Goal: Task Accomplishment & Management: Complete application form

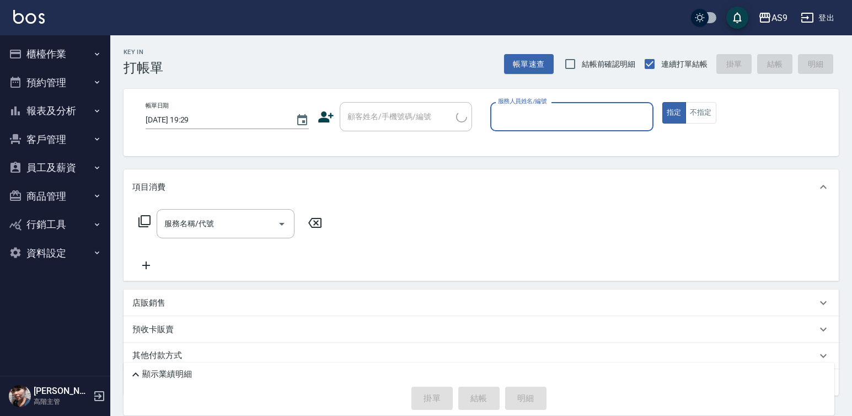
drag, startPoint x: 0, startPoint y: 0, endPoint x: 73, endPoint y: 125, distance: 144.8
click at [73, 55] on button "櫃檯作業" at bounding box center [54, 54] width 101 height 29
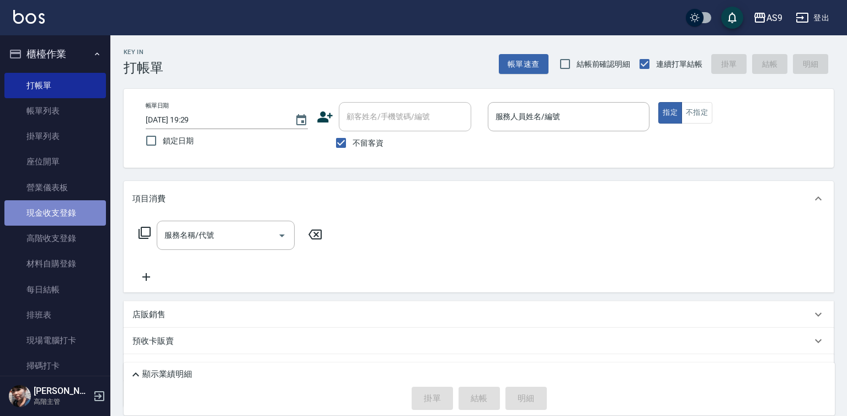
click at [70, 212] on link "現金收支登錄" at bounding box center [54, 212] width 101 height 25
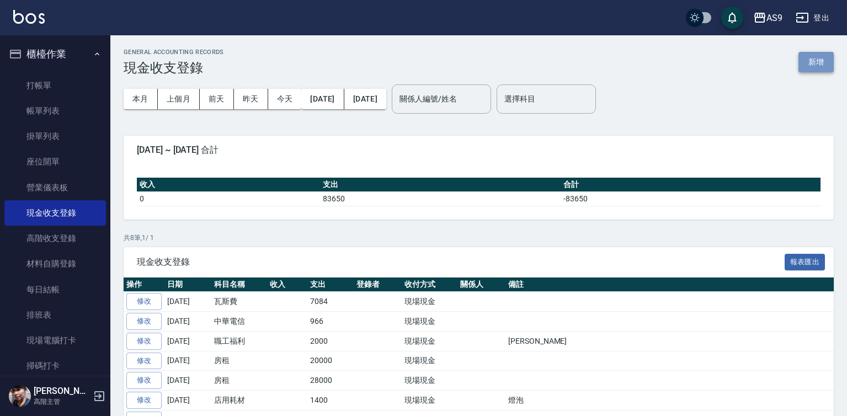
click at [811, 65] on button "新增" at bounding box center [815, 62] width 35 height 20
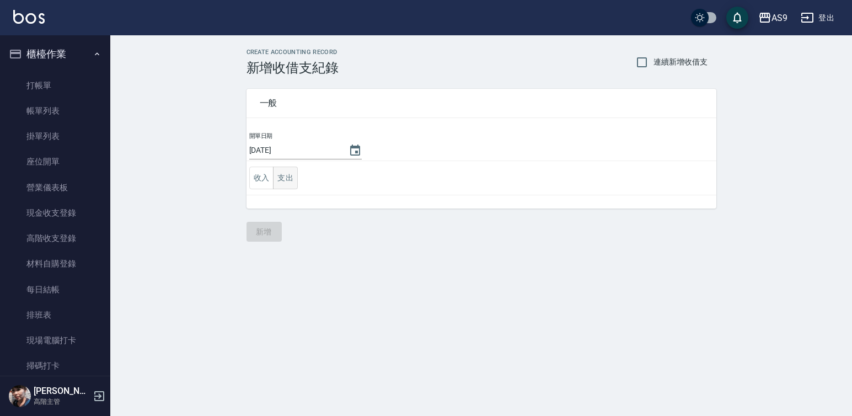
click at [287, 180] on button "支出" at bounding box center [285, 178] width 25 height 23
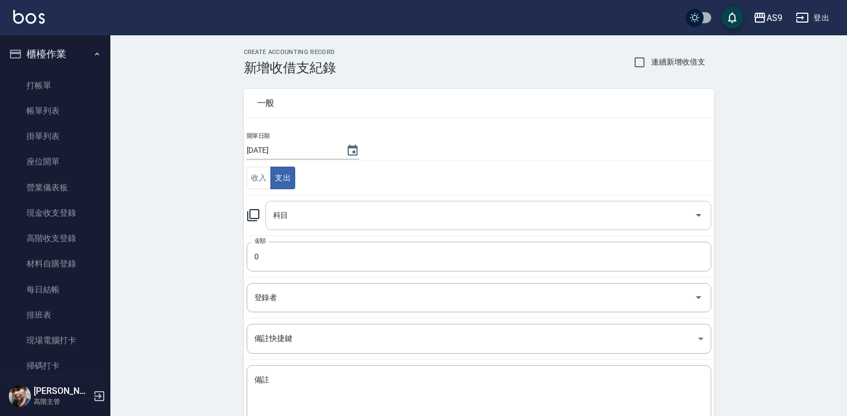
click at [323, 220] on input "科目" at bounding box center [479, 215] width 419 height 19
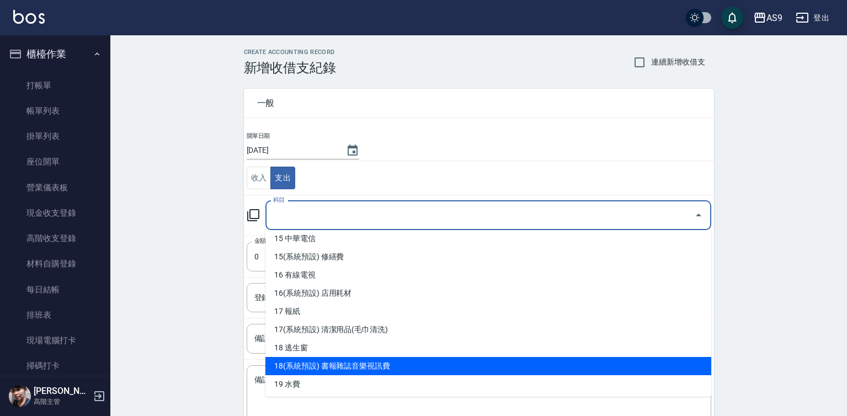
scroll to position [331, 0]
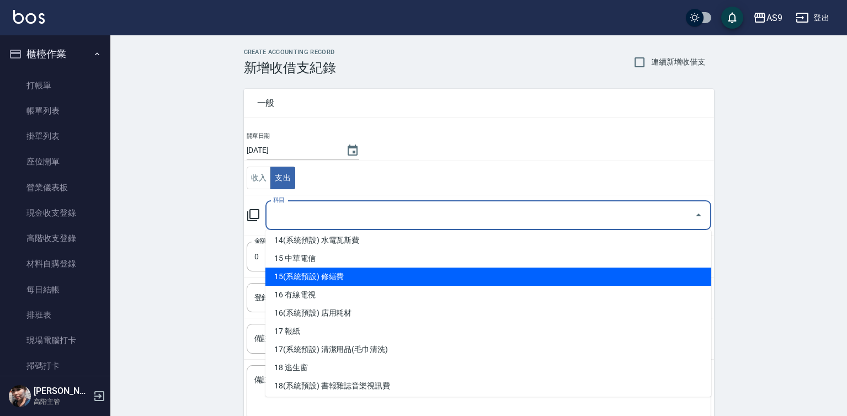
click at [350, 282] on li "15(系統預設) 修繕費" at bounding box center [488, 276] width 446 height 18
type input "15(系統預設) 修繕費"
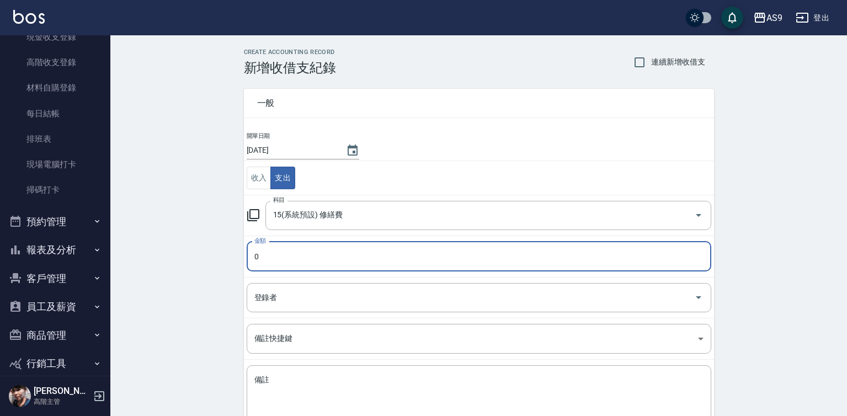
scroll to position [220, 0]
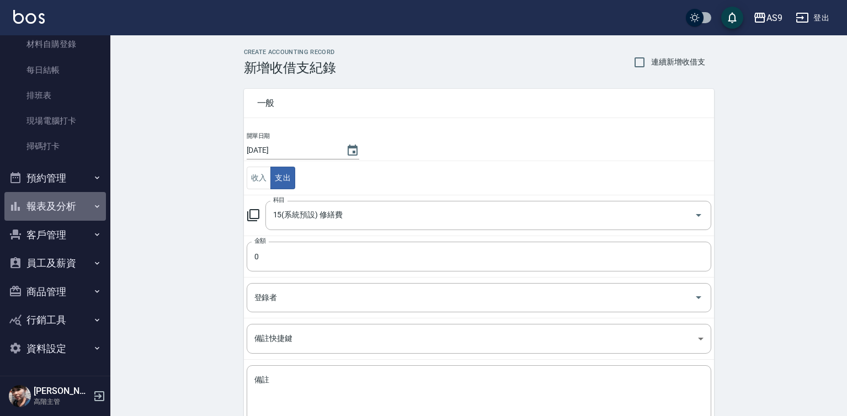
click at [72, 200] on button "報表及分析" at bounding box center [54, 206] width 101 height 29
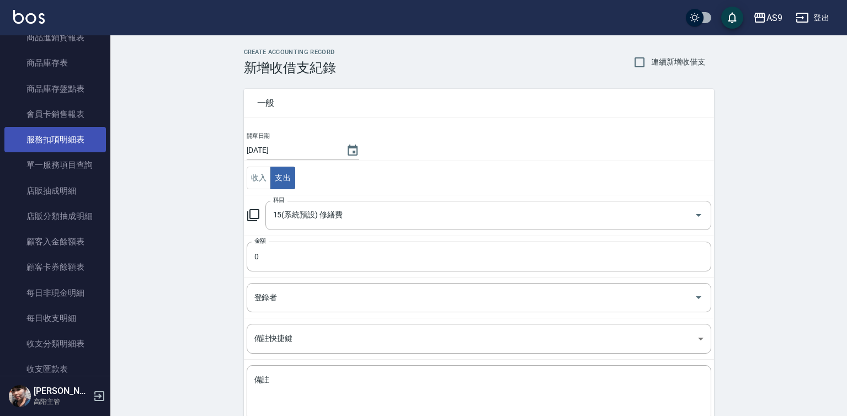
scroll to position [992, 0]
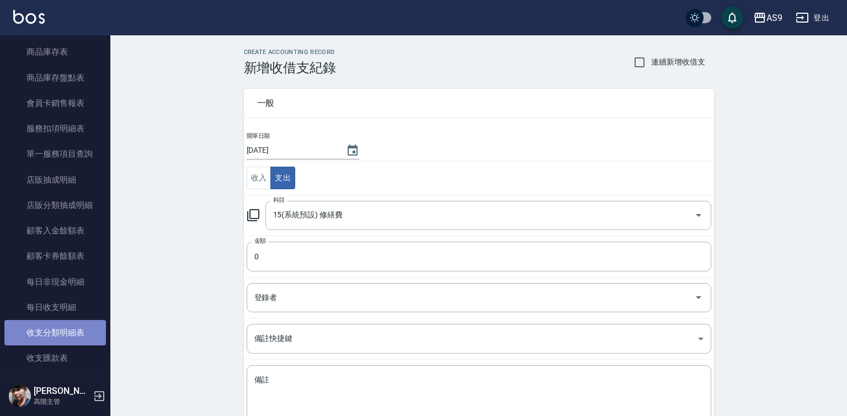
click at [71, 334] on link "收支分類明細表" at bounding box center [54, 332] width 101 height 25
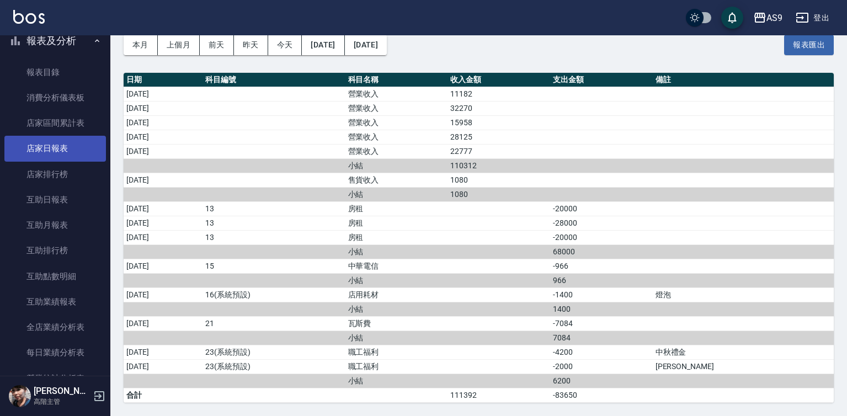
scroll to position [220, 0]
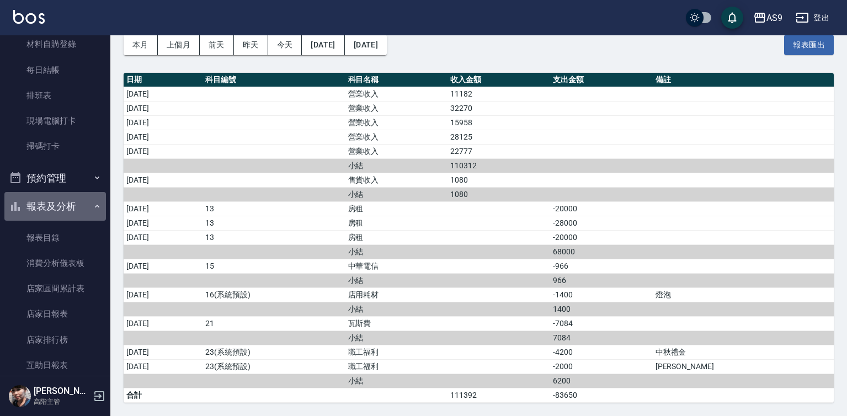
click at [85, 209] on button "報表及分析" at bounding box center [54, 206] width 101 height 29
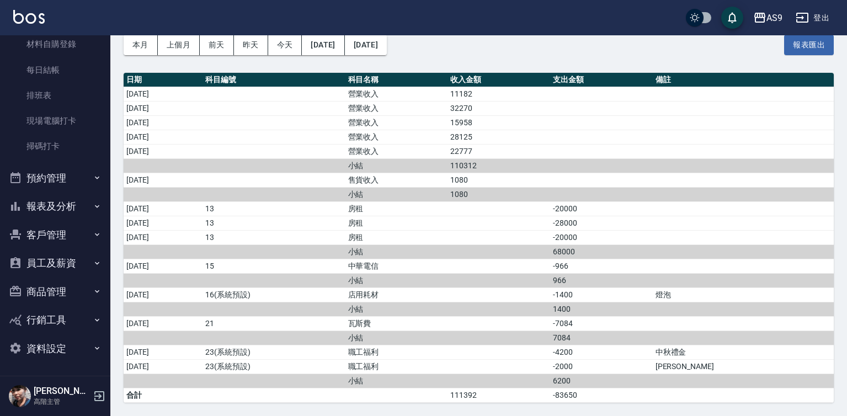
scroll to position [0, 0]
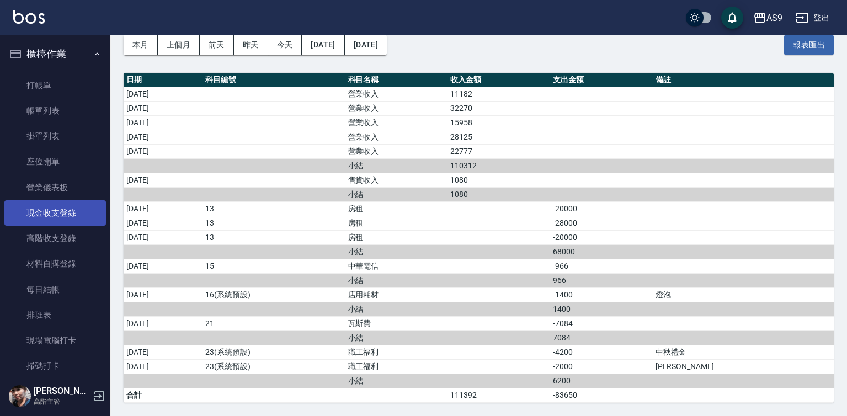
click at [72, 213] on link "現金收支登錄" at bounding box center [54, 212] width 101 height 25
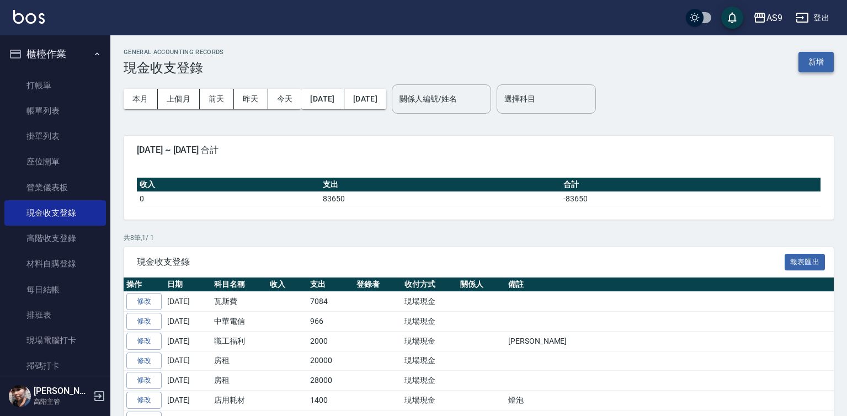
click at [821, 65] on button "新增" at bounding box center [815, 62] width 35 height 20
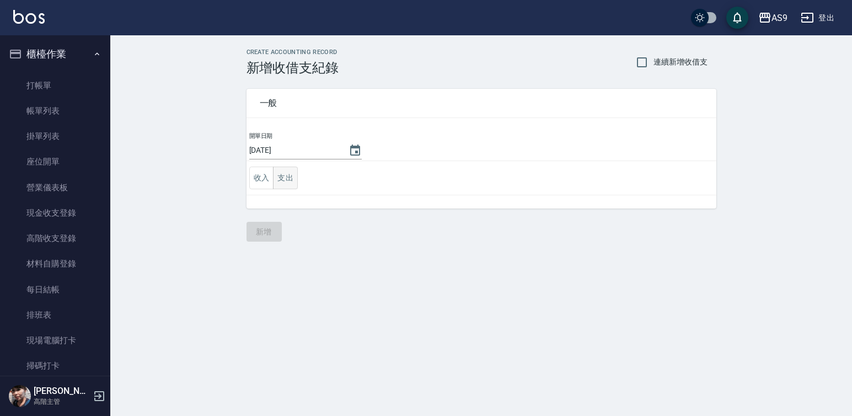
click at [292, 178] on button "支出" at bounding box center [285, 178] width 25 height 23
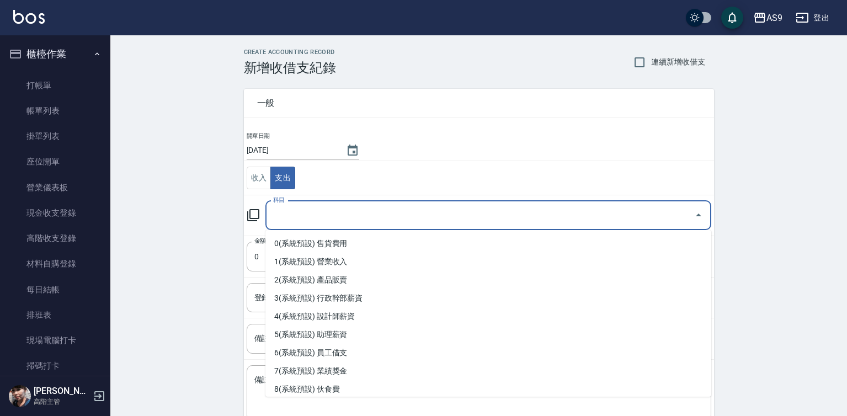
click at [298, 220] on input "科目" at bounding box center [479, 215] width 419 height 19
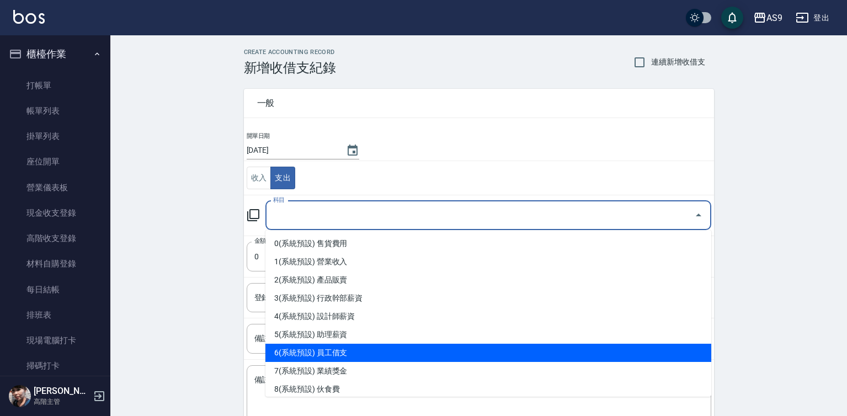
scroll to position [221, 0]
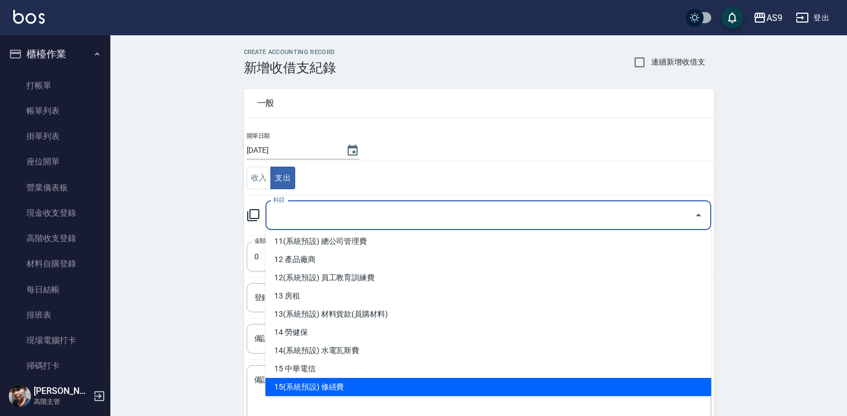
click at [341, 388] on li "15(系統預設) 修繕費" at bounding box center [488, 387] width 446 height 18
type input "15(系統預設) 修繕費"
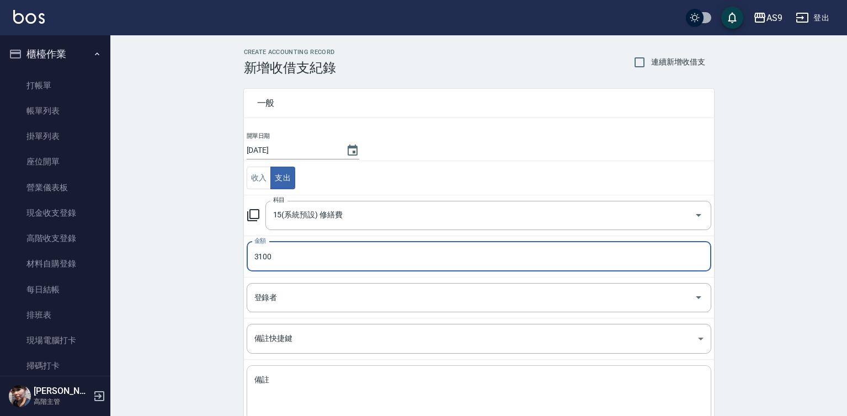
type input "3100"
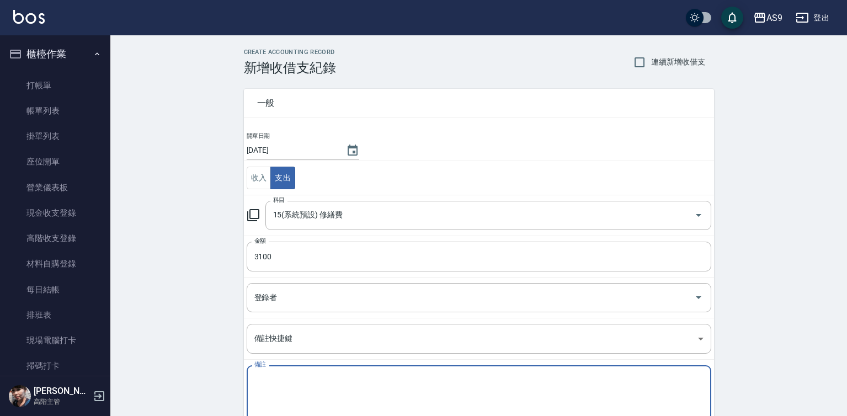
click at [280, 382] on textarea "備註" at bounding box center [478, 393] width 449 height 38
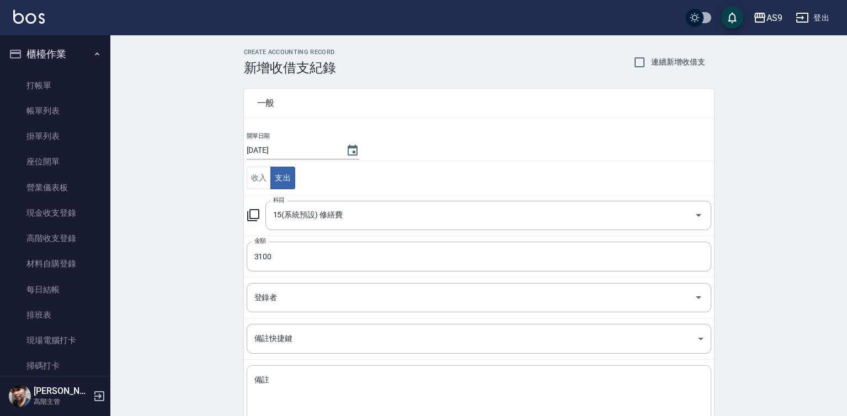
click at [296, 399] on textarea "備註" at bounding box center [478, 393] width 449 height 38
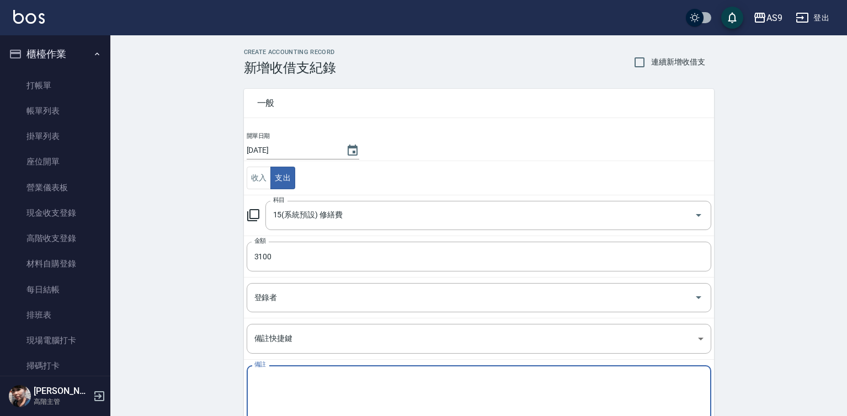
click at [250, 382] on div "x 備註" at bounding box center [479, 393] width 464 height 56
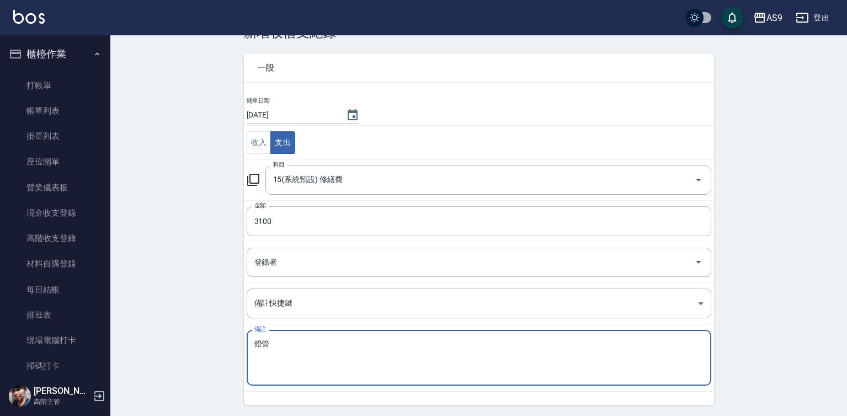
scroll to position [71, 0]
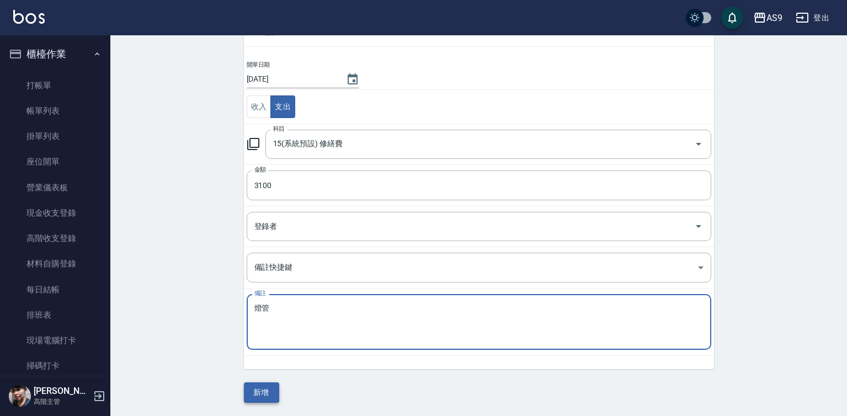
type textarea "燈管"
click at [268, 395] on button "新增" at bounding box center [261, 392] width 35 height 20
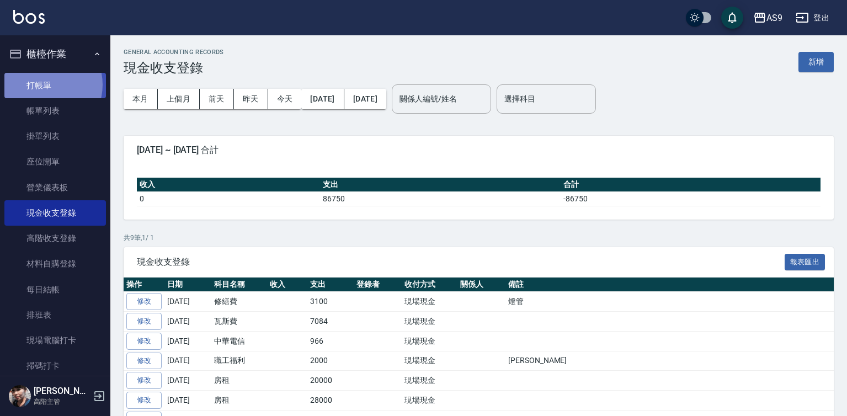
click at [43, 84] on link "打帳單" at bounding box center [54, 85] width 101 height 25
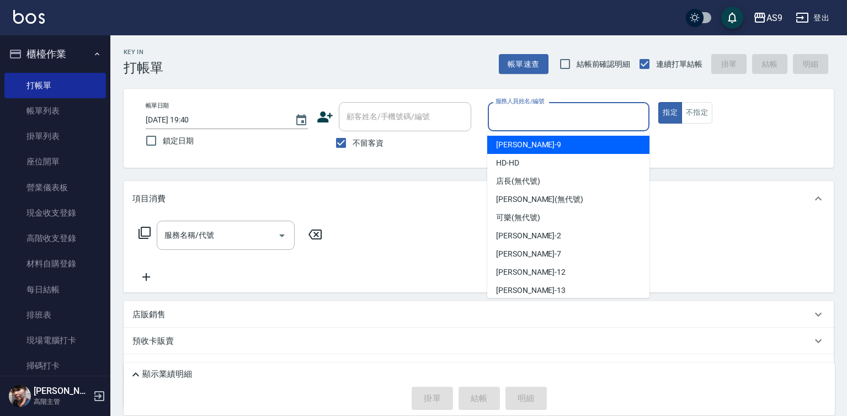
click at [532, 117] on input "服務人員姓名/編號" at bounding box center [569, 116] width 152 height 19
click at [516, 146] on span "[PERSON_NAME] -9" at bounding box center [528, 145] width 65 height 12
type input "[PERSON_NAME]-9"
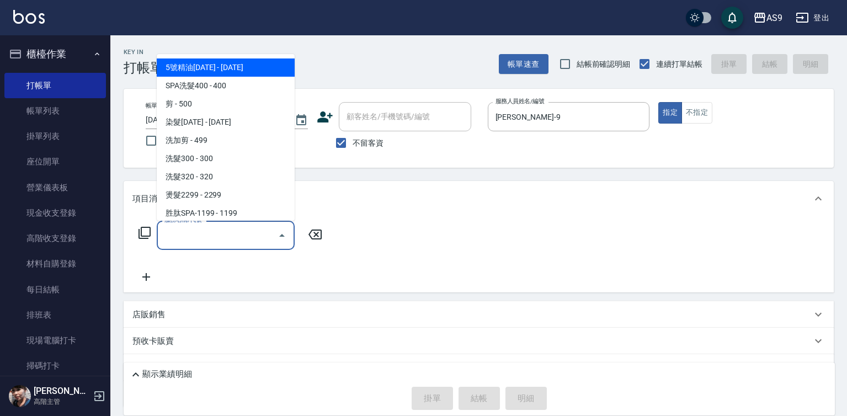
click at [217, 239] on input "服務名稱/代號" at bounding box center [217, 235] width 111 height 19
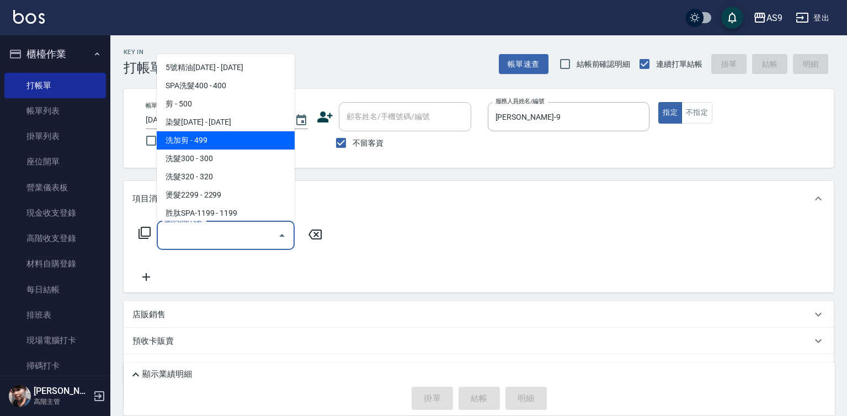
click at [207, 140] on span "洗加剪 - 499" at bounding box center [226, 140] width 138 height 18
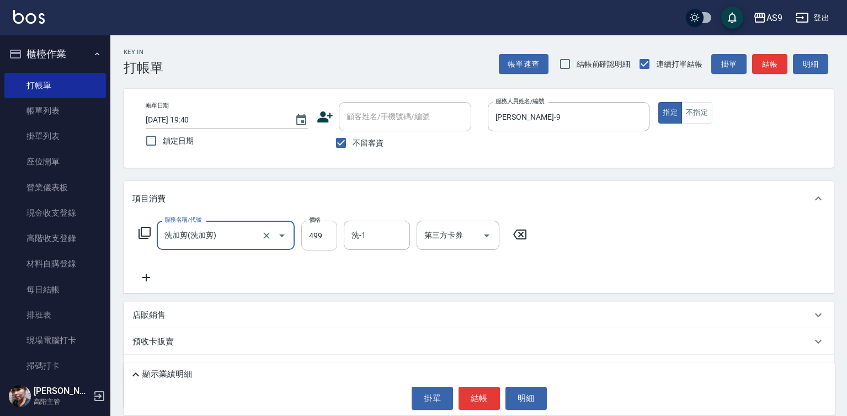
click at [327, 239] on input "499" at bounding box center [319, 236] width 36 height 30
type input "洗加剪"
click at [327, 239] on input "499" at bounding box center [319, 236] width 36 height 30
click at [345, 235] on div "洗-1" at bounding box center [377, 235] width 66 height 29
type input "600"
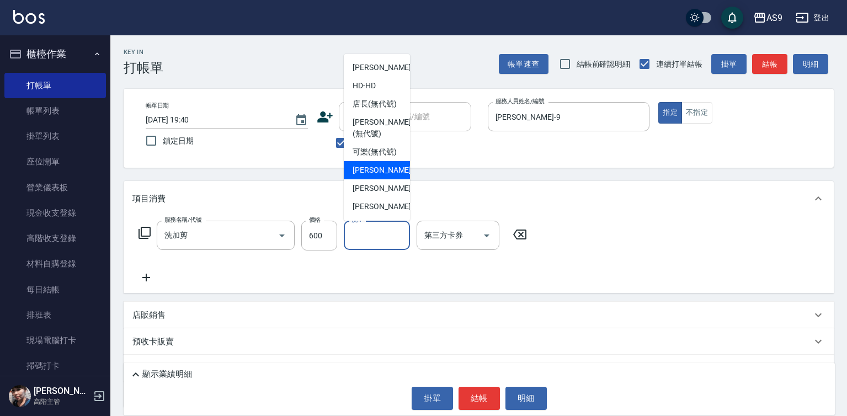
click at [379, 176] on span "[PERSON_NAME]蘭 -2" at bounding box center [384, 170] width 65 height 12
type input "[PERSON_NAME]蘭-2"
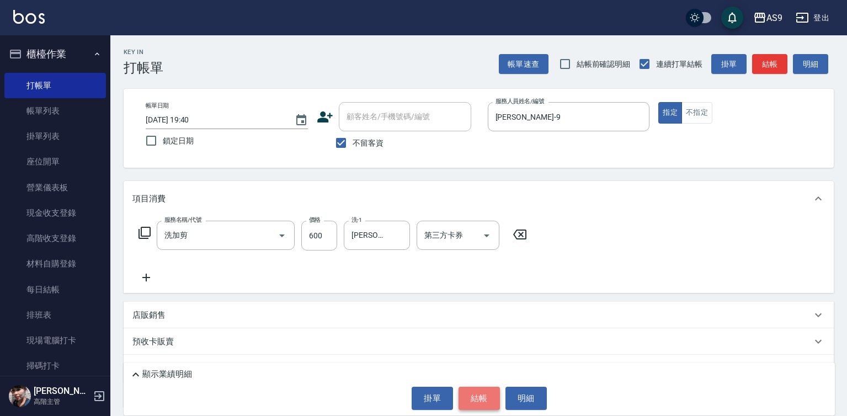
click at [479, 398] on button "結帳" at bounding box center [478, 398] width 41 height 23
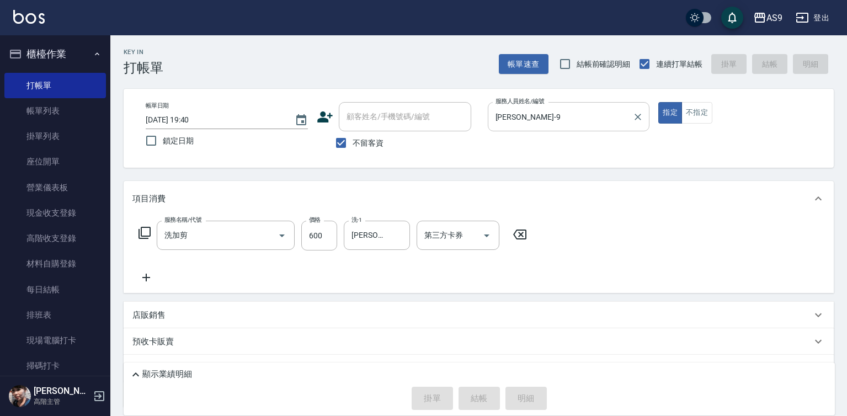
click at [529, 124] on input "[PERSON_NAME]-9" at bounding box center [561, 116] width 136 height 19
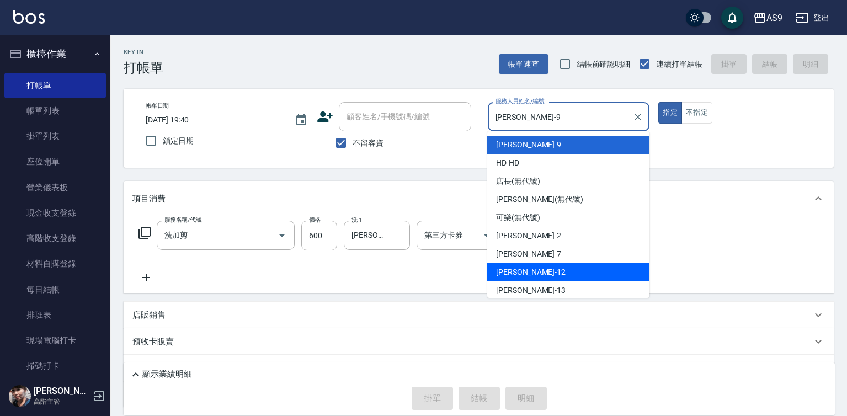
type input "[DATE] 19:44"
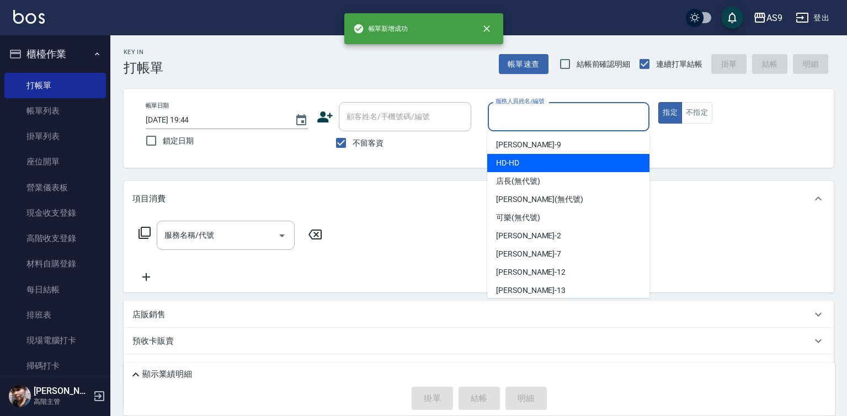
click at [525, 146] on span "[PERSON_NAME] -9" at bounding box center [528, 145] width 65 height 12
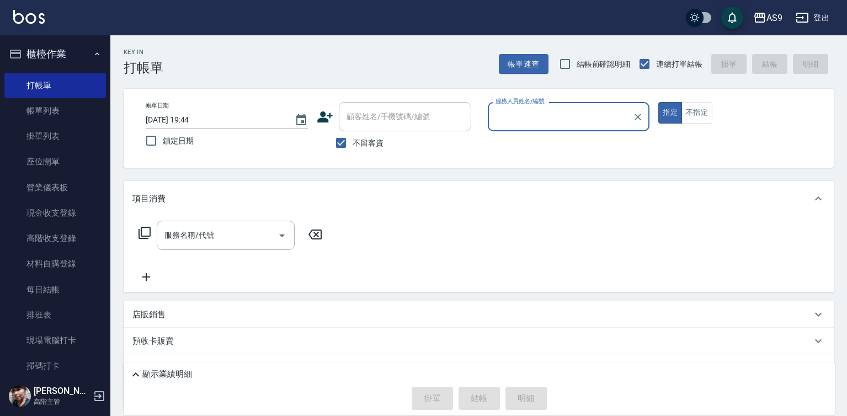
type input "[PERSON_NAME]-9"
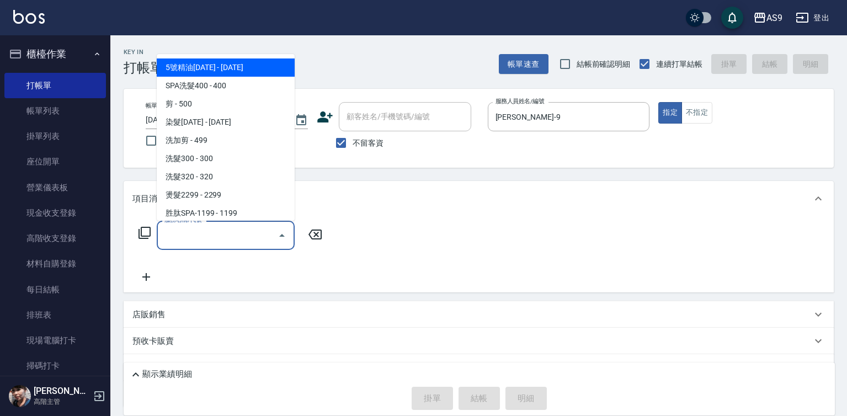
click at [224, 234] on input "服務名稱/代號" at bounding box center [217, 235] width 111 height 19
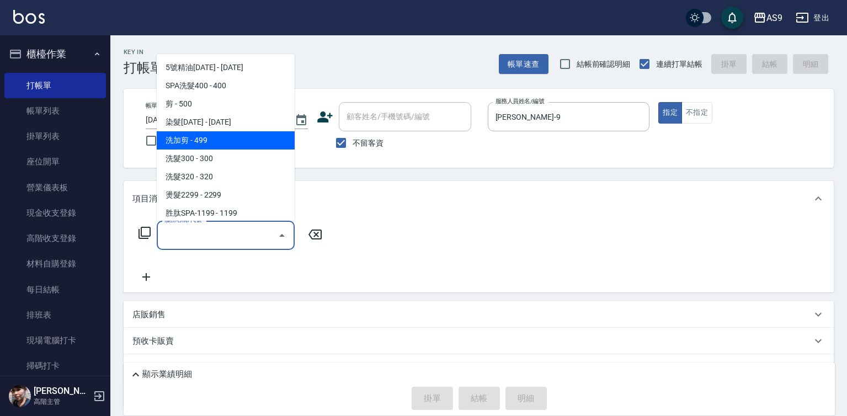
click at [217, 148] on span "洗加剪 - 499" at bounding box center [226, 140] width 138 height 18
type input "洗加剪"
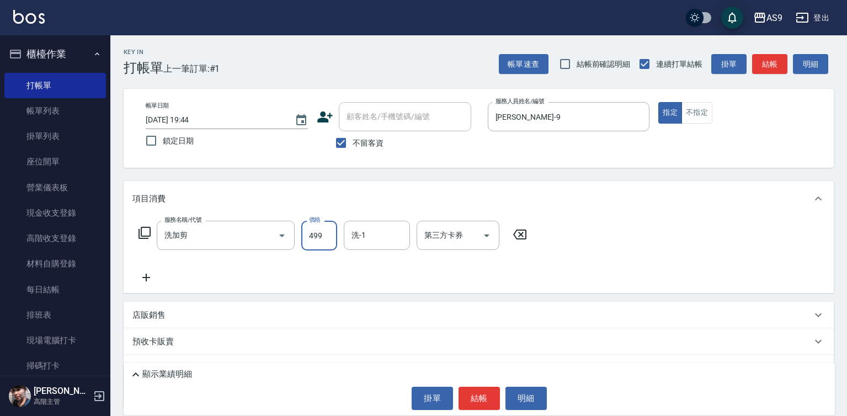
click at [326, 232] on input "499" at bounding box center [319, 236] width 36 height 30
type input "630"
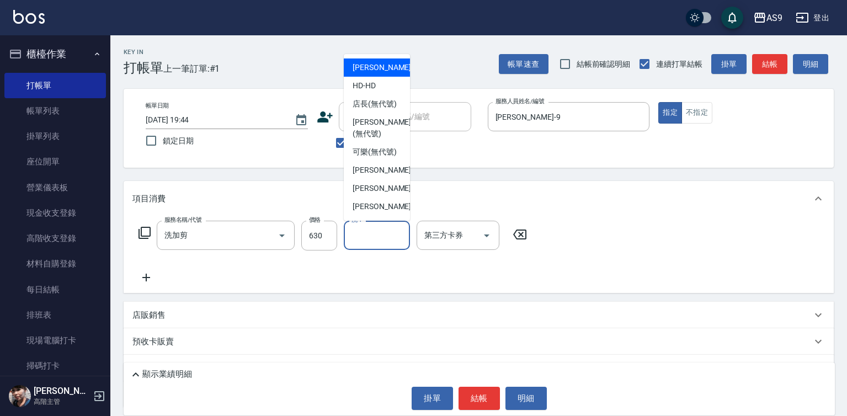
click at [356, 239] on input "洗-1" at bounding box center [377, 235] width 56 height 19
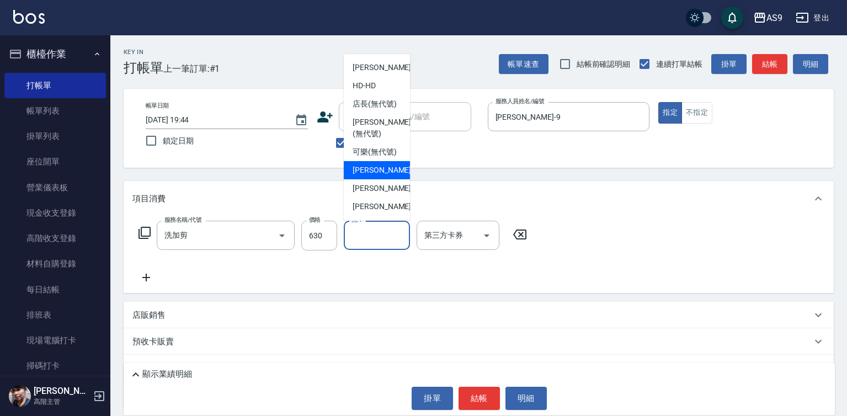
click at [369, 176] on span "[PERSON_NAME]蘭 -2" at bounding box center [384, 170] width 65 height 12
type input "[PERSON_NAME]蘭-2"
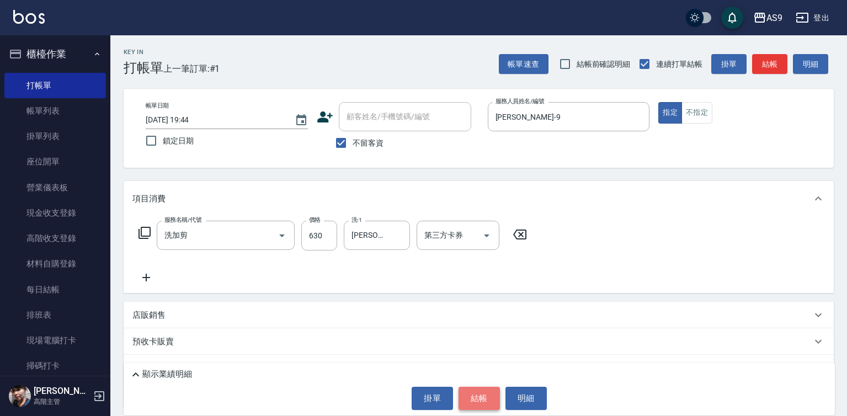
click at [463, 392] on button "結帳" at bounding box center [478, 398] width 41 height 23
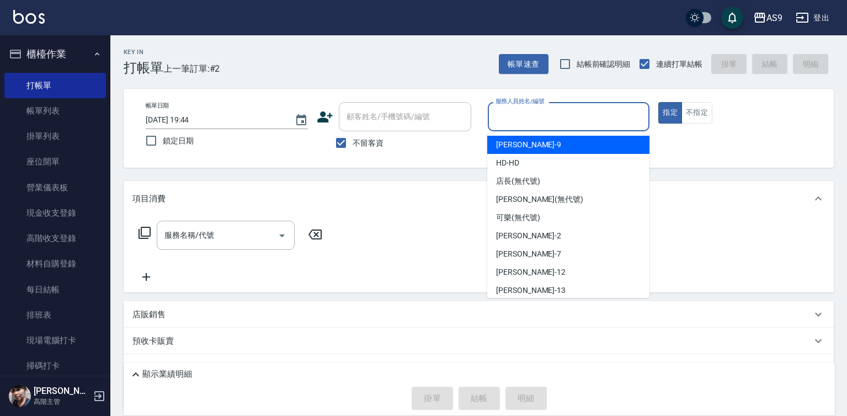
click at [522, 121] on input "服務人員姓名/編號" at bounding box center [569, 116] width 152 height 19
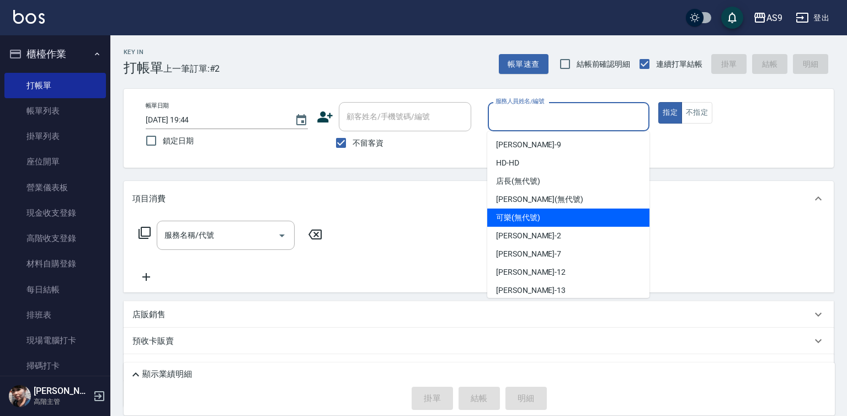
click at [526, 217] on span "可樂 (無代號)" at bounding box center [518, 218] width 44 height 12
type input "可樂(無代號)"
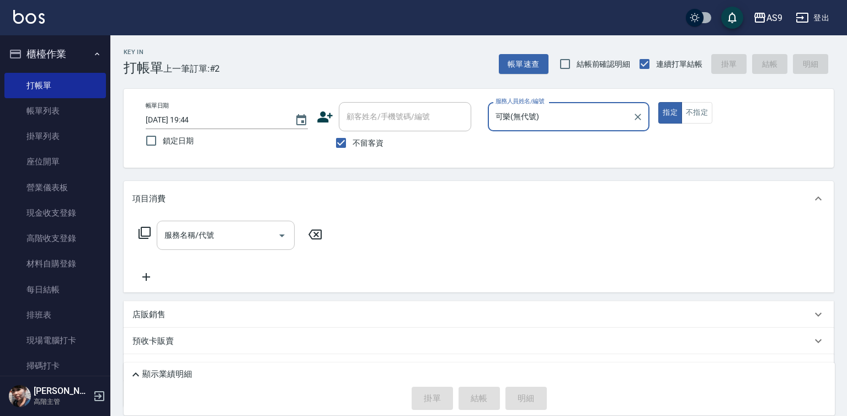
click at [220, 228] on input "服務名稱/代號" at bounding box center [217, 235] width 111 height 19
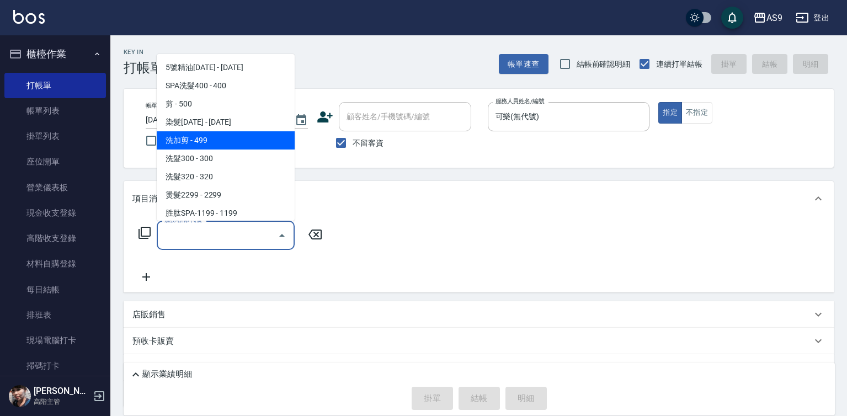
click at [204, 145] on span "洗加剪 - 499" at bounding box center [226, 140] width 138 height 18
type input "洗加剪"
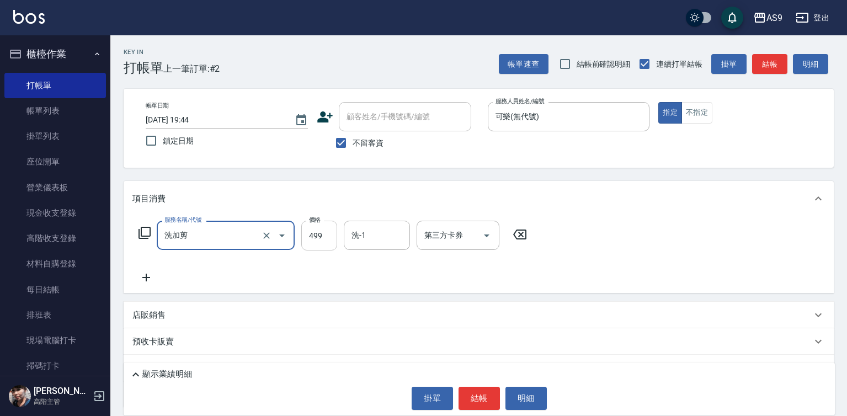
click at [331, 233] on input "499" at bounding box center [319, 236] width 36 height 30
type input "700"
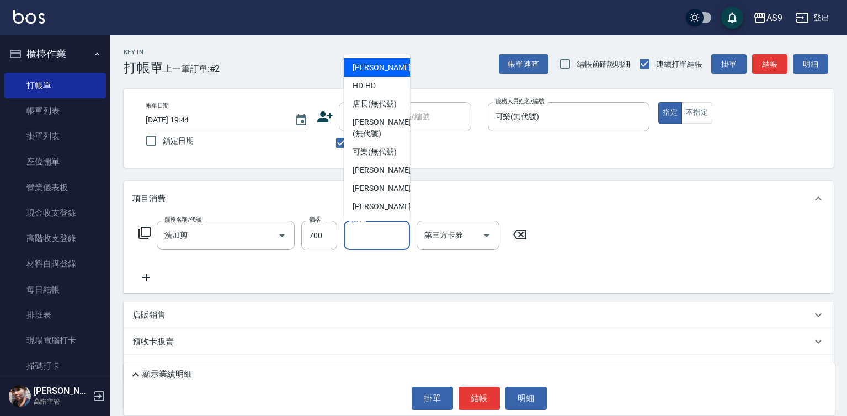
click at [367, 243] on input "洗-1" at bounding box center [377, 235] width 56 height 19
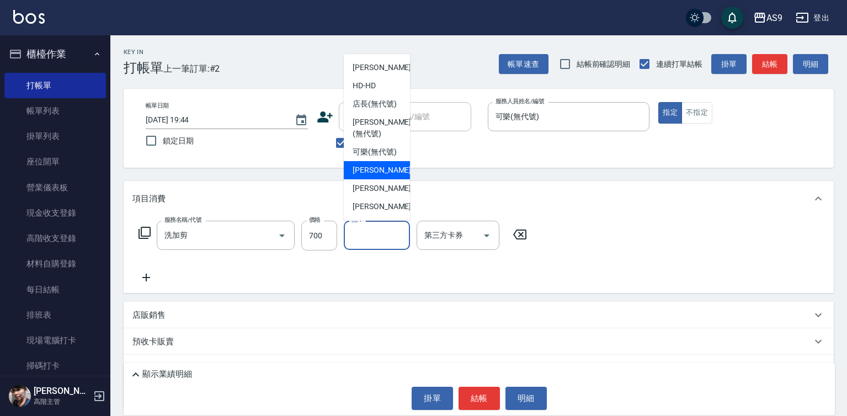
click at [376, 176] on span "[PERSON_NAME]蘭 -2" at bounding box center [384, 170] width 65 height 12
type input "[PERSON_NAME]蘭-2"
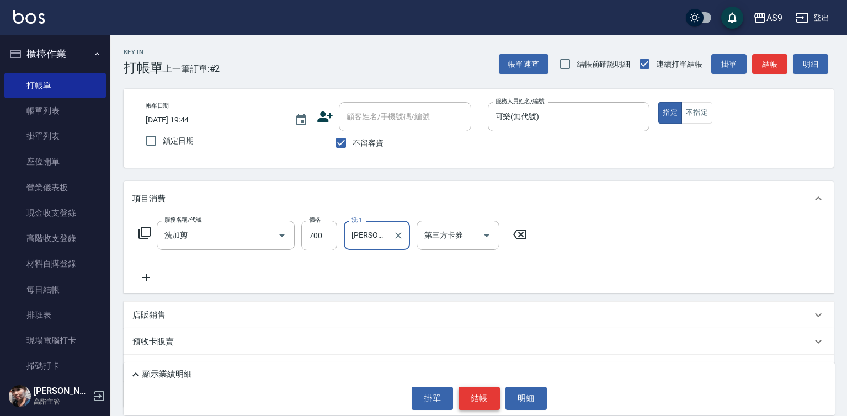
click at [477, 402] on button "結帳" at bounding box center [478, 398] width 41 height 23
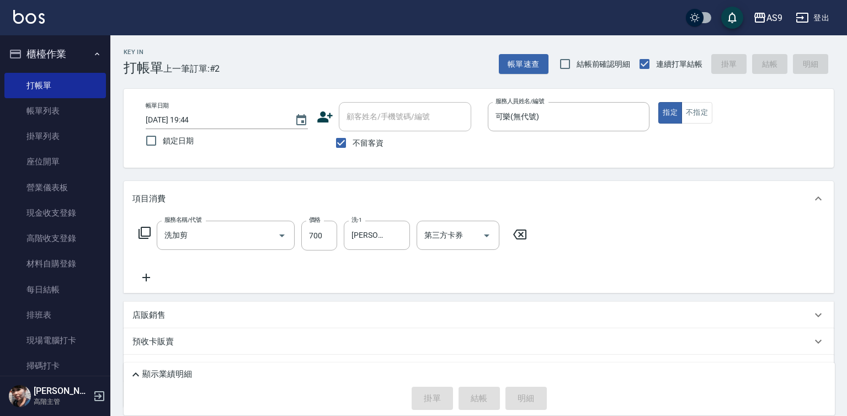
type input "[DATE] 19:45"
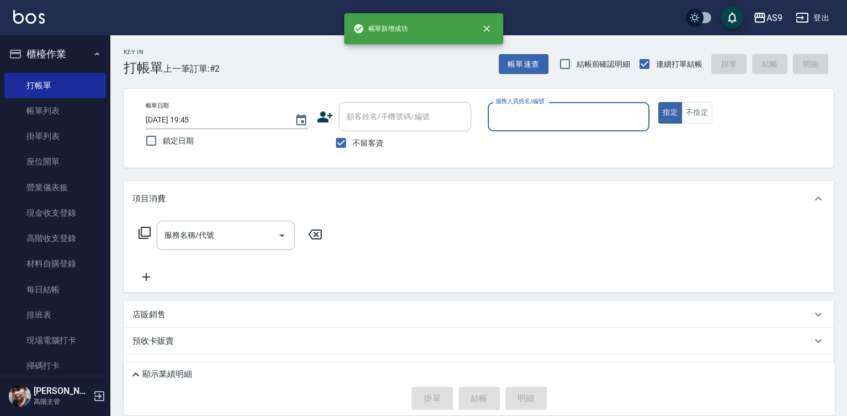
click at [525, 122] on input "服務人員姓名/編號" at bounding box center [569, 116] width 152 height 19
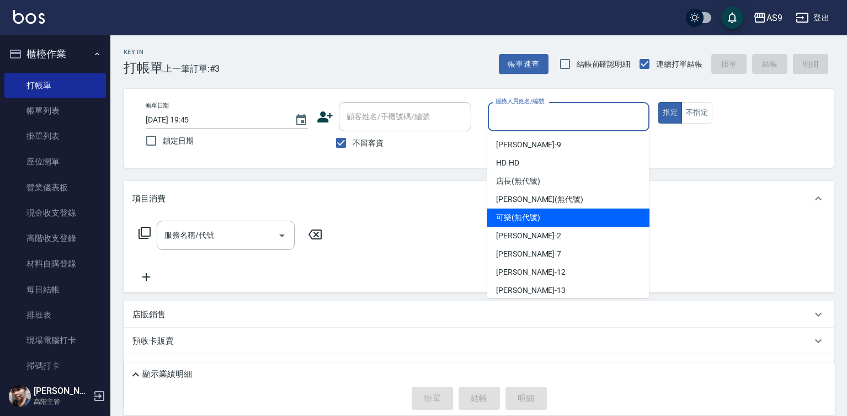
click at [518, 223] on div "可樂 (無代號)" at bounding box center [568, 217] width 162 height 18
type input "可樂(無代號)"
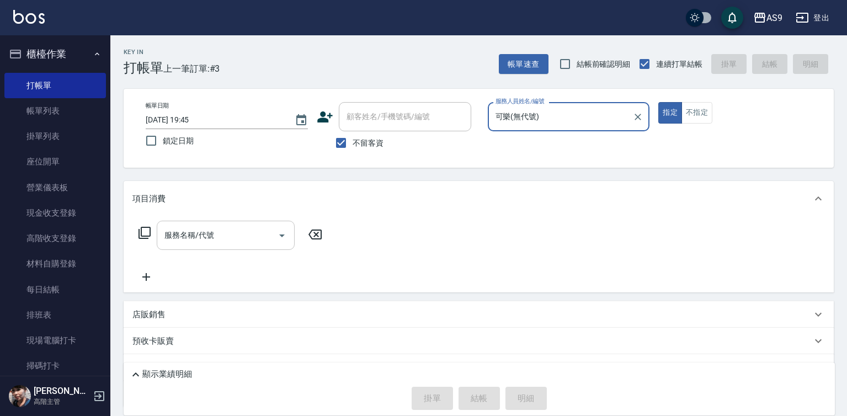
click at [196, 240] on div "服務名稱/代號 服務名稱/代號" at bounding box center [226, 235] width 138 height 29
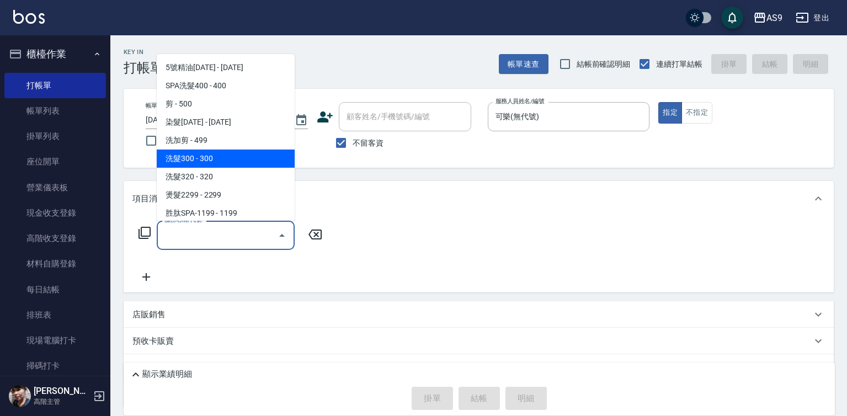
click at [208, 158] on span "洗髮300 - 300" at bounding box center [226, 158] width 138 height 18
type input "洗髮300(洗 髮300)"
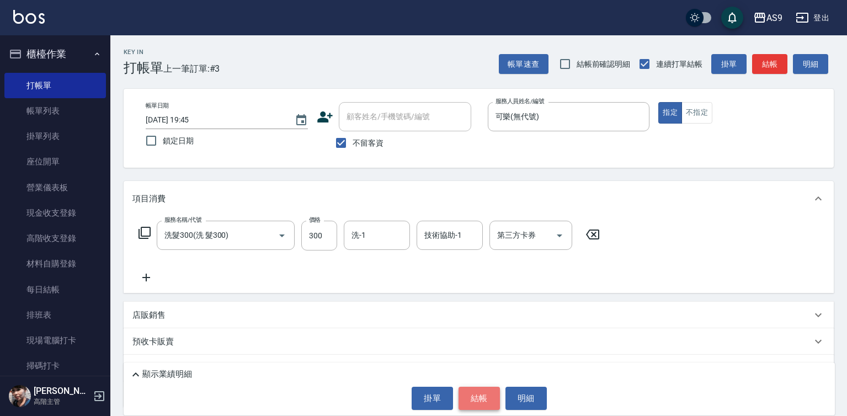
click at [481, 407] on button "結帳" at bounding box center [478, 398] width 41 height 23
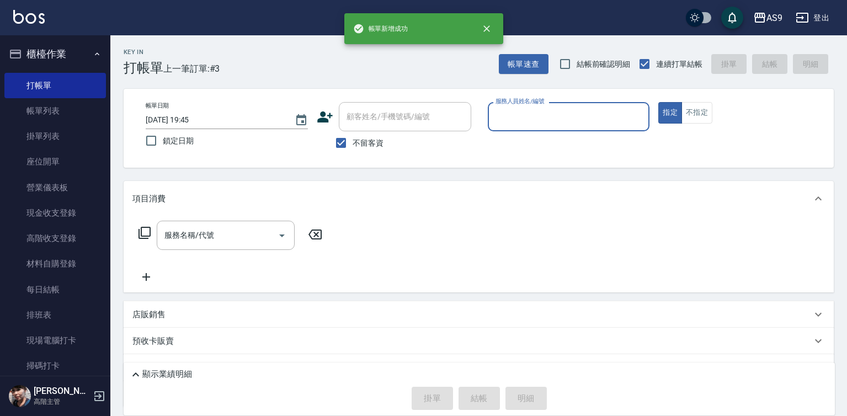
click at [537, 124] on input "服務人員姓名/編號" at bounding box center [569, 116] width 152 height 19
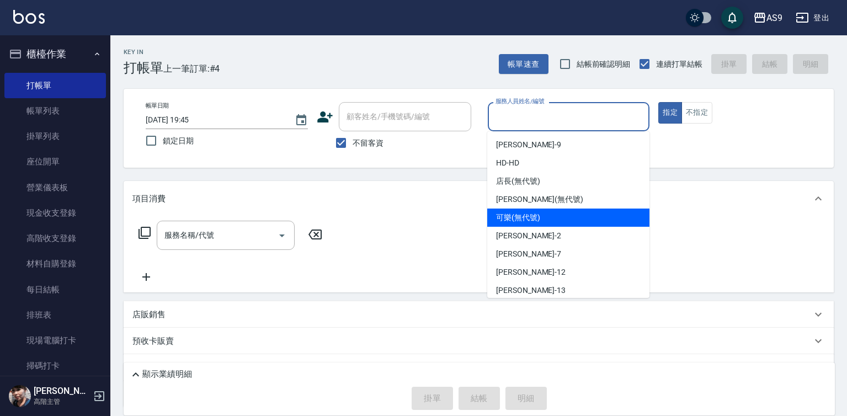
click at [531, 226] on div "可樂 (無代號)" at bounding box center [568, 217] width 162 height 18
type input "可樂(無代號)"
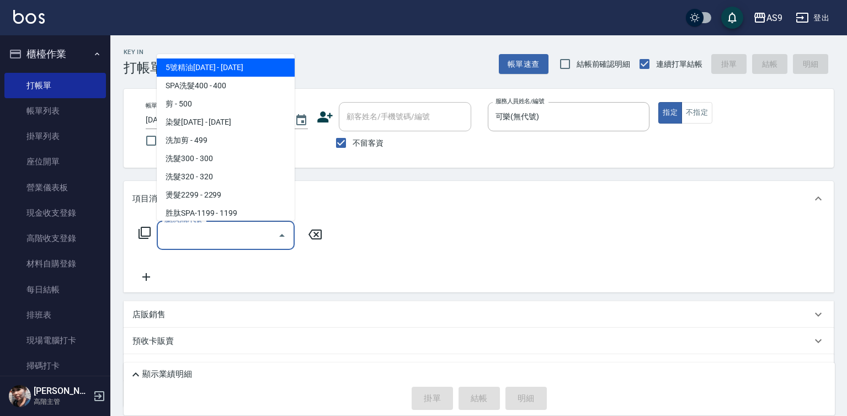
click at [240, 231] on input "服務名稱/代號" at bounding box center [217, 235] width 111 height 19
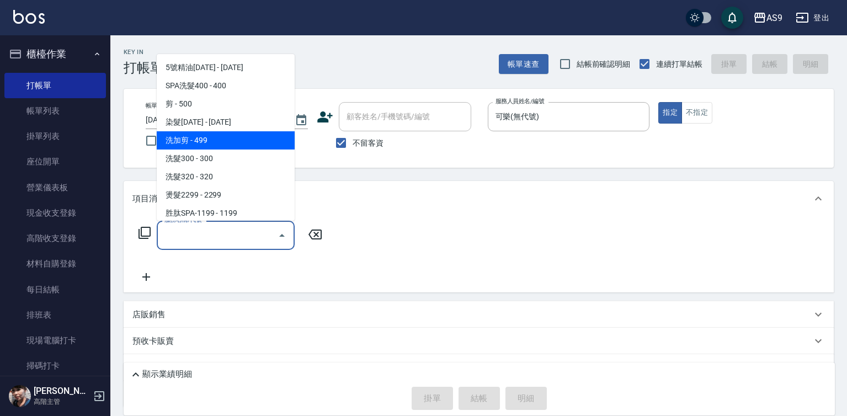
click at [222, 140] on span "洗加剪 - 499" at bounding box center [226, 140] width 138 height 18
type input "洗加剪"
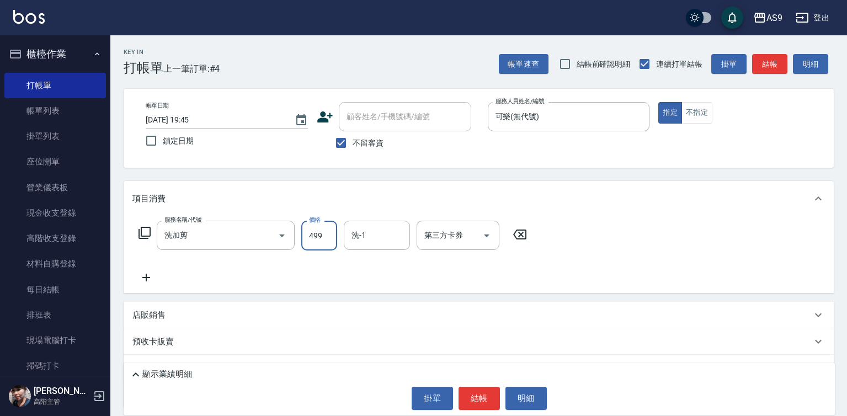
click at [325, 236] on input "499" at bounding box center [319, 236] width 36 height 30
click at [323, 235] on input "499" at bounding box center [319, 236] width 36 height 30
click at [320, 235] on input "499" at bounding box center [319, 236] width 36 height 30
click at [319, 237] on input "499700" at bounding box center [319, 236] width 36 height 30
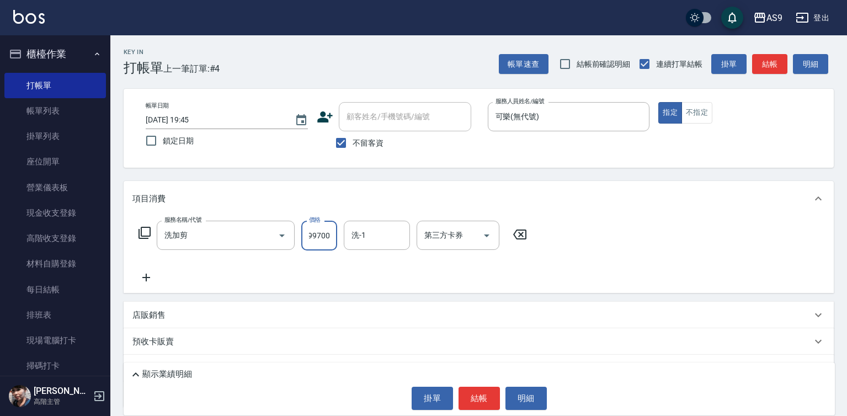
click at [319, 237] on input "499700" at bounding box center [319, 236] width 36 height 30
type input "700"
click at [488, 399] on button "結帳" at bounding box center [478, 398] width 41 height 23
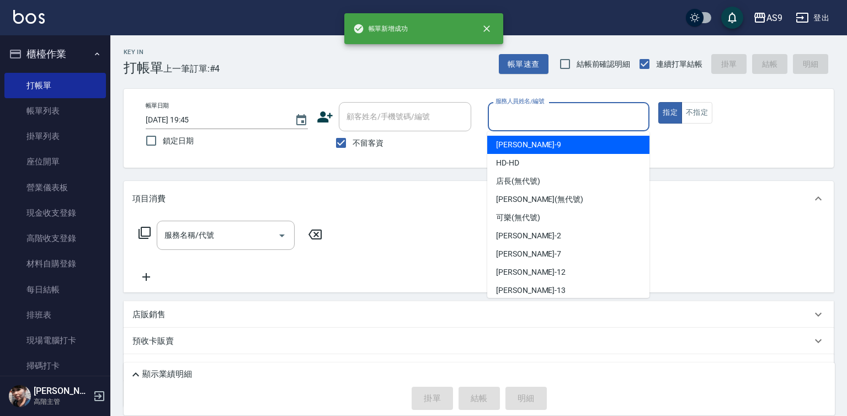
click at [530, 118] on input "服務人員姓名/編號" at bounding box center [569, 116] width 152 height 19
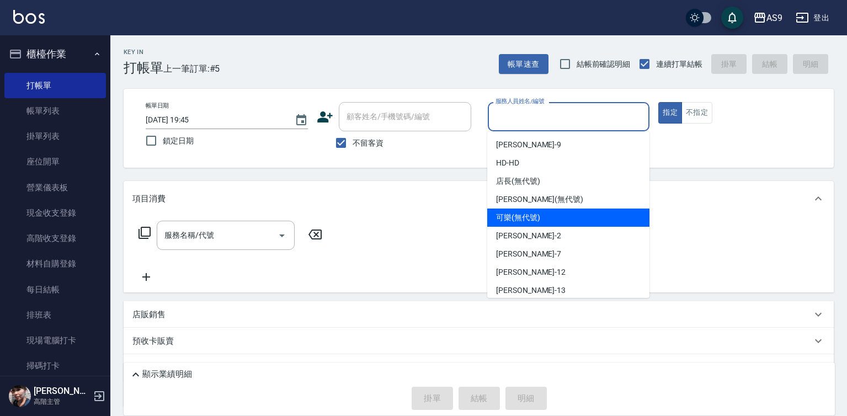
click at [527, 215] on span "可樂 (無代號)" at bounding box center [518, 218] width 44 height 12
type input "可樂(無代號)"
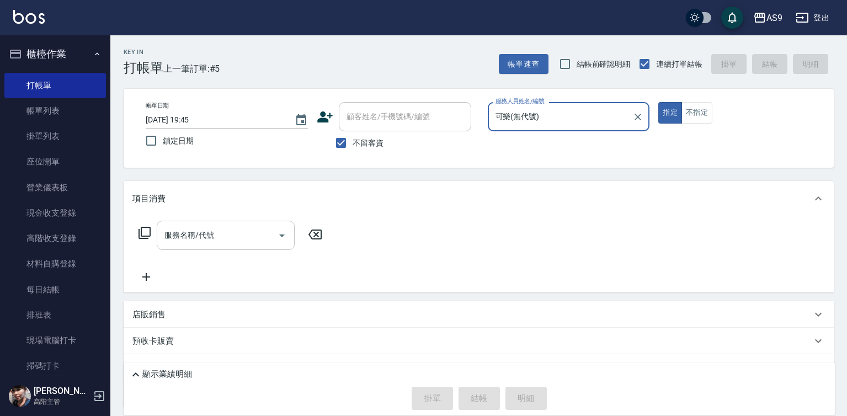
click at [228, 234] on input "服務名稱/代號" at bounding box center [217, 235] width 111 height 19
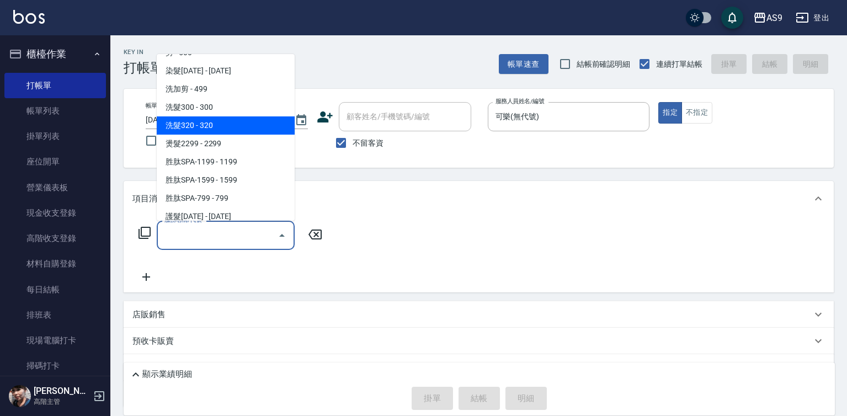
scroll to position [110, 0]
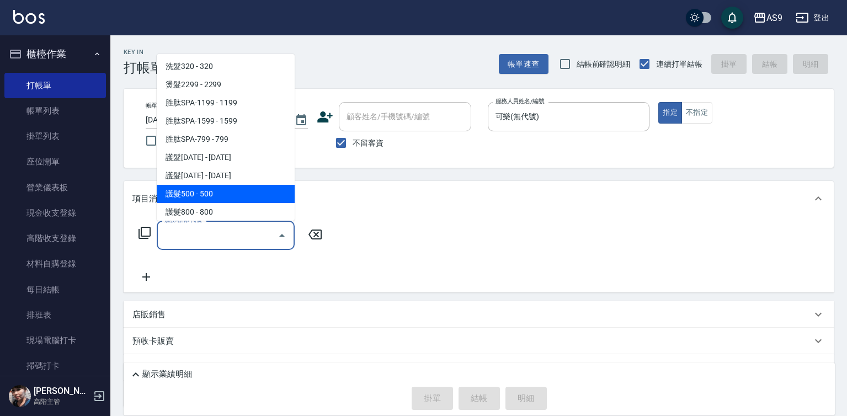
click at [216, 199] on span "護髮500 - 500" at bounding box center [226, 194] width 138 height 18
type input "護髮500(護髮500)"
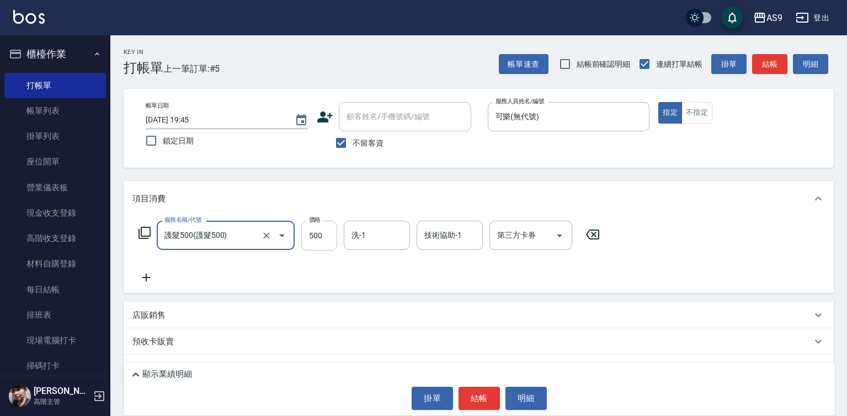
click at [306, 242] on input "500" at bounding box center [319, 236] width 36 height 30
click at [313, 242] on input "622500" at bounding box center [319, 236] width 36 height 30
type input "622"
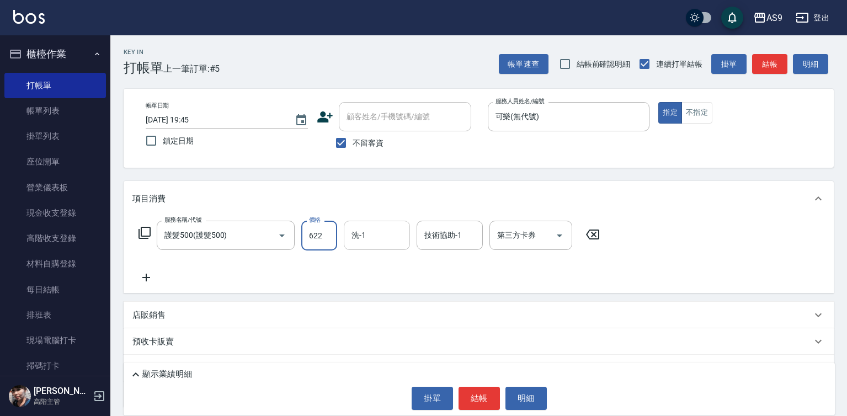
click at [357, 235] on div "洗-1 洗-1" at bounding box center [377, 235] width 66 height 29
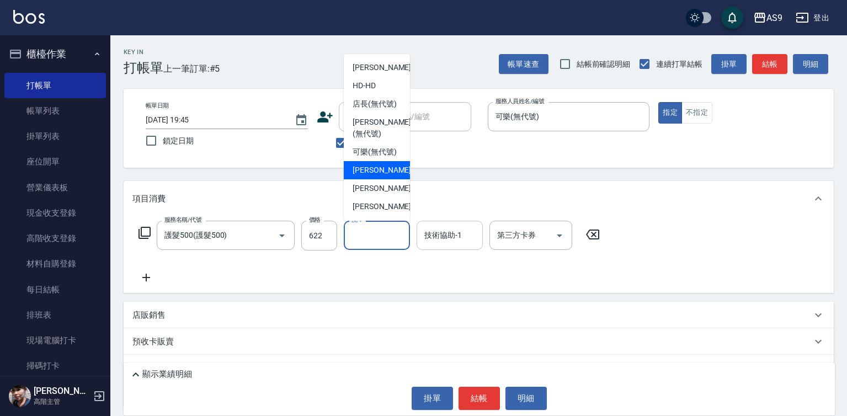
click at [378, 176] on span "[PERSON_NAME]蘭 -2" at bounding box center [384, 170] width 65 height 12
type input "[PERSON_NAME]蘭-2"
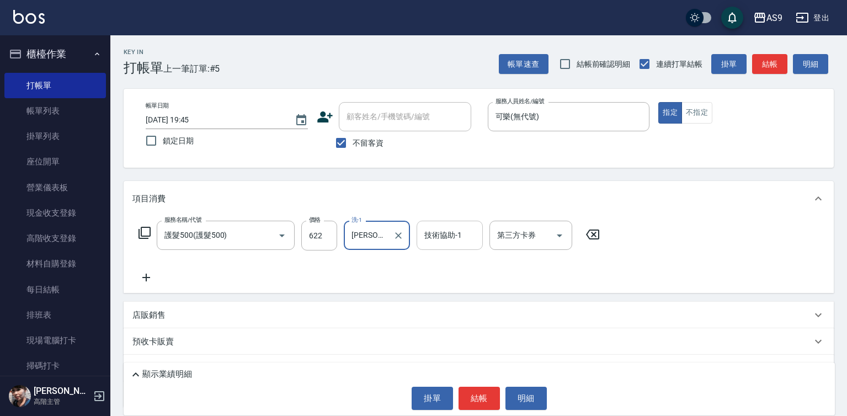
click at [440, 229] on input "技術協助-1" at bounding box center [449, 235] width 56 height 19
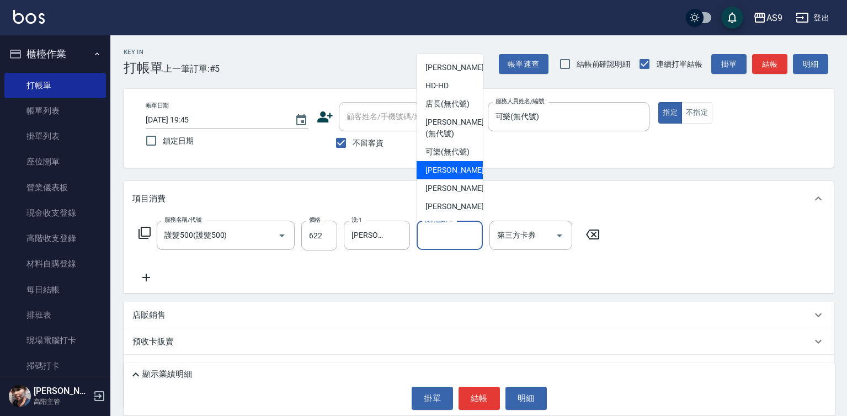
click at [445, 176] on span "[PERSON_NAME]蘭 -2" at bounding box center [457, 170] width 65 height 12
type input "[PERSON_NAME]蘭-2"
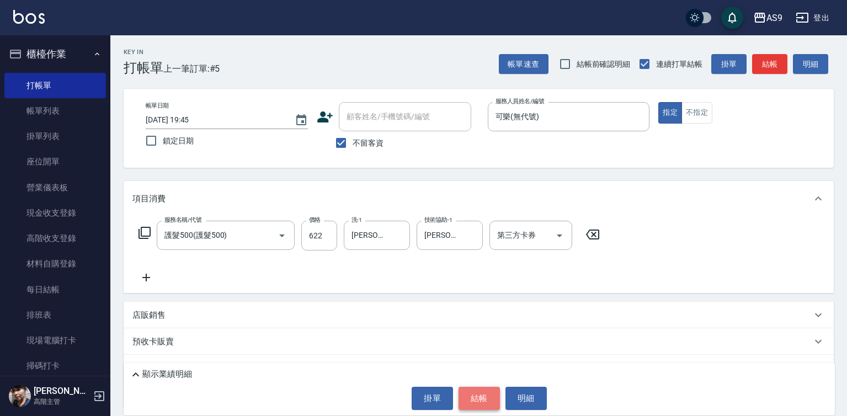
click at [485, 393] on button "結帳" at bounding box center [478, 398] width 41 height 23
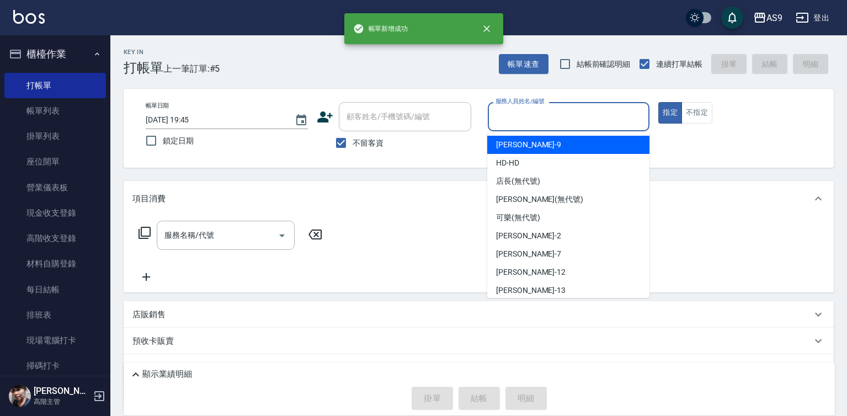
click at [526, 122] on input "服務人員姓名/編號" at bounding box center [569, 116] width 152 height 19
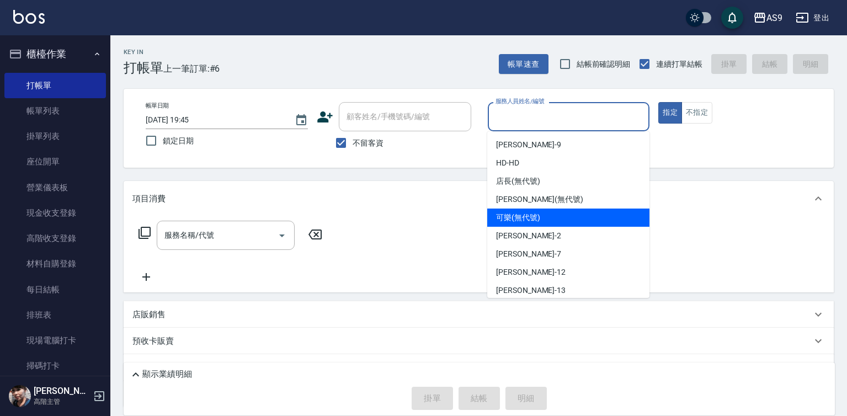
click at [533, 223] on div "可樂 (無代號)" at bounding box center [568, 217] width 162 height 18
type input "可樂(無代號)"
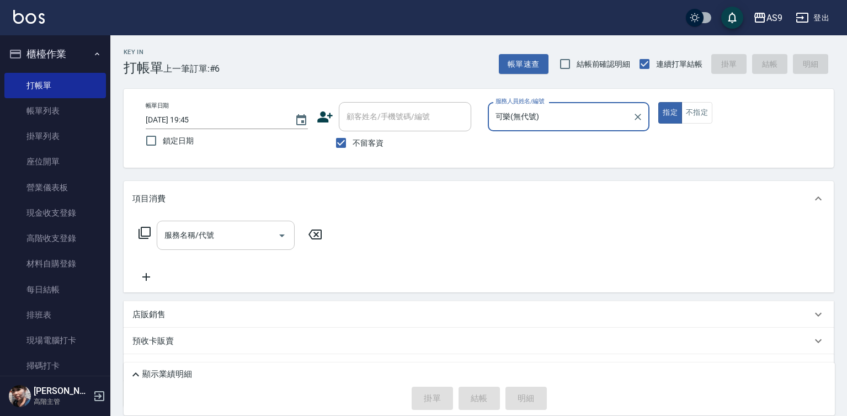
click at [248, 231] on input "服務名稱/代號" at bounding box center [217, 235] width 111 height 19
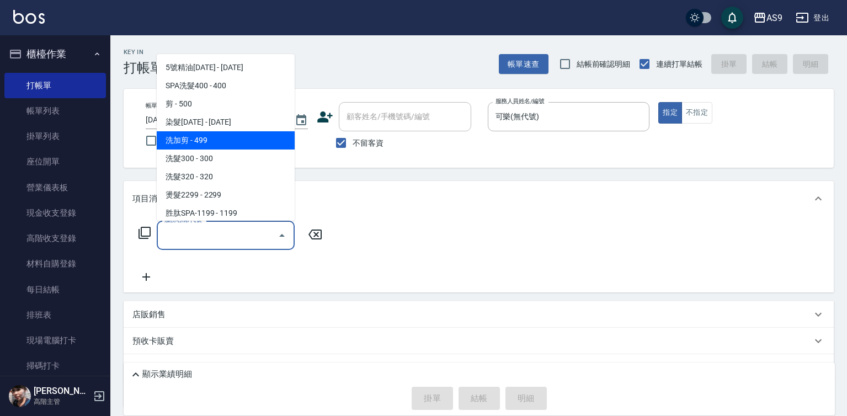
click at [203, 141] on span "洗加剪 - 499" at bounding box center [226, 140] width 138 height 18
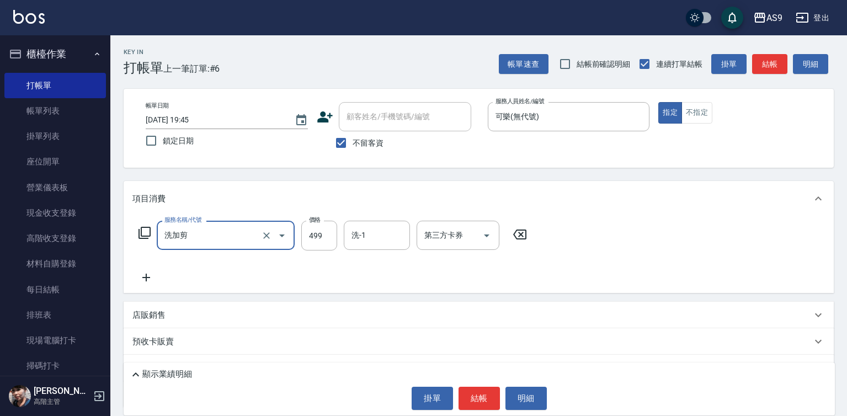
click at [219, 237] on input "洗加剪" at bounding box center [210, 235] width 97 height 19
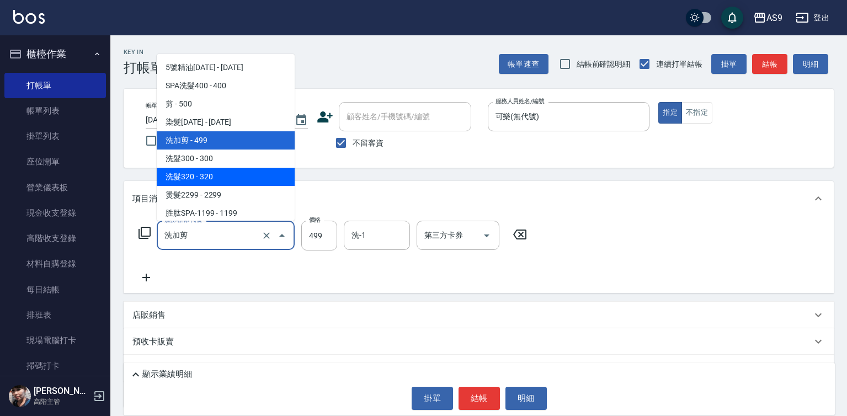
click at [208, 178] on span "洗髮320 - 320" at bounding box center [226, 177] width 138 height 18
type input "洗髮320(洗髮320)"
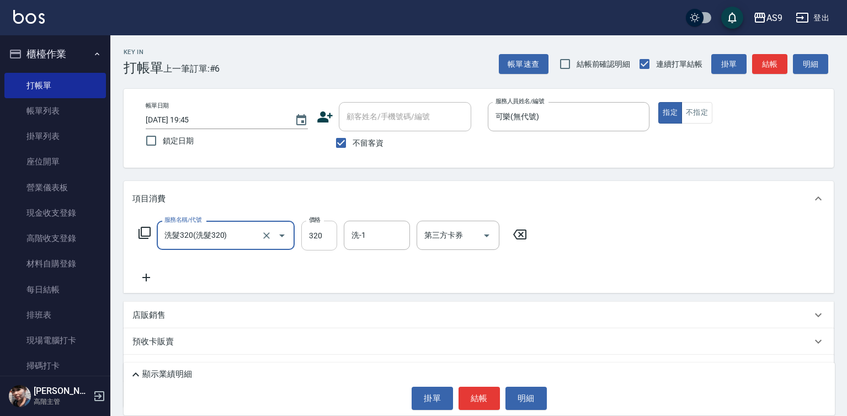
click at [312, 239] on input "320" at bounding box center [319, 236] width 36 height 30
click at [319, 238] on input "31820" at bounding box center [319, 236] width 36 height 30
type input "318"
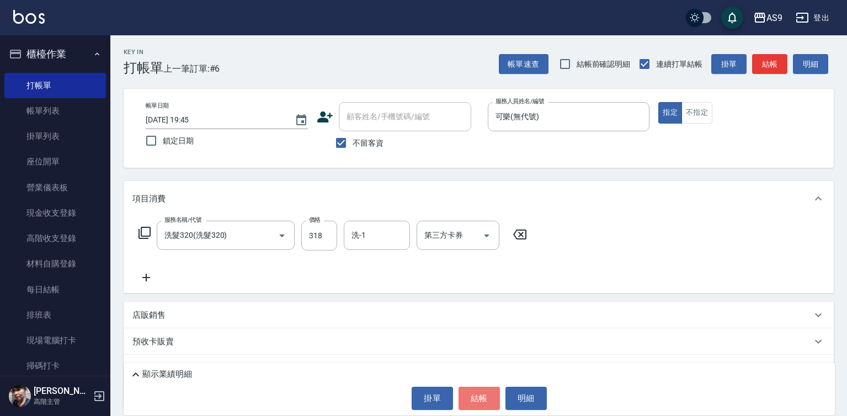
drag, startPoint x: 469, startPoint y: 388, endPoint x: 477, endPoint y: 387, distance: 8.3
click at [469, 388] on button "結帳" at bounding box center [478, 398] width 41 height 23
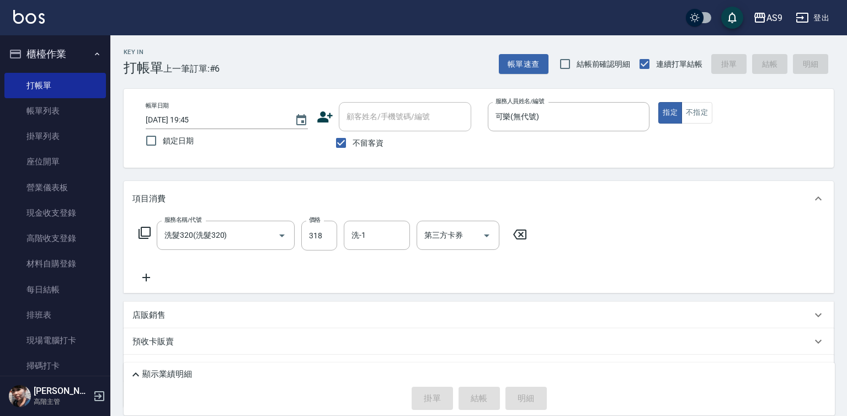
type input "[DATE] 19:46"
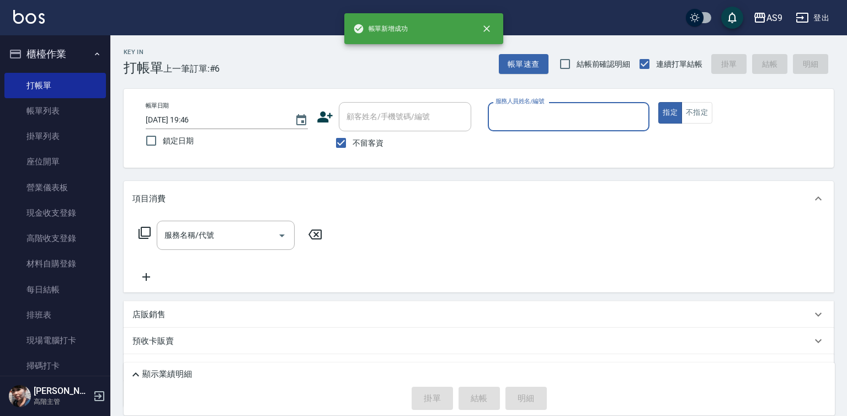
click at [547, 118] on input "服務人員姓名/編號" at bounding box center [569, 116] width 152 height 19
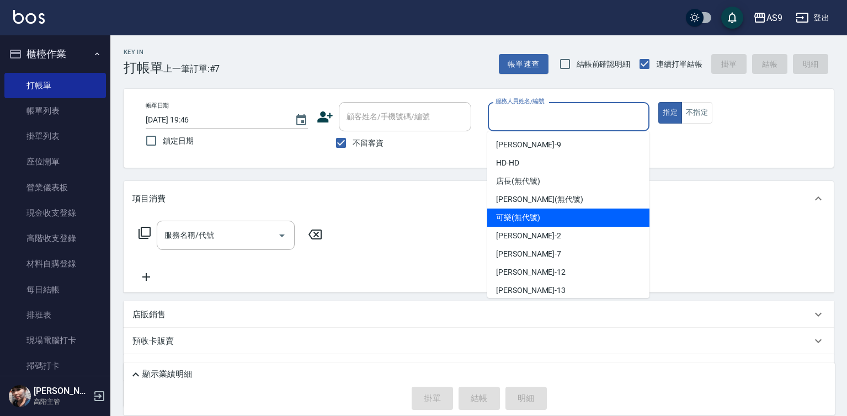
click at [539, 219] on span "可樂 (無代號)" at bounding box center [518, 218] width 44 height 12
type input "可樂(無代號)"
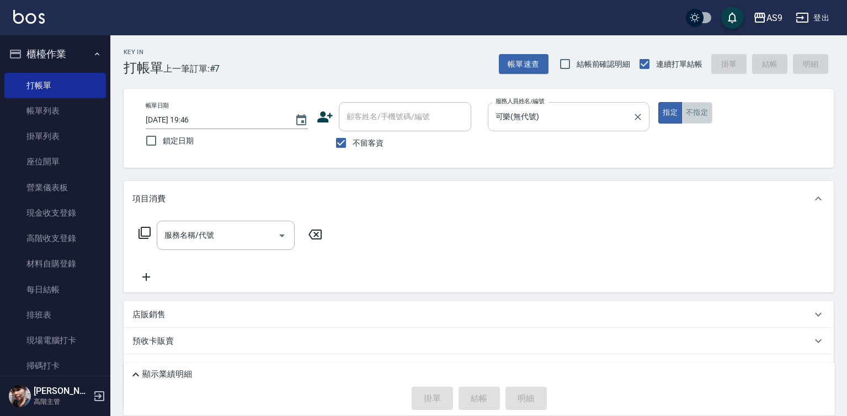
drag, startPoint x: 692, startPoint y: 119, endPoint x: 610, endPoint y: 130, distance: 82.4
click at [693, 119] on button "不指定" at bounding box center [696, 113] width 31 height 22
click at [210, 236] on input "服務名稱/代號" at bounding box center [217, 235] width 111 height 19
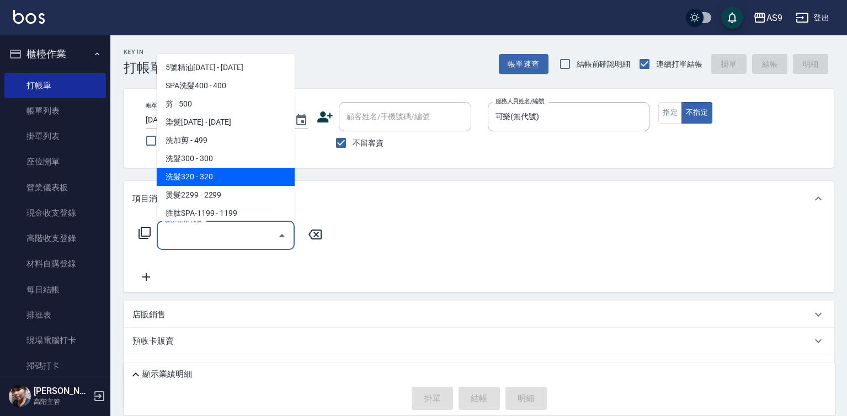
click at [200, 174] on span "洗髮320 - 320" at bounding box center [226, 177] width 138 height 18
type input "洗髮320(洗髮320)"
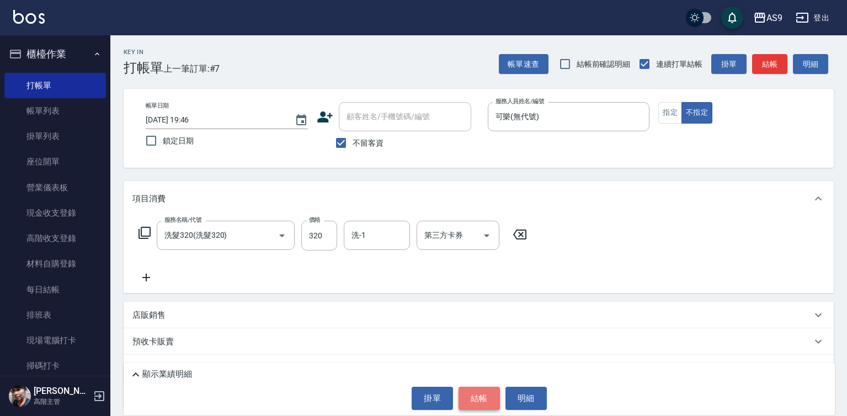
click at [473, 399] on button "結帳" at bounding box center [478, 398] width 41 height 23
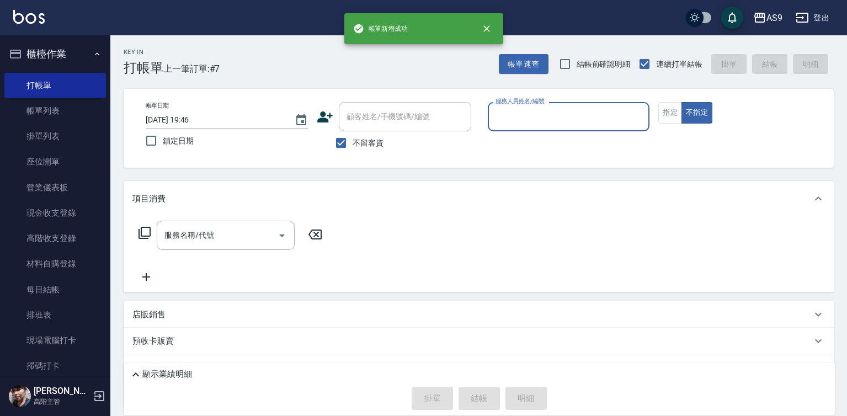
click at [528, 125] on input "服務人員姓名/編號" at bounding box center [569, 116] width 152 height 19
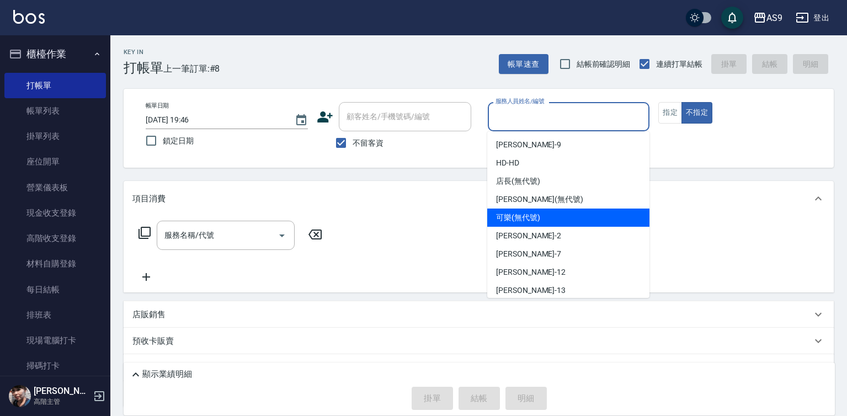
click at [522, 216] on span "可樂 (無代號)" at bounding box center [518, 218] width 44 height 12
type input "可樂(無代號)"
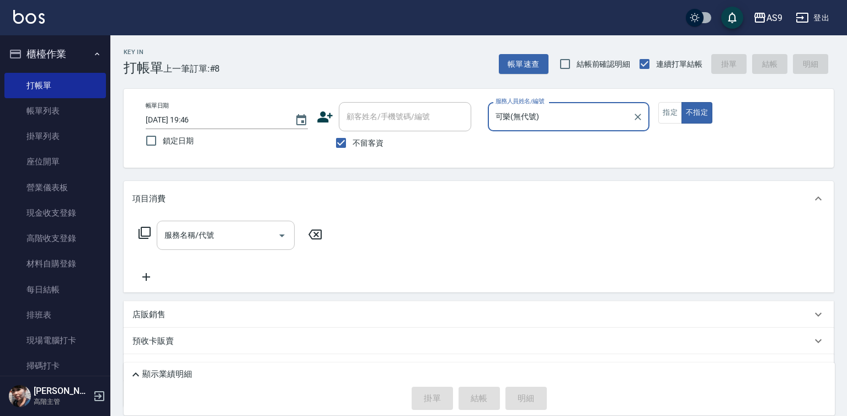
click at [251, 233] on input "服務名稱/代號" at bounding box center [217, 235] width 111 height 19
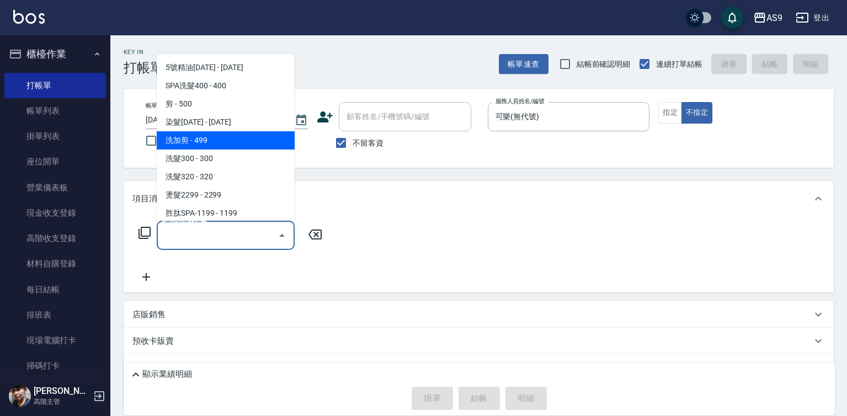
click at [210, 141] on span "洗加剪 - 499" at bounding box center [226, 140] width 138 height 18
type input "洗加剪"
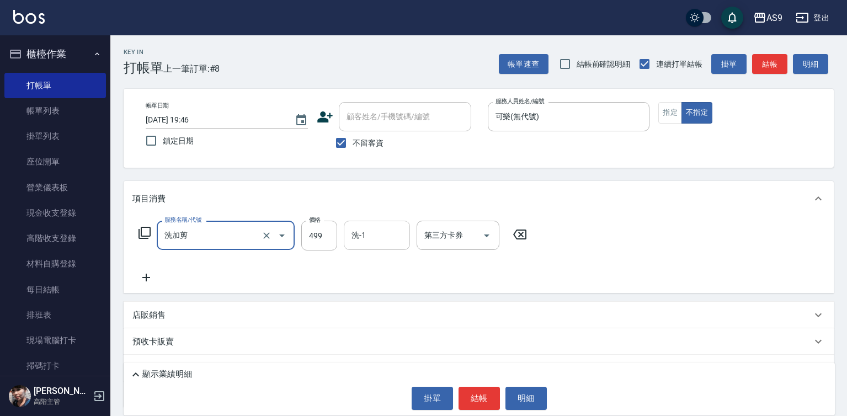
click at [370, 249] on div "洗-1" at bounding box center [377, 235] width 66 height 29
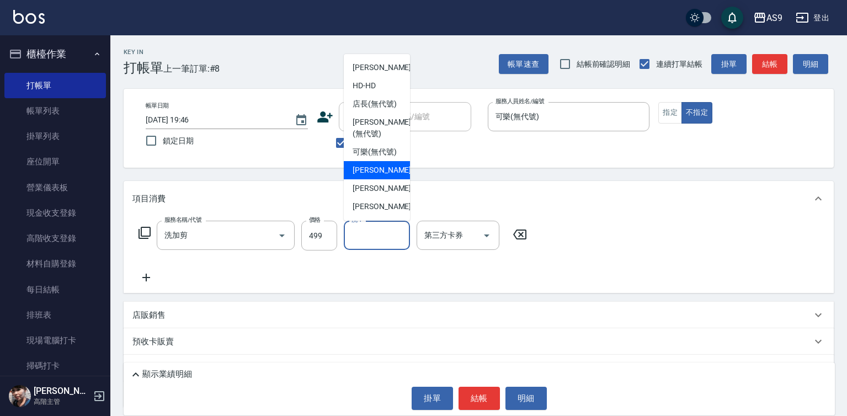
click at [370, 176] on span "[PERSON_NAME]蘭 -2" at bounding box center [384, 170] width 65 height 12
type input "[PERSON_NAME]蘭-2"
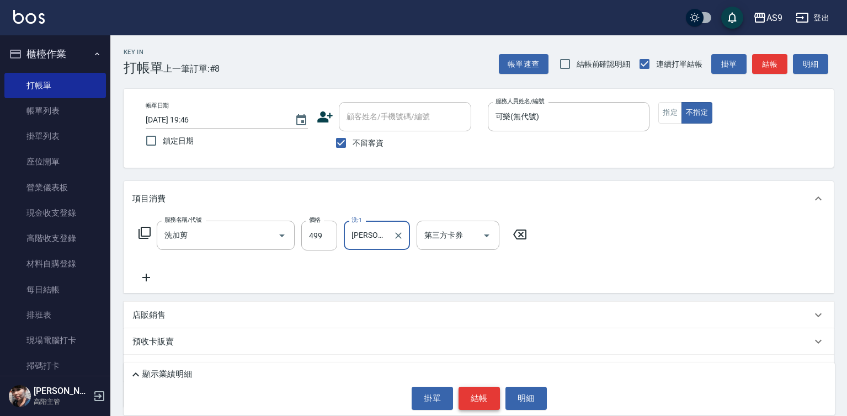
click at [473, 401] on button "結帳" at bounding box center [478, 398] width 41 height 23
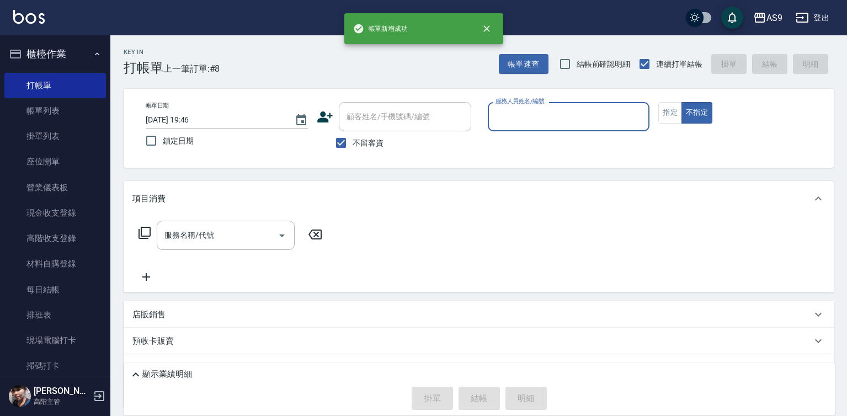
click at [527, 119] on input "服務人員姓名/編號" at bounding box center [569, 116] width 152 height 19
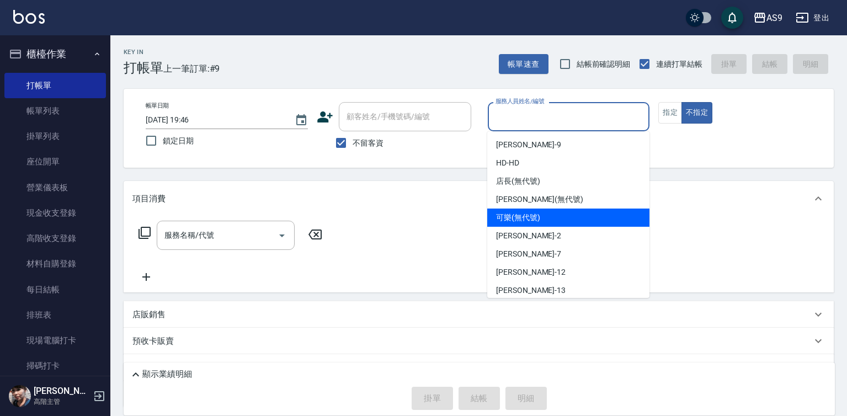
click at [518, 221] on span "可樂 (無代號)" at bounding box center [518, 218] width 44 height 12
type input "可樂(無代號)"
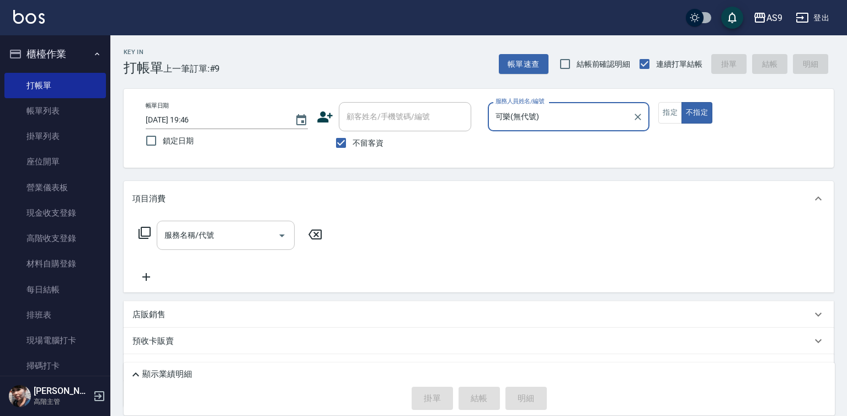
click at [225, 235] on input "服務名稱/代號" at bounding box center [217, 235] width 111 height 19
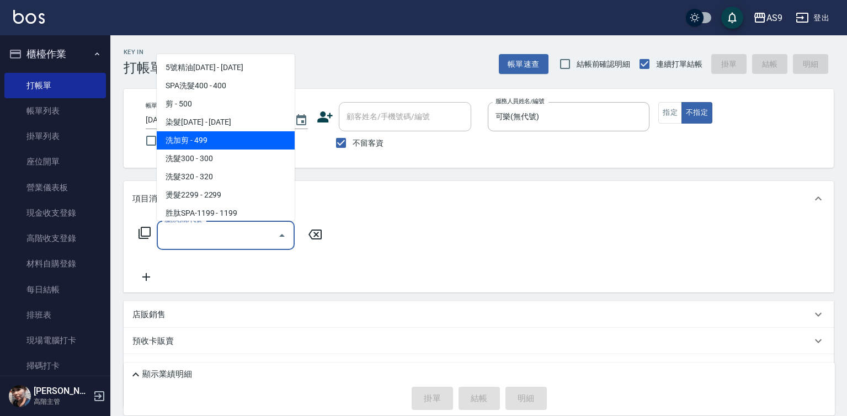
click at [213, 140] on span "洗加剪 - 499" at bounding box center [226, 140] width 138 height 18
type input "洗加剪"
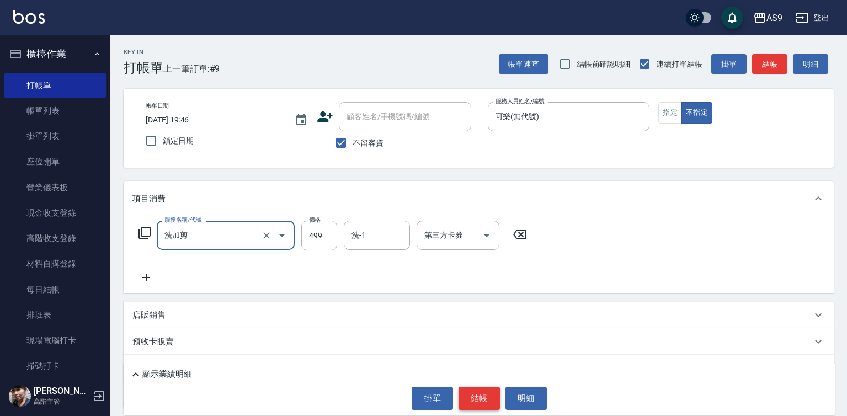
click at [470, 400] on button "結帳" at bounding box center [478, 398] width 41 height 23
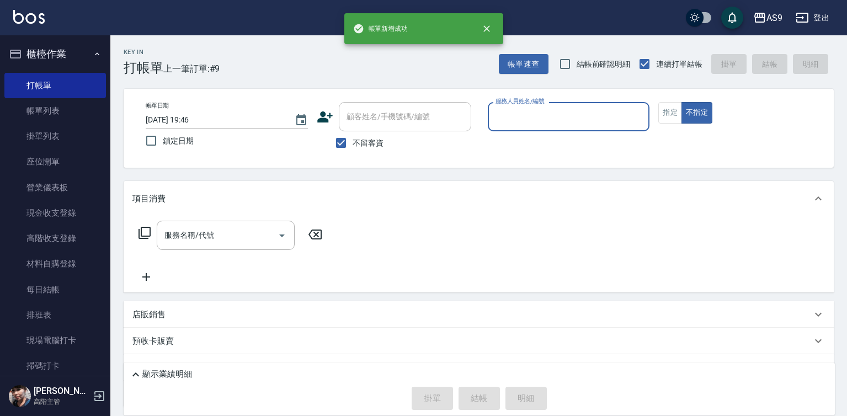
click at [536, 114] on input "服務人員姓名/編號" at bounding box center [569, 116] width 152 height 19
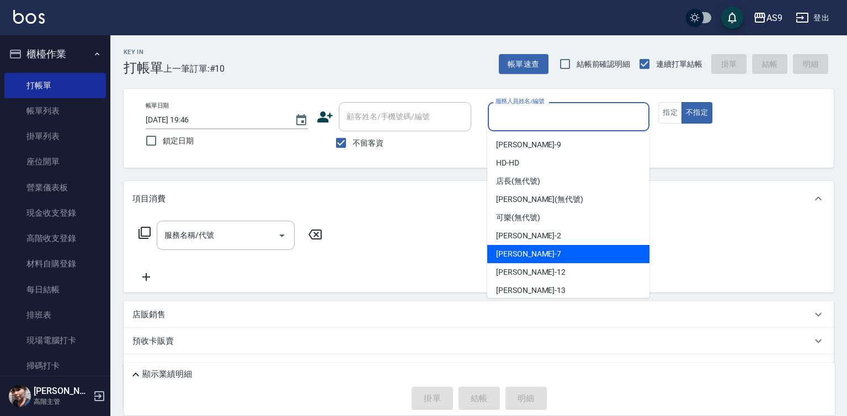
click at [519, 253] on span "Peggy -7" at bounding box center [528, 254] width 65 height 12
type input "Peggy-7"
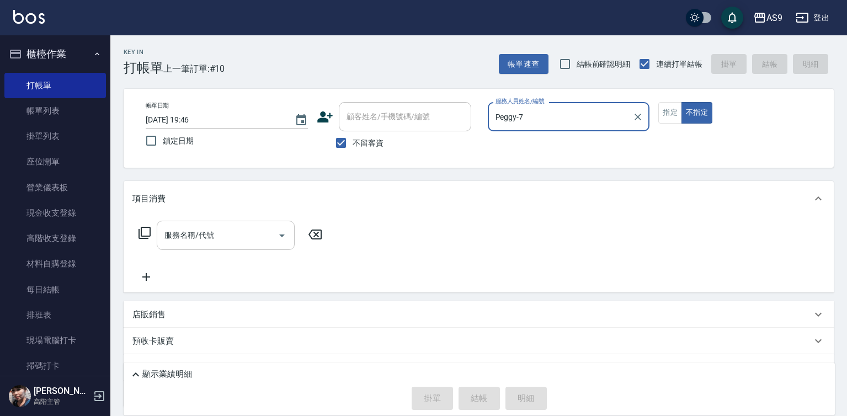
click at [243, 238] on input "服務名稱/代號" at bounding box center [217, 235] width 111 height 19
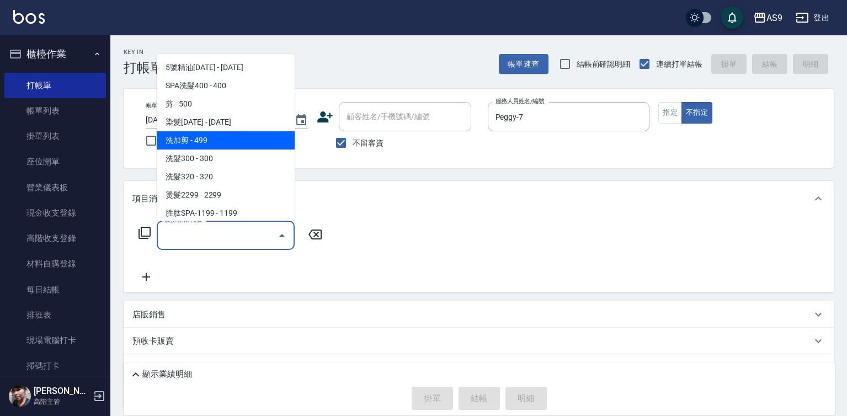
click at [207, 138] on span "洗加剪 - 499" at bounding box center [226, 140] width 138 height 18
type input "洗加剪"
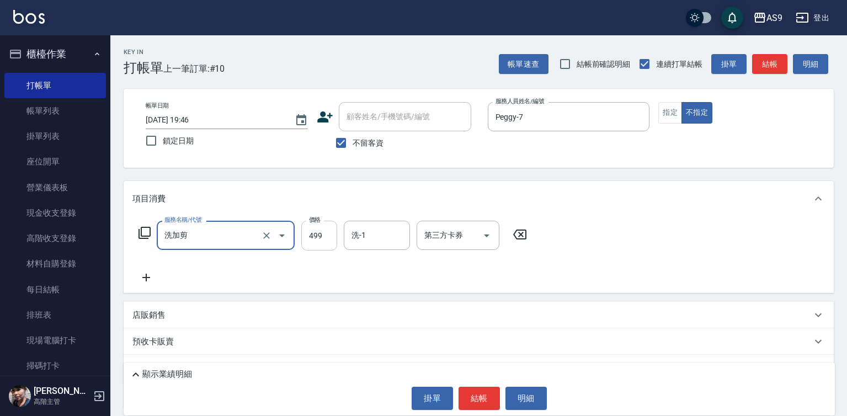
click at [312, 240] on input "499" at bounding box center [319, 236] width 36 height 30
type input "700"
click at [665, 119] on button "指定" at bounding box center [670, 113] width 24 height 22
click at [480, 381] on div "顯示業績明細" at bounding box center [481, 374] width 705 height 13
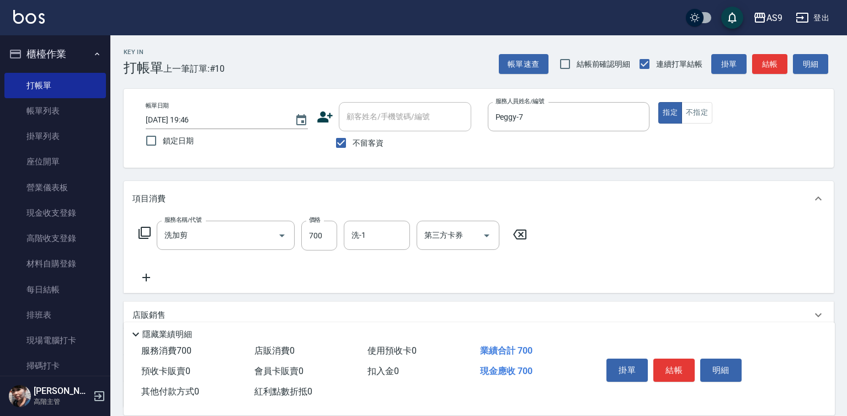
click at [475, 395] on div "服務消費 700 店販消費 0 使用預收卡 0 業績合計 700 預收卡販賣 0 會員卡販賣 0 扣入金 0 現金應收 700 其他付款方式 0 紅利點數折抵…" at bounding box center [356, 371] width 465 height 61
click at [677, 371] on button "結帳" at bounding box center [673, 369] width 41 height 23
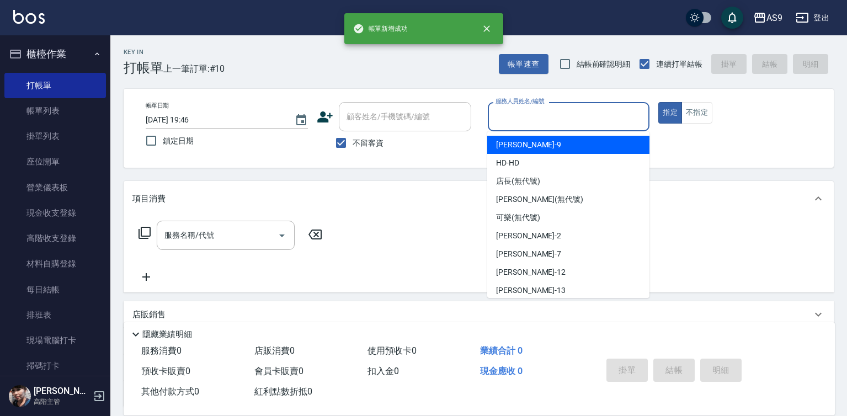
click at [516, 116] on input "服務人員姓名/編號" at bounding box center [569, 116] width 152 height 19
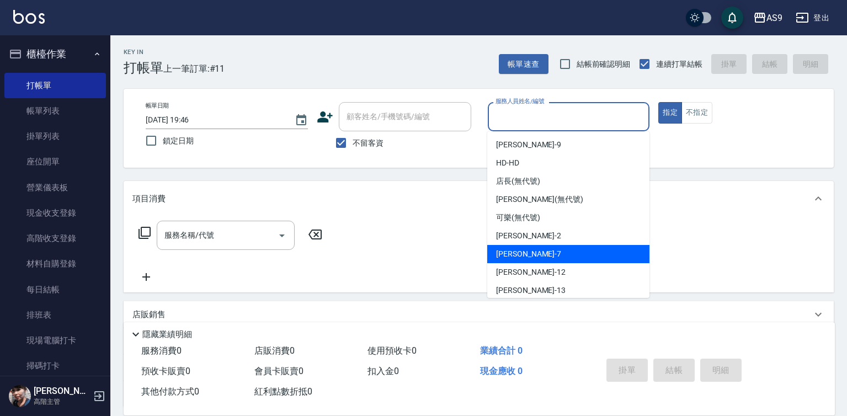
click at [532, 253] on div "Peggy -7" at bounding box center [568, 254] width 162 height 18
type input "Peggy-7"
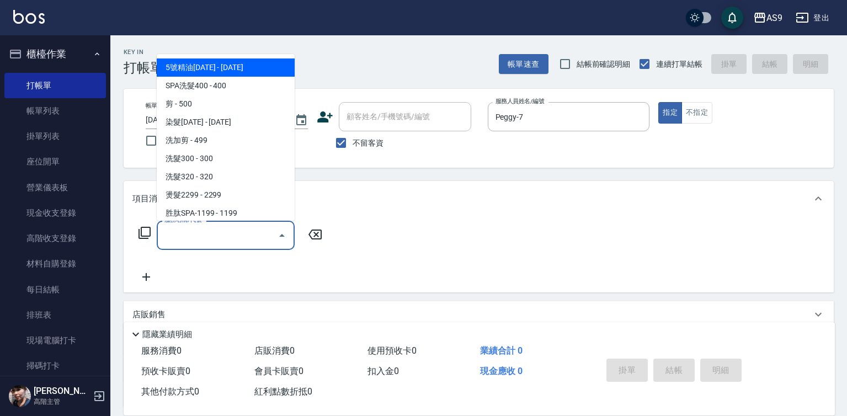
click at [245, 234] on input "服務名稱/代號" at bounding box center [217, 235] width 111 height 19
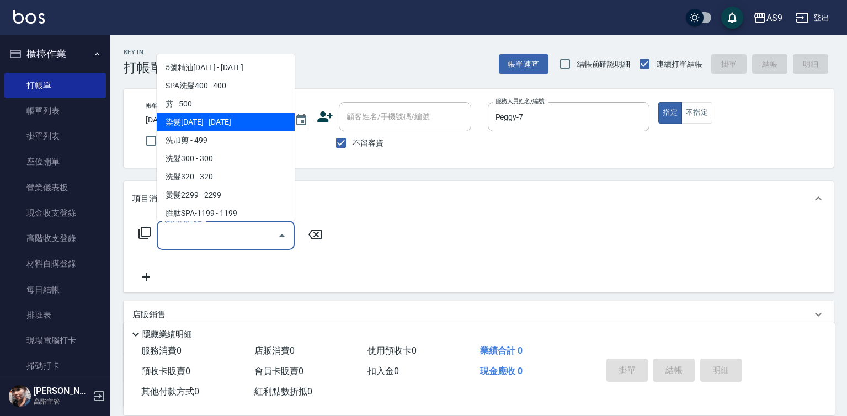
click at [218, 124] on span "染髮[DATE] - [DATE]" at bounding box center [226, 122] width 138 height 18
type input "染髮1500(染髮1500)"
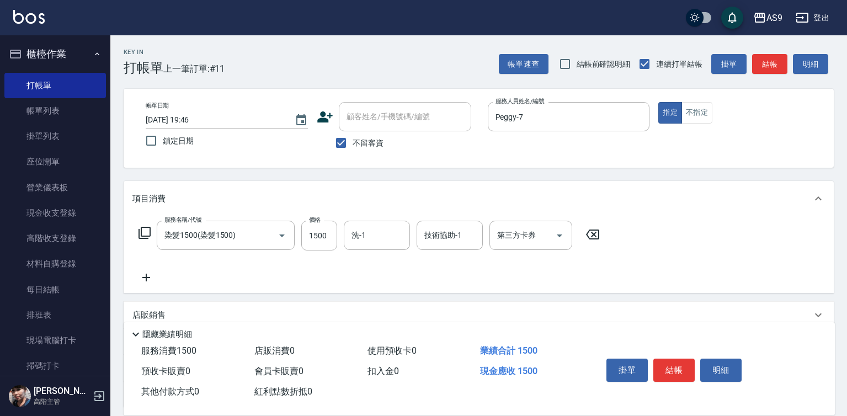
click at [154, 280] on icon at bounding box center [146, 277] width 28 height 13
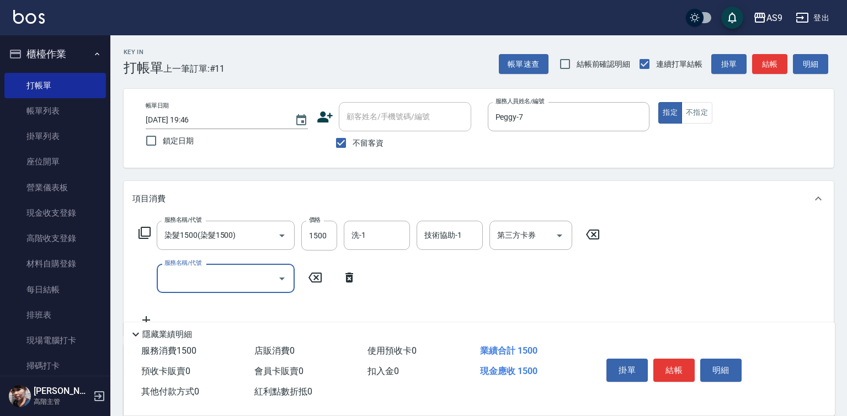
click at [186, 279] on input "服務名稱/代號" at bounding box center [217, 278] width 111 height 19
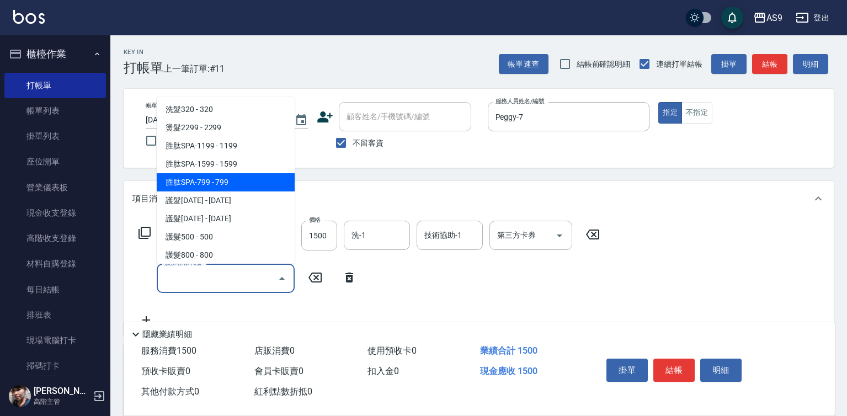
click at [228, 179] on span "胜肽SPA-799 - 799" at bounding box center [226, 182] width 138 height 18
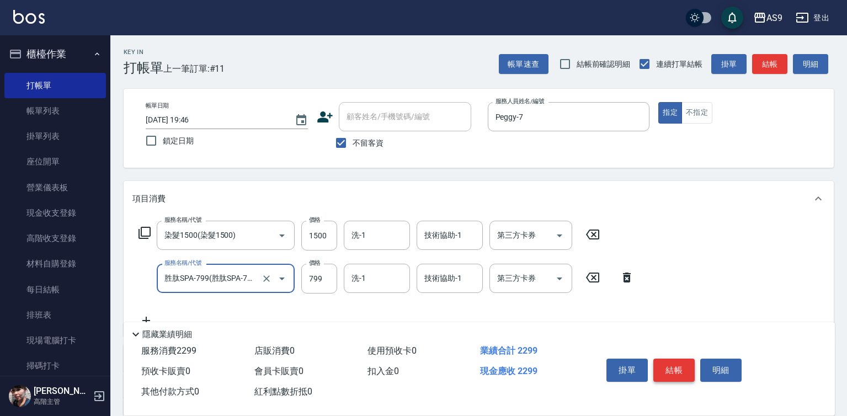
type input "胜肽SPA-799"
click at [675, 368] on button "結帳" at bounding box center [673, 369] width 41 height 23
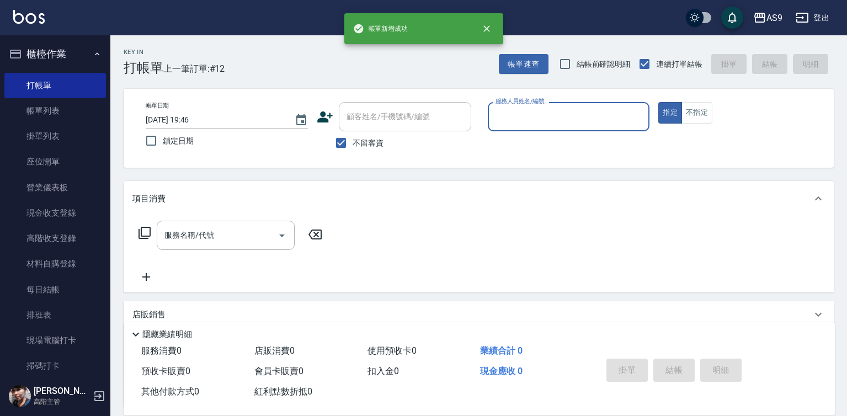
drag, startPoint x: 577, startPoint y: 132, endPoint x: 556, endPoint y: 165, distance: 38.9
click at [576, 132] on p at bounding box center [569, 137] width 162 height 12
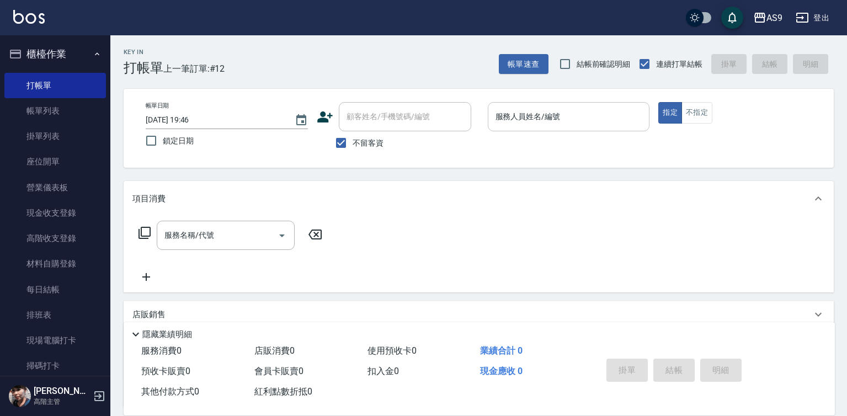
click at [528, 129] on div "服務人員姓名/編號" at bounding box center [569, 116] width 162 height 29
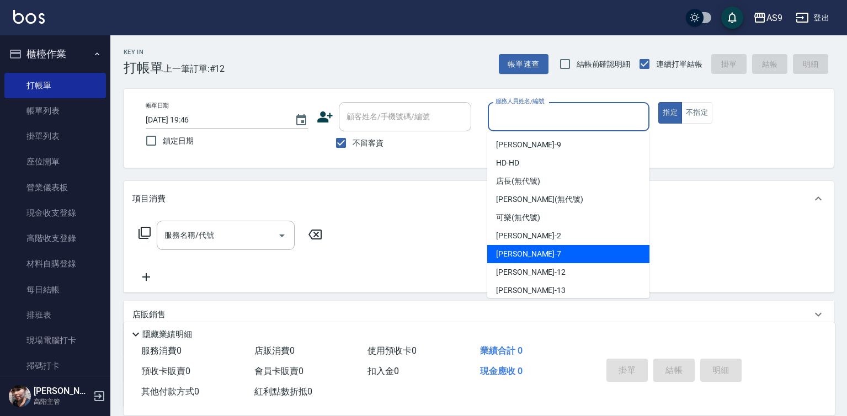
click at [533, 253] on div "Peggy -7" at bounding box center [568, 254] width 162 height 18
type input "Peggy-7"
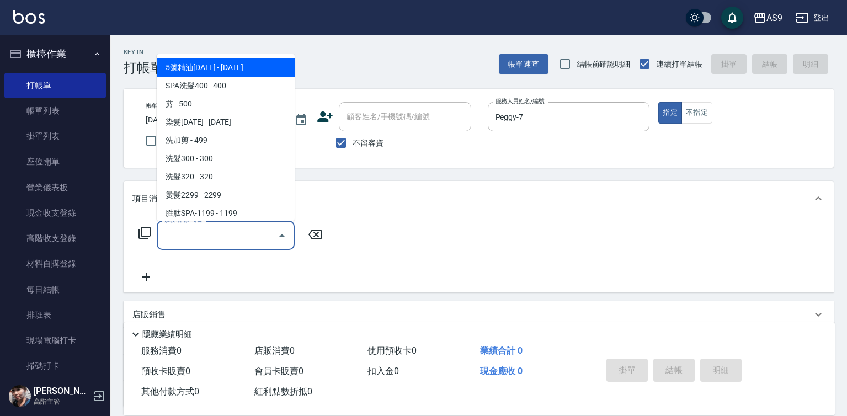
click at [255, 238] on input "服務名稱/代號" at bounding box center [217, 235] width 111 height 19
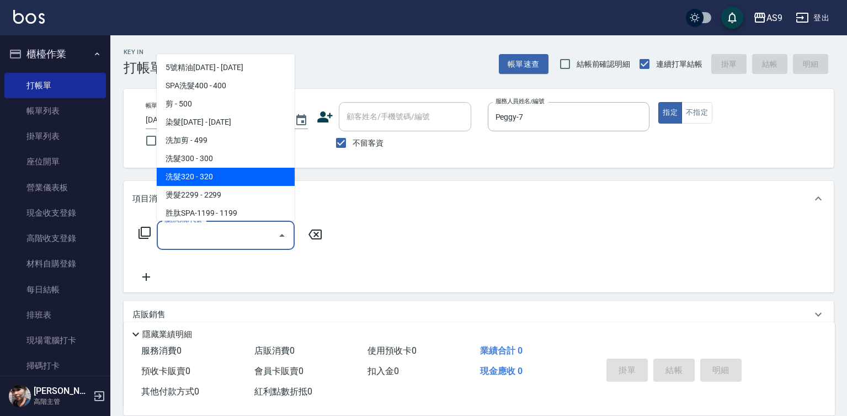
click at [224, 169] on span "洗髮320 - 320" at bounding box center [226, 177] width 138 height 18
type input "洗髮320(洗髮320)"
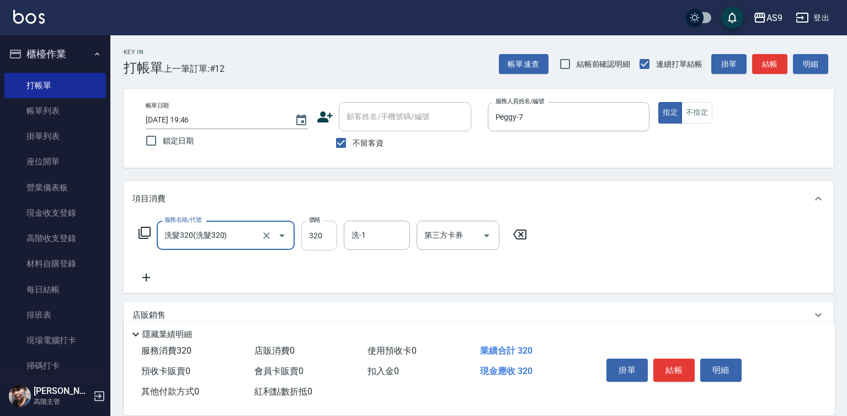
click at [325, 243] on input "320" at bounding box center [319, 236] width 36 height 30
type input "227"
click at [666, 378] on div "掛單 結帳 明細" at bounding box center [674, 371] width 144 height 35
click at [675, 371] on button "結帳" at bounding box center [673, 369] width 41 height 23
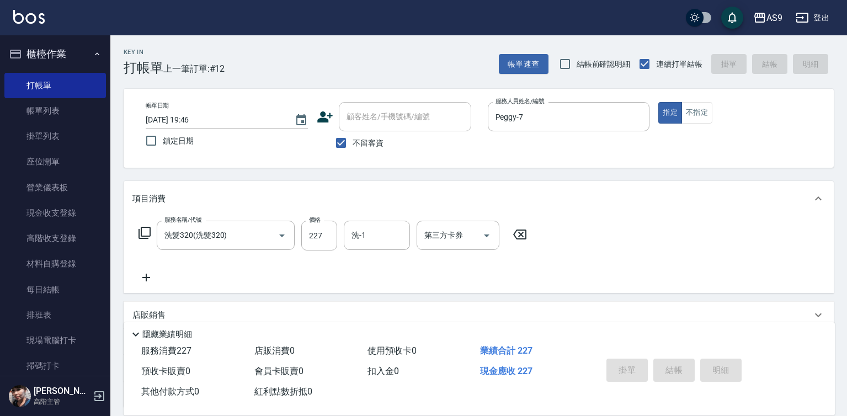
type input "[DATE] 19:47"
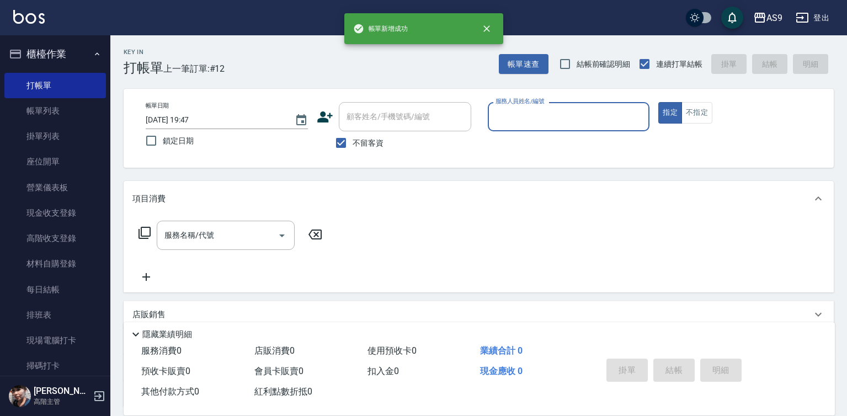
click at [527, 112] on input "服務人員姓名/編號" at bounding box center [569, 116] width 152 height 19
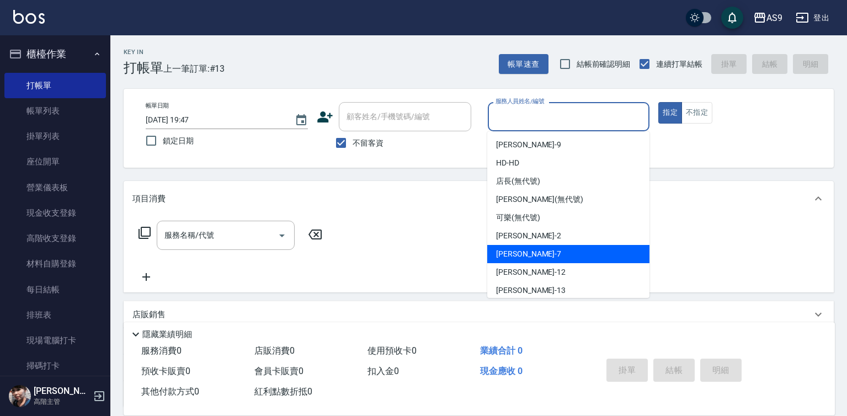
click at [538, 252] on div "Peggy -7" at bounding box center [568, 254] width 162 height 18
type input "Peggy-7"
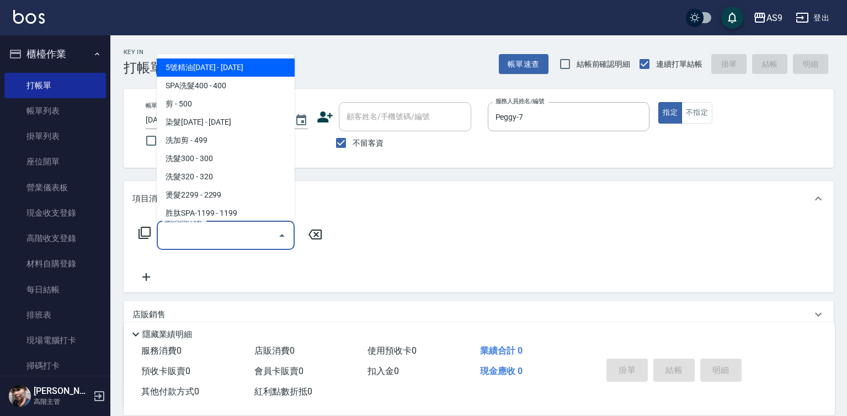
click at [258, 234] on input "服務名稱/代號" at bounding box center [217, 235] width 111 height 19
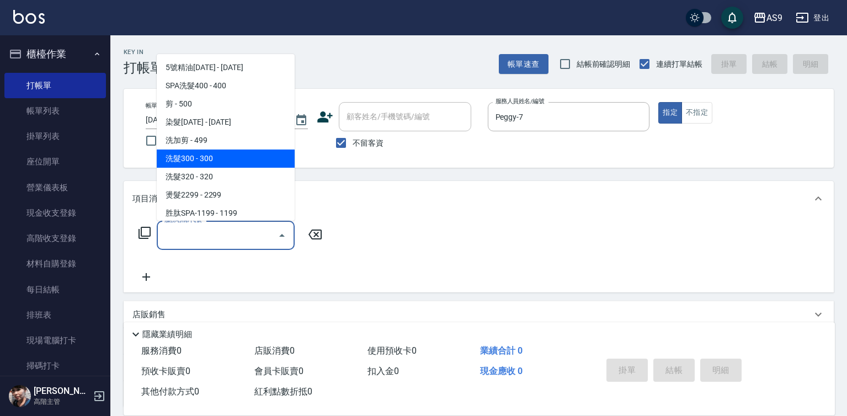
click at [227, 161] on span "洗髮300 - 300" at bounding box center [226, 158] width 138 height 18
type input "洗髮300(洗 髮300)"
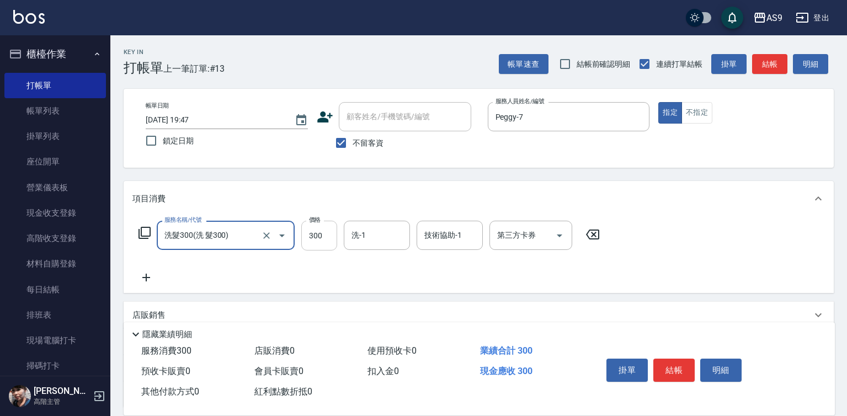
click at [323, 242] on input "300" at bounding box center [319, 236] width 36 height 30
type input "342"
drag, startPoint x: 698, startPoint y: 100, endPoint x: 697, endPoint y: 114, distance: 14.4
click at [698, 100] on div "帳單日期 [DATE] 19:47 鎖定日期 顧客姓名/手機號碼/編號 顧客姓名/手機號碼/編號 不留客資 服務人員姓名/編號 [PERSON_NAME]-7…" at bounding box center [479, 128] width 710 height 79
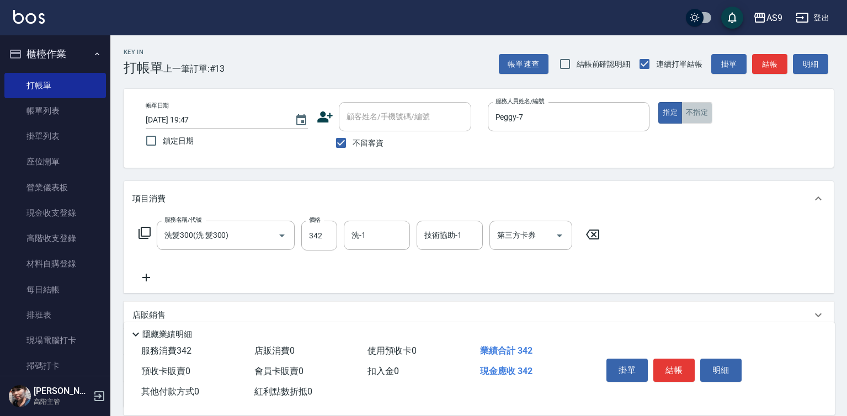
click at [697, 116] on button "不指定" at bounding box center [696, 113] width 31 height 22
click at [677, 361] on button "結帳" at bounding box center [673, 369] width 41 height 23
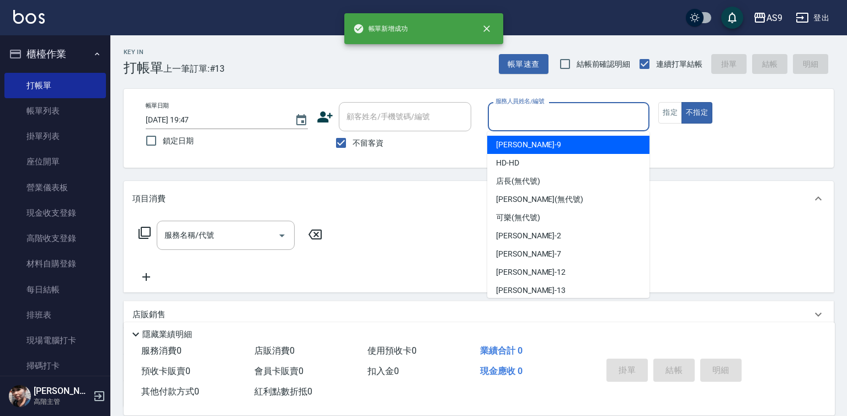
drag, startPoint x: 543, startPoint y: 114, endPoint x: 542, endPoint y: 233, distance: 119.1
click at [543, 116] on input "服務人員姓名/編號" at bounding box center [569, 116] width 152 height 19
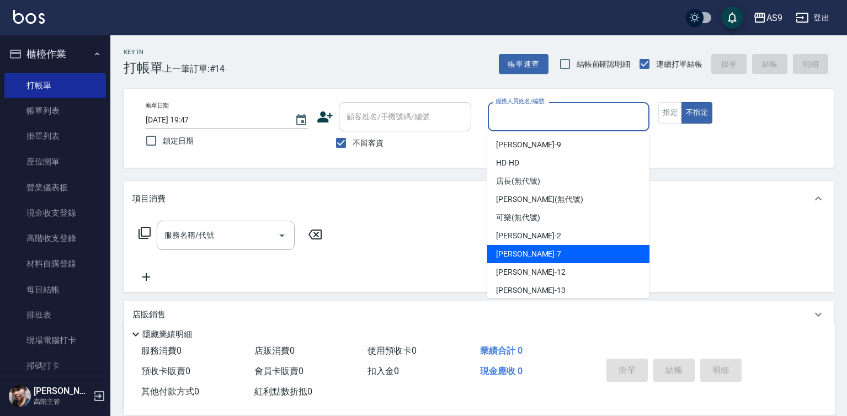
click at [542, 255] on div "Peggy -7" at bounding box center [568, 254] width 162 height 18
type input "Peggy-7"
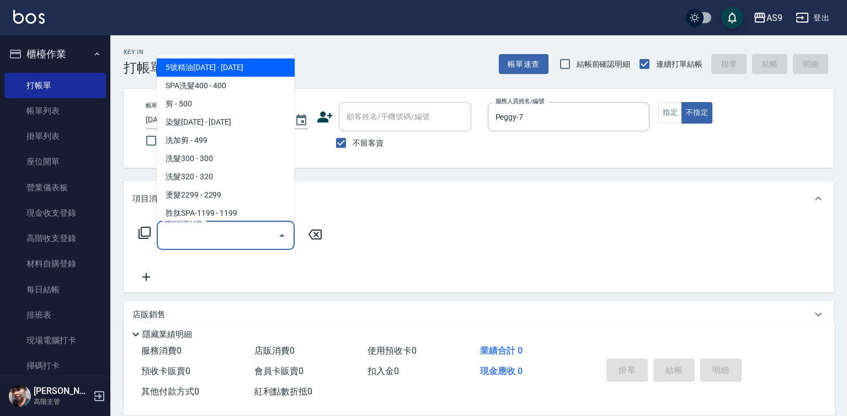
click at [244, 234] on input "服務名稱/代號" at bounding box center [217, 235] width 111 height 19
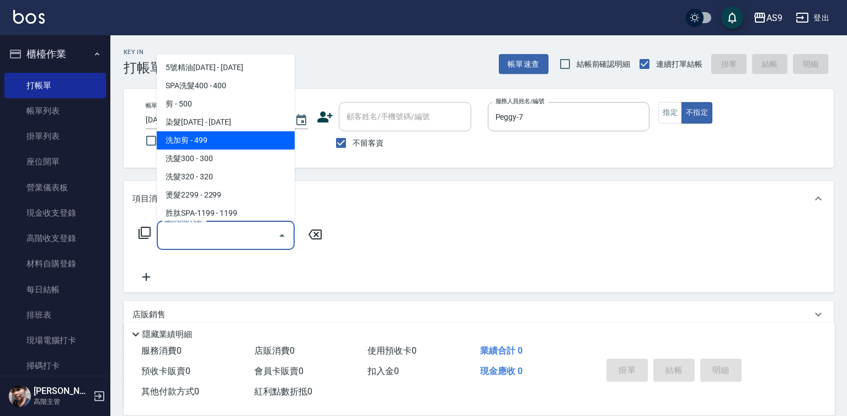
click at [208, 141] on span "洗加剪 - 499" at bounding box center [226, 140] width 138 height 18
type input "洗加剪"
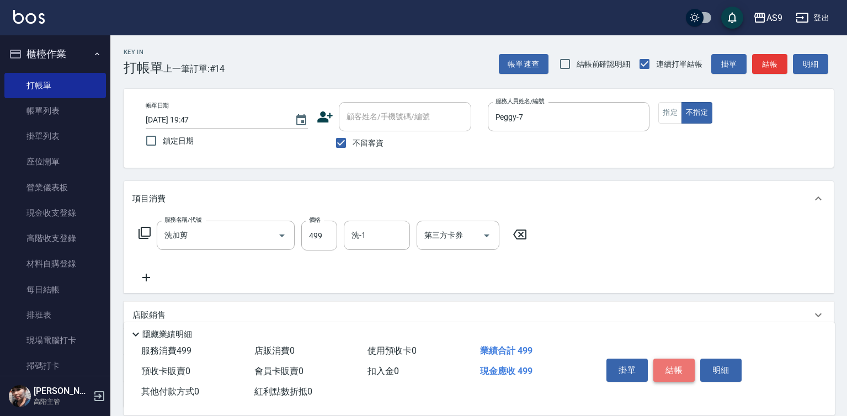
click at [672, 367] on button "結帳" at bounding box center [673, 369] width 41 height 23
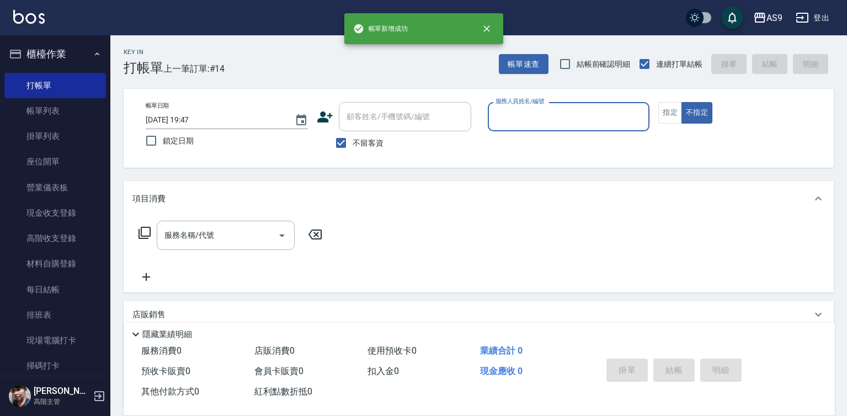
click at [553, 112] on input "服務人員姓名/編號" at bounding box center [569, 116] width 152 height 19
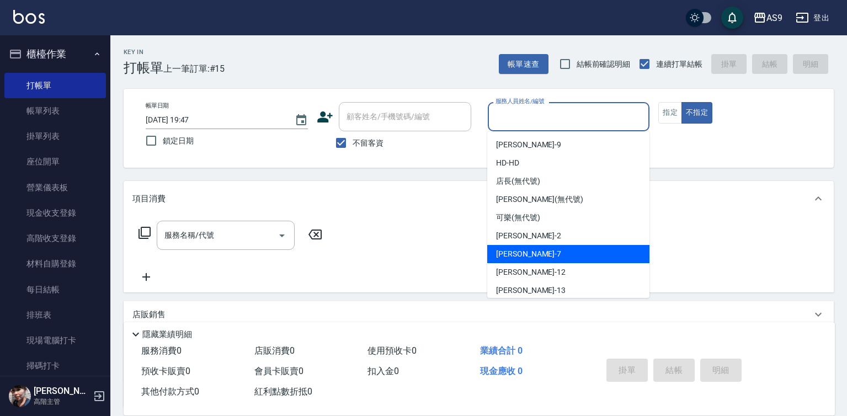
click at [538, 250] on div "Peggy -7" at bounding box center [568, 254] width 162 height 18
type input "Peggy-7"
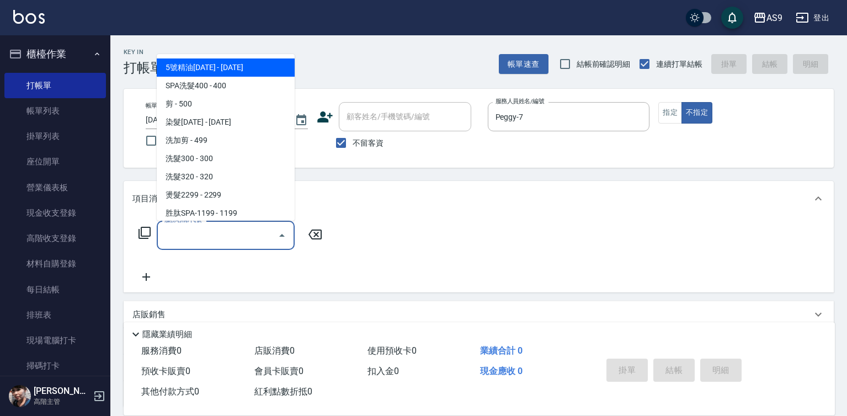
click at [239, 236] on input "服務名稱/代號" at bounding box center [217, 235] width 111 height 19
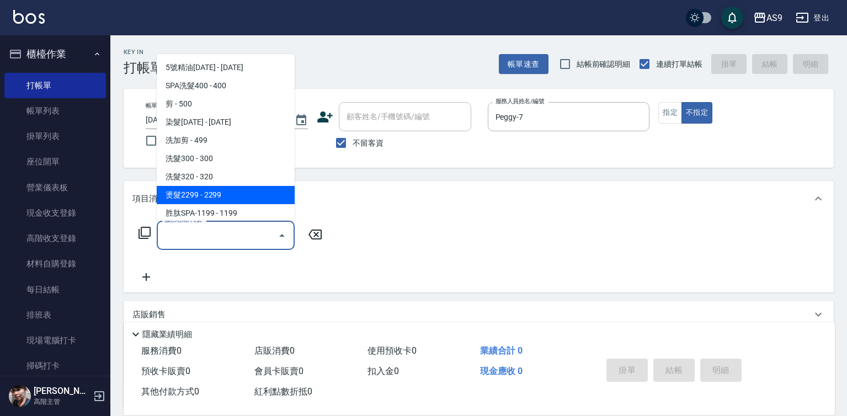
click at [216, 194] on span "燙髮2299 - 2299" at bounding box center [226, 195] width 138 height 18
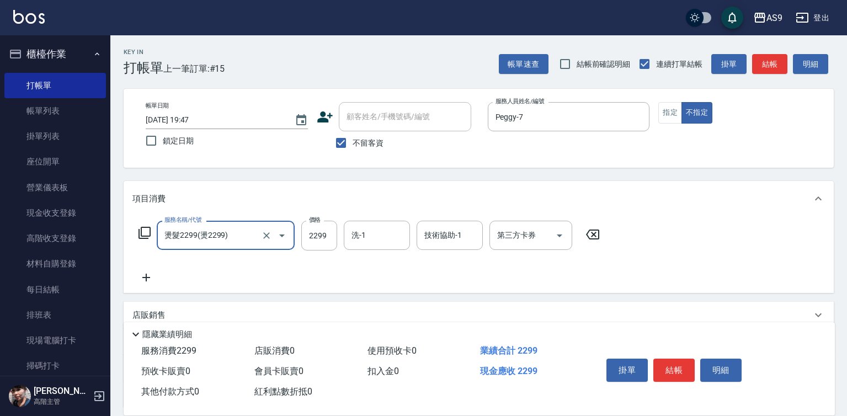
drag, startPoint x: 238, startPoint y: 249, endPoint x: 240, endPoint y: 231, distance: 17.8
click at [239, 249] on div "燙髮2299(燙2299) 服務名稱/代號" at bounding box center [226, 235] width 138 height 29
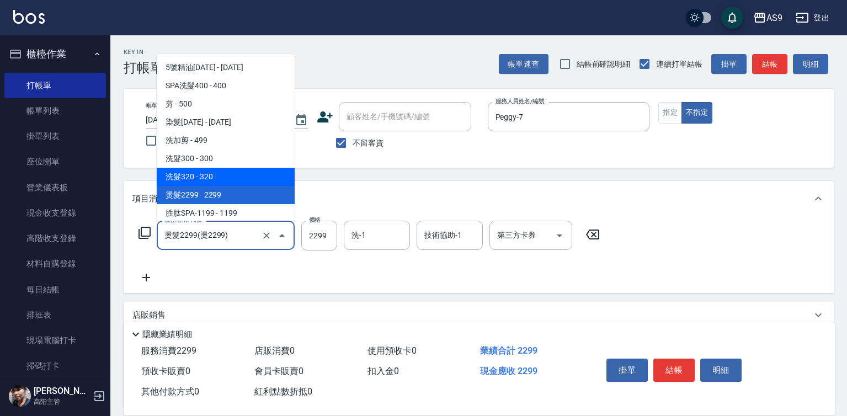
click at [218, 178] on span "洗髮320 - 320" at bounding box center [226, 177] width 138 height 18
type input "洗髮320(洗髮320)"
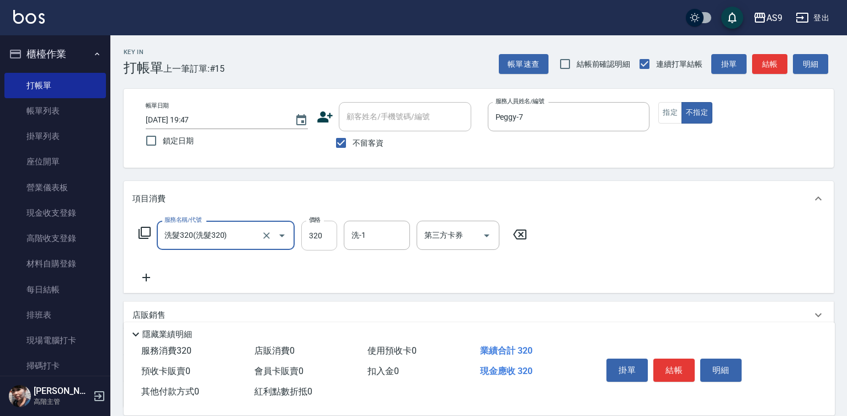
click at [320, 236] on input "320" at bounding box center [319, 236] width 36 height 30
type input "227"
click at [662, 368] on button "結帳" at bounding box center [673, 369] width 41 height 23
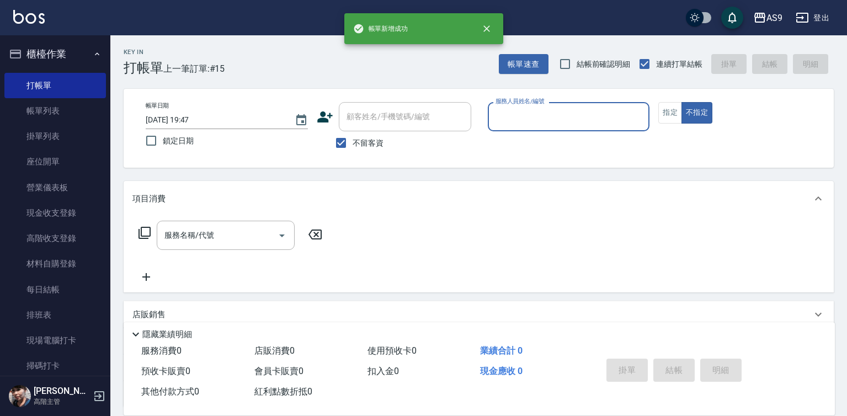
click at [548, 118] on input "服務人員姓名/編號" at bounding box center [569, 116] width 152 height 19
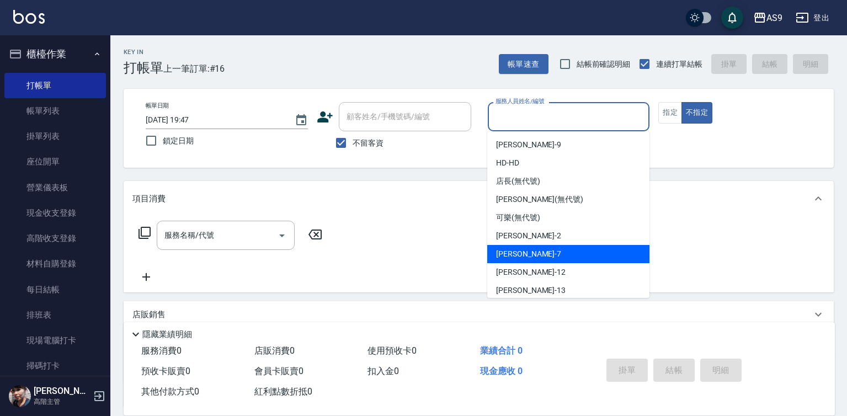
drag, startPoint x: 539, startPoint y: 253, endPoint x: 426, endPoint y: 258, distance: 112.6
click at [538, 254] on div "Peggy -7" at bounding box center [568, 254] width 162 height 18
type input "Peggy-7"
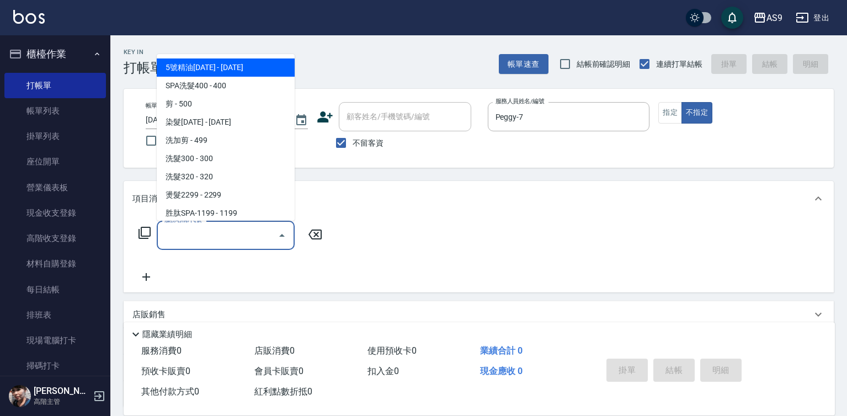
click at [257, 239] on input "服務名稱/代號" at bounding box center [217, 235] width 111 height 19
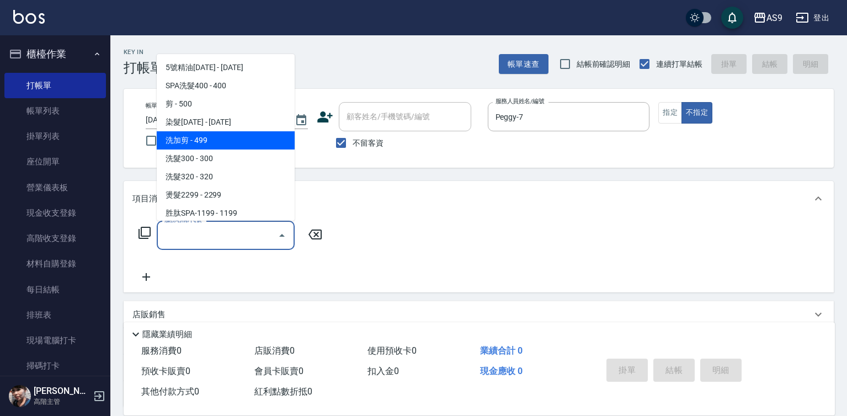
click at [215, 140] on span "洗加剪 - 499" at bounding box center [226, 140] width 138 height 18
type input "洗加剪"
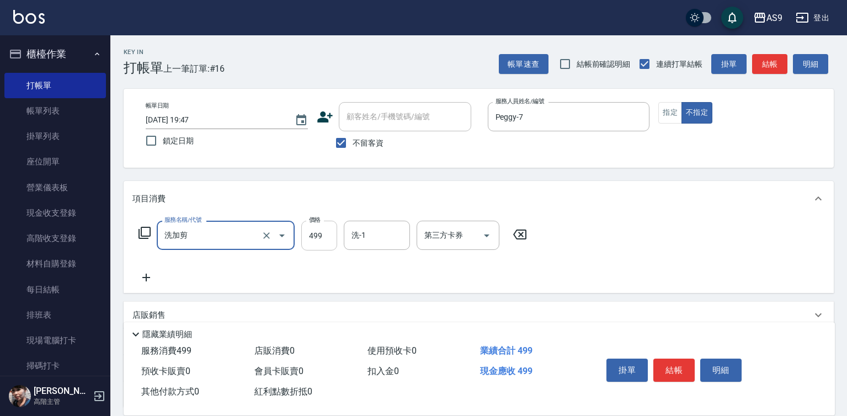
click at [329, 238] on input "499" at bounding box center [319, 236] width 36 height 30
type input "600"
click at [371, 232] on input "洗-1" at bounding box center [377, 235] width 56 height 19
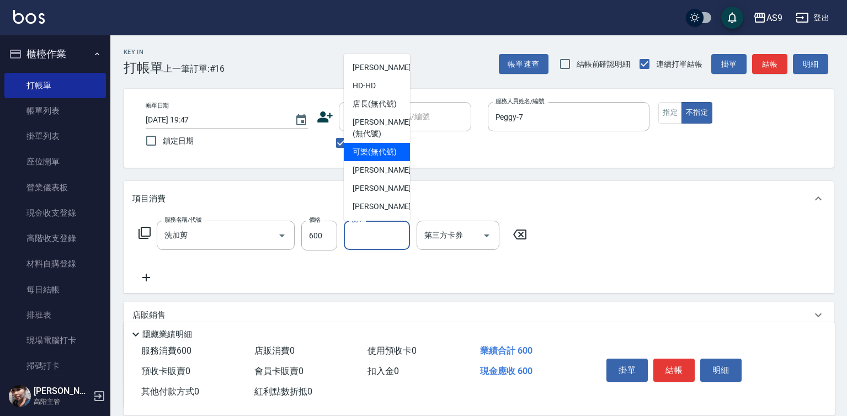
drag, startPoint x: 375, startPoint y: 164, endPoint x: 516, endPoint y: 158, distance: 141.3
click at [379, 158] on span "可樂 (無代號)" at bounding box center [374, 152] width 44 height 12
type input "可樂(無代號)"
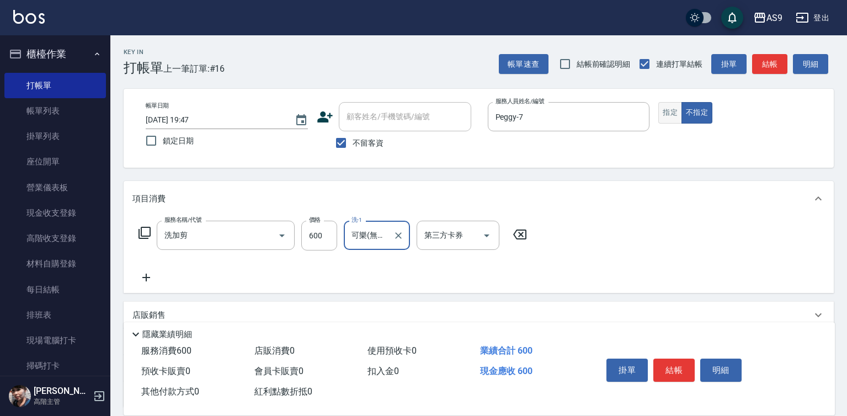
click at [668, 116] on button "指定" at bounding box center [670, 113] width 24 height 22
click at [672, 368] on button "結帳" at bounding box center [673, 369] width 41 height 23
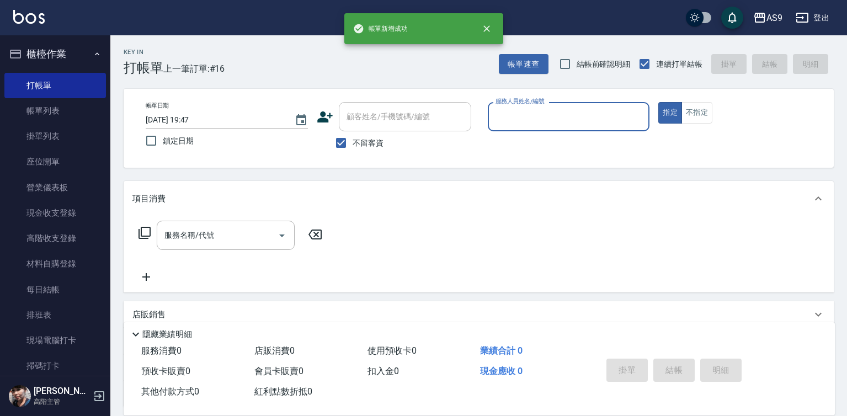
click at [535, 119] on input "服務人員姓名/編號" at bounding box center [569, 116] width 152 height 19
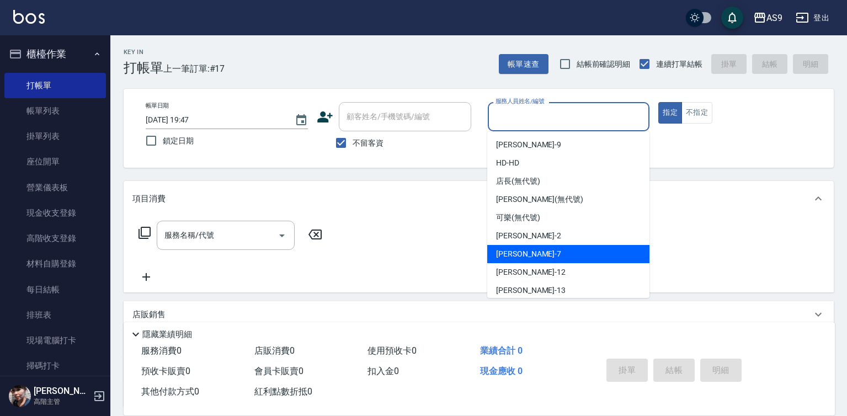
click at [536, 249] on div "Peggy -7" at bounding box center [568, 254] width 162 height 18
type input "Peggy-7"
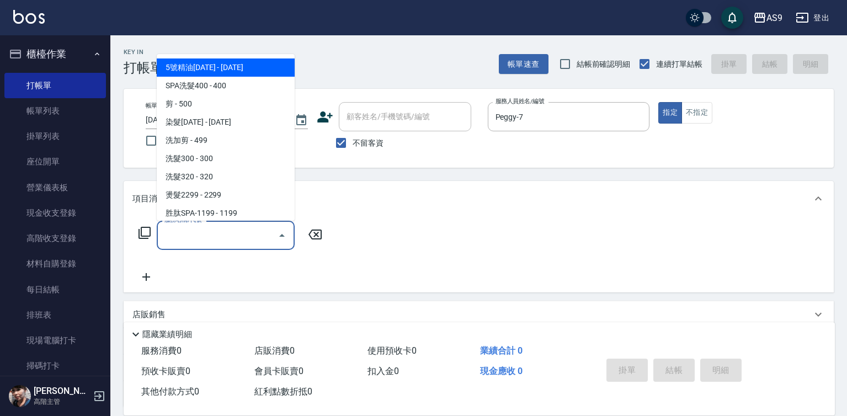
click at [220, 239] on input "服務名稱/代號" at bounding box center [217, 235] width 111 height 19
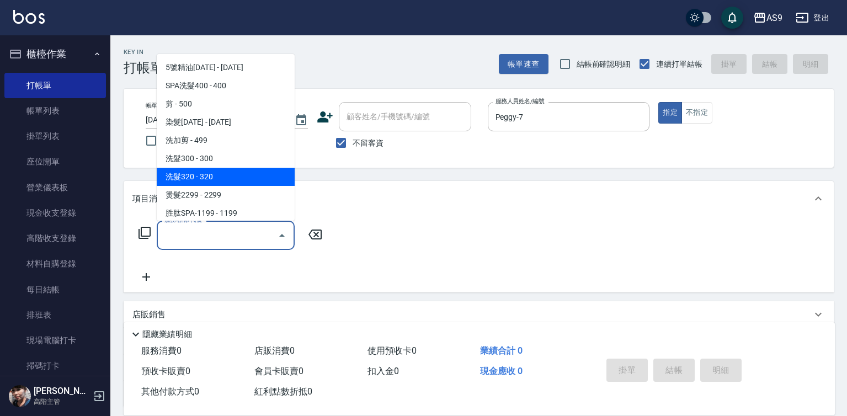
click at [206, 171] on span "洗髮320 - 320" at bounding box center [226, 177] width 138 height 18
type input "洗髮320(洗髮320)"
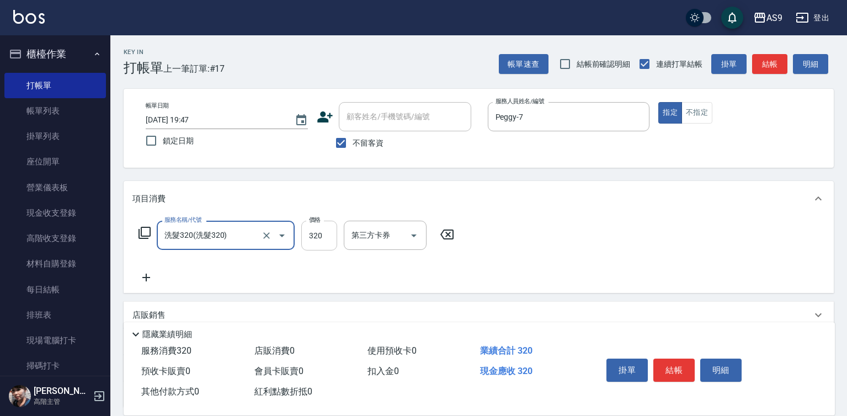
click at [323, 241] on input "320" at bounding box center [319, 236] width 36 height 30
click at [323, 240] on input "320" at bounding box center [319, 236] width 36 height 30
type input "227"
drag, startPoint x: 357, startPoint y: 245, endPoint x: 361, endPoint y: 240, distance: 5.9
click at [357, 245] on input "洗-1" at bounding box center [377, 235] width 56 height 19
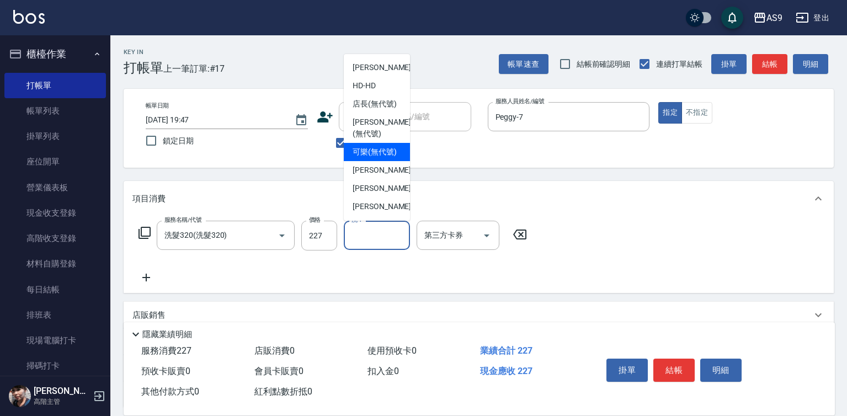
click at [370, 158] on span "可樂 (無代號)" at bounding box center [374, 152] width 44 height 12
type input "可樂(無代號)"
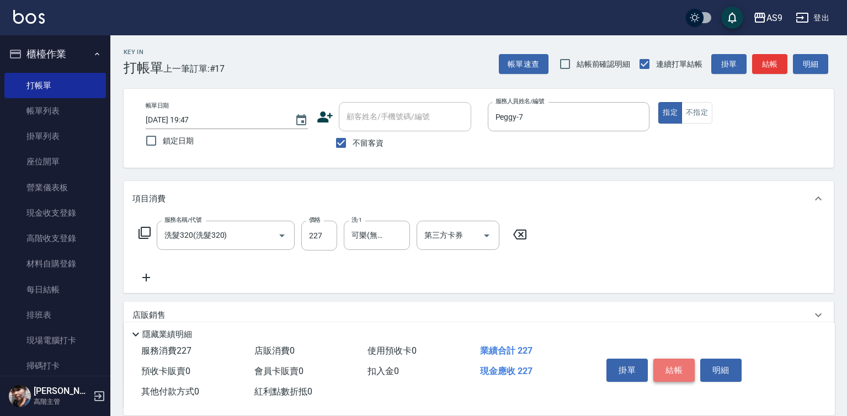
click at [656, 365] on button "結帳" at bounding box center [673, 369] width 41 height 23
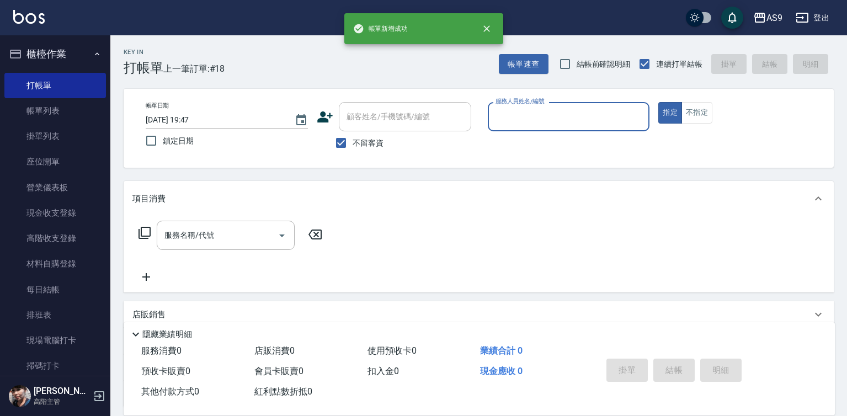
drag, startPoint x: 560, startPoint y: 123, endPoint x: 559, endPoint y: 129, distance: 6.2
click at [559, 123] on input "服務人員姓名/編號" at bounding box center [569, 116] width 152 height 19
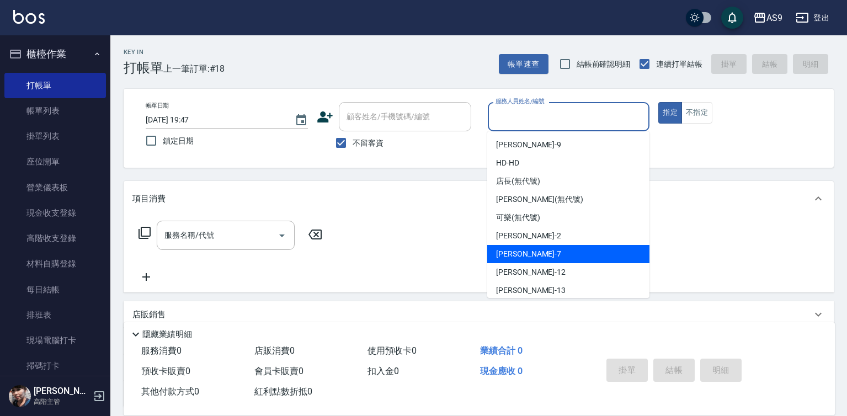
click at [541, 256] on div "Peggy -7" at bounding box center [568, 254] width 162 height 18
type input "Peggy-7"
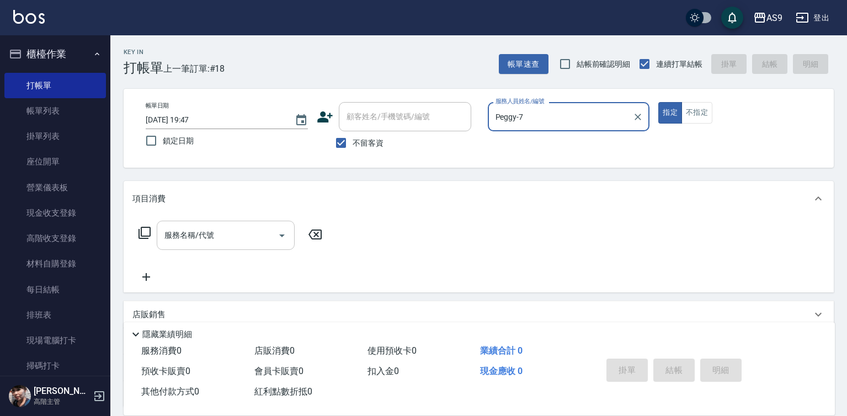
click at [190, 238] on input "服務名稱/代號" at bounding box center [217, 235] width 111 height 19
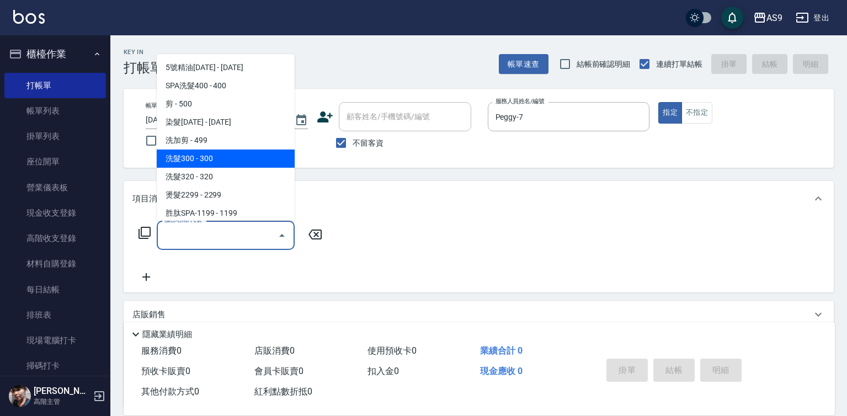
click at [204, 158] on span "洗髮300 - 300" at bounding box center [226, 158] width 138 height 18
type input "洗髮300(洗 髮300)"
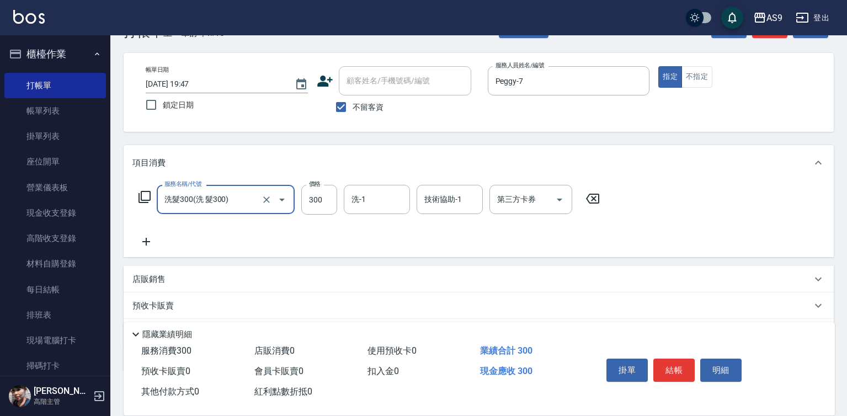
scroll to position [55, 0]
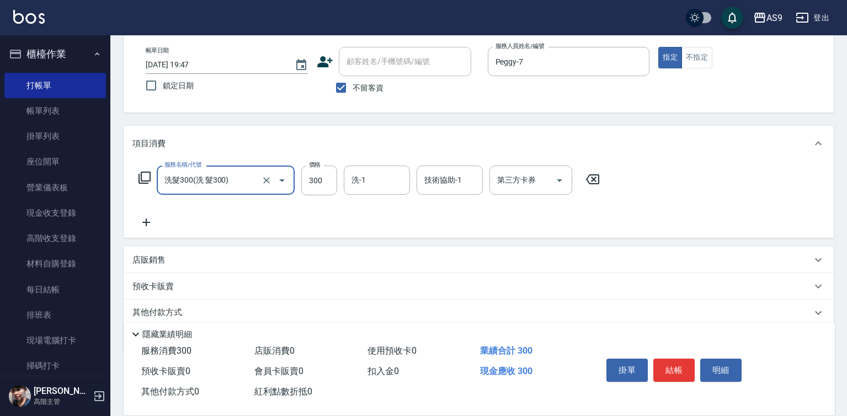
click at [152, 262] on p "店販銷售" at bounding box center [148, 260] width 33 height 12
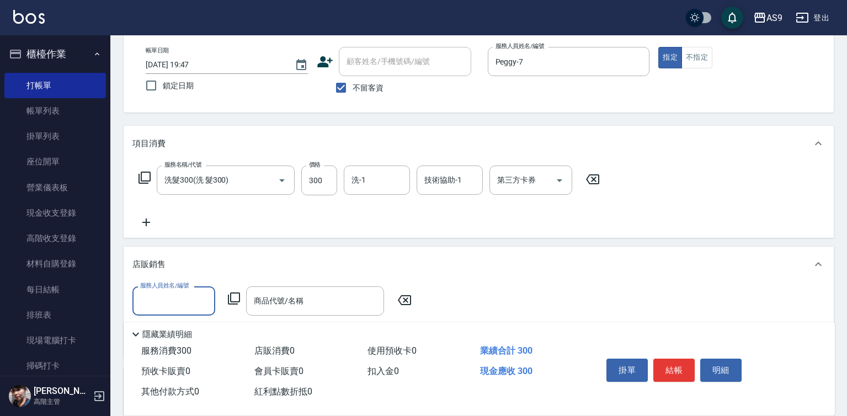
scroll to position [0, 0]
click at [166, 293] on input "服務人員姓名/編號" at bounding box center [173, 300] width 73 height 19
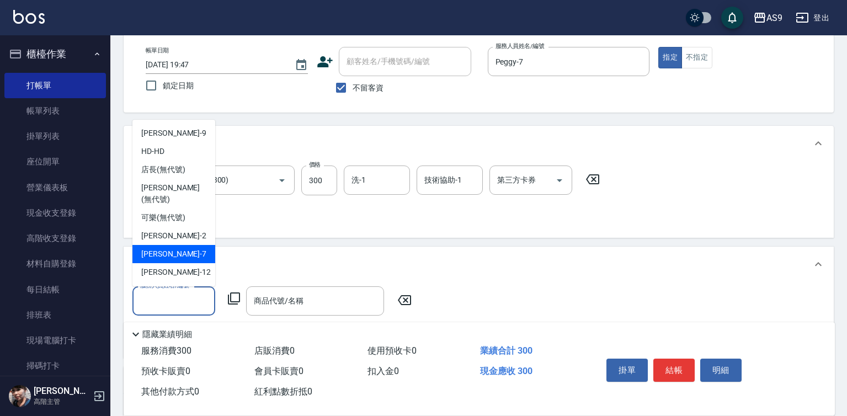
drag, startPoint x: 184, startPoint y: 244, endPoint x: 267, endPoint y: 284, distance: 92.0
click at [191, 247] on div "Peggy -7" at bounding box center [173, 254] width 83 height 18
type input "Peggy-7"
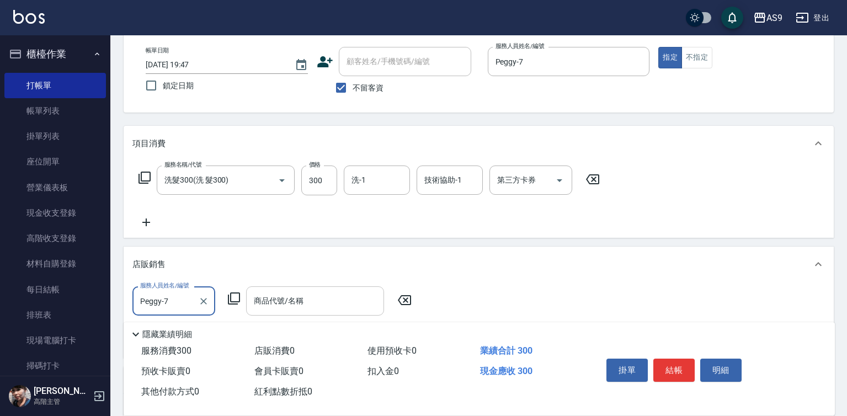
click at [295, 303] on div "商品代號/名稱 商品代號/名稱" at bounding box center [315, 300] width 138 height 29
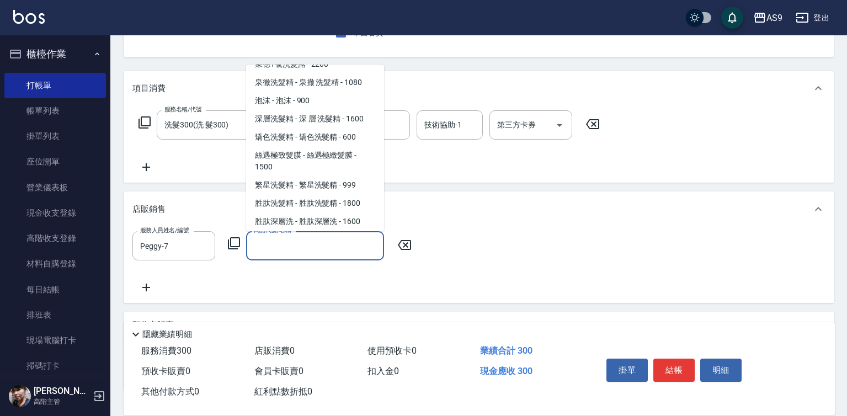
scroll to position [697, 0]
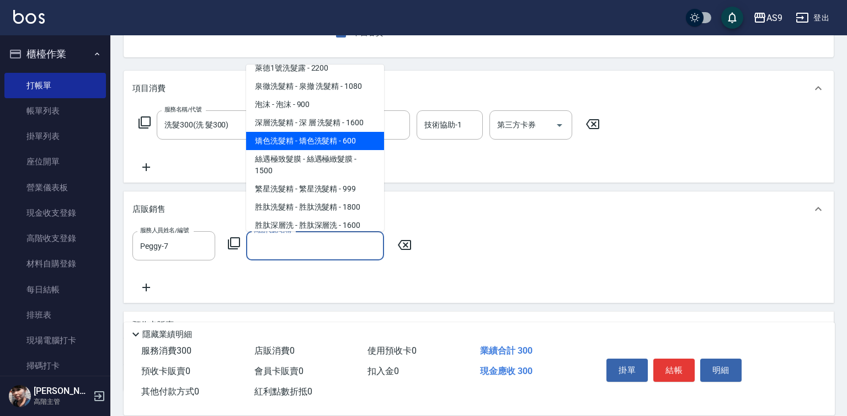
click at [331, 132] on span "矯色洗髮精 - 矯色洗髮精 - 600" at bounding box center [315, 141] width 138 height 18
type input "矯色洗髮精"
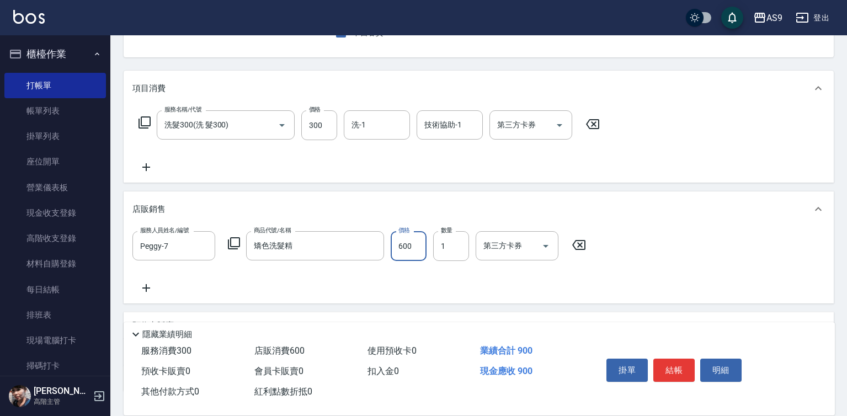
click at [414, 240] on input "600" at bounding box center [408, 246] width 36 height 30
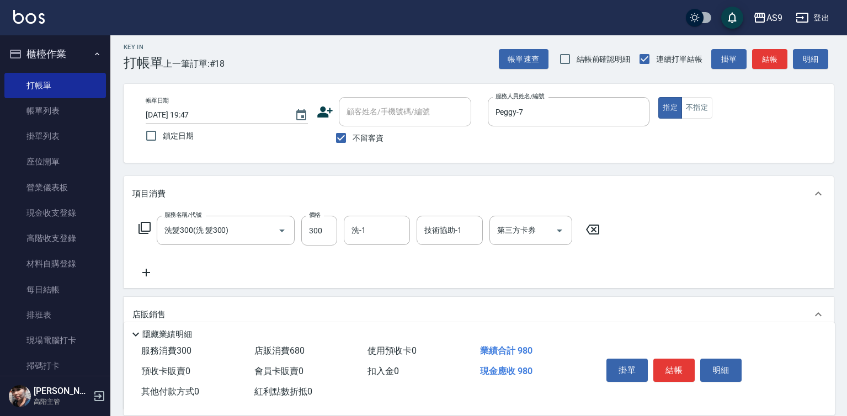
scroll to position [0, 0]
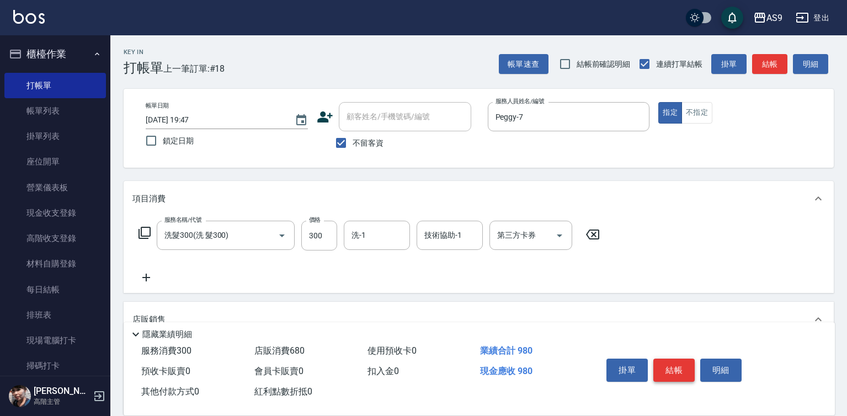
type input "680"
click at [670, 362] on button "結帳" at bounding box center [673, 369] width 41 height 23
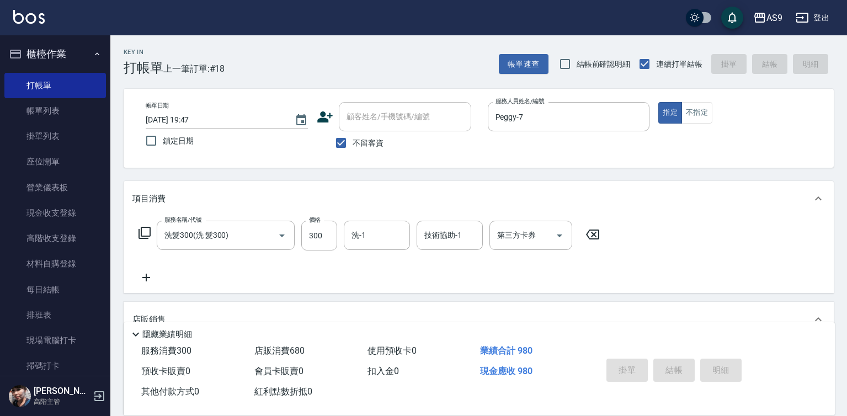
type input "[DATE] 19:48"
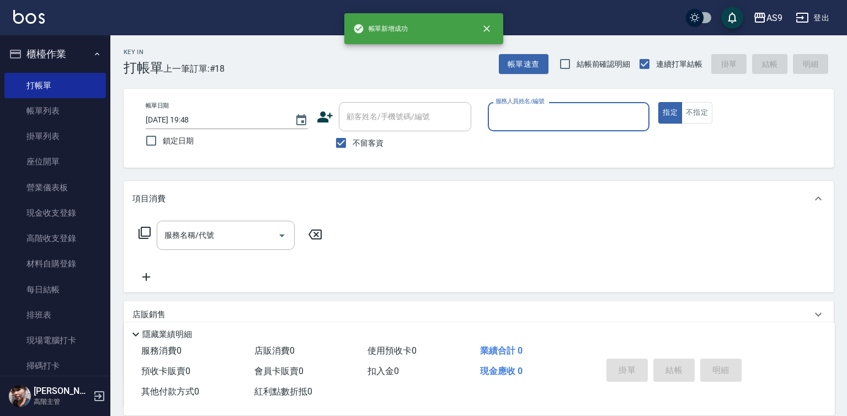
click at [526, 118] on input "服務人員姓名/編號" at bounding box center [569, 116] width 152 height 19
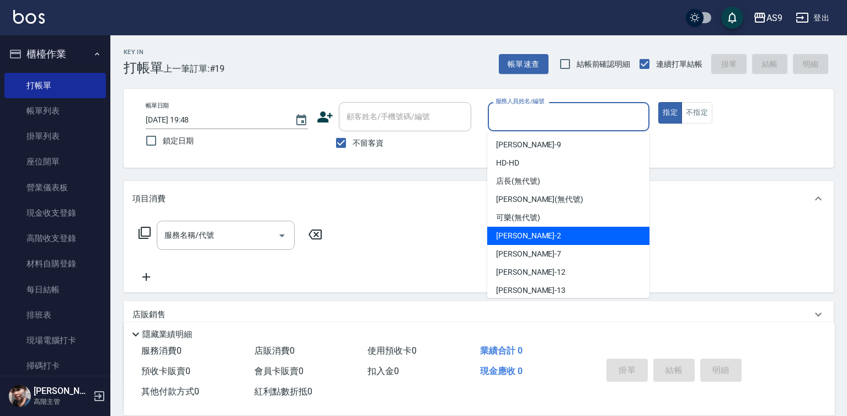
click at [542, 235] on div "[PERSON_NAME]蘭 -2" at bounding box center [568, 236] width 162 height 18
type input "[PERSON_NAME]蘭-2"
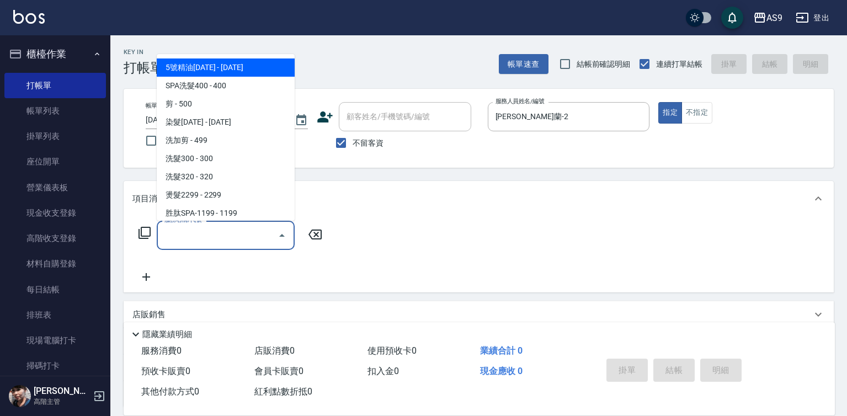
click at [237, 244] on input "服務名稱/代號" at bounding box center [217, 235] width 111 height 19
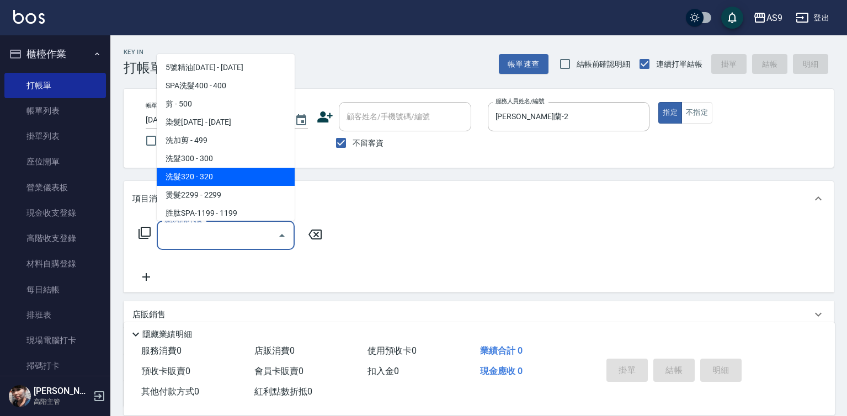
click at [208, 183] on span "洗髮320 - 320" at bounding box center [226, 177] width 138 height 18
type input "洗髮320(洗髮320)"
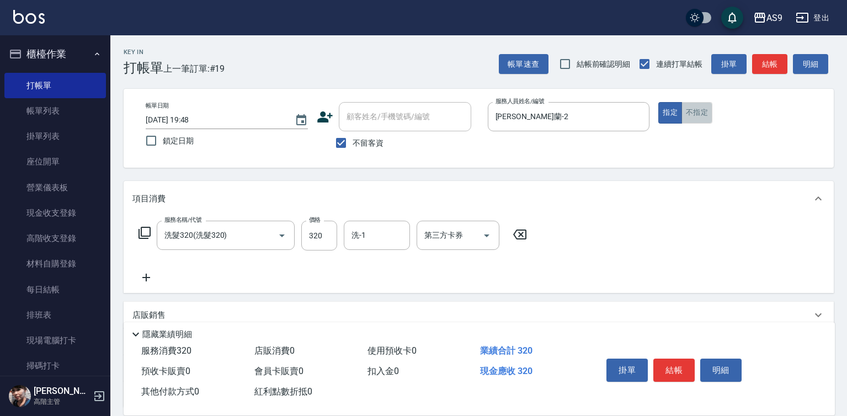
click at [702, 113] on button "不指定" at bounding box center [696, 113] width 31 height 22
click at [677, 370] on button "結帳" at bounding box center [673, 369] width 41 height 23
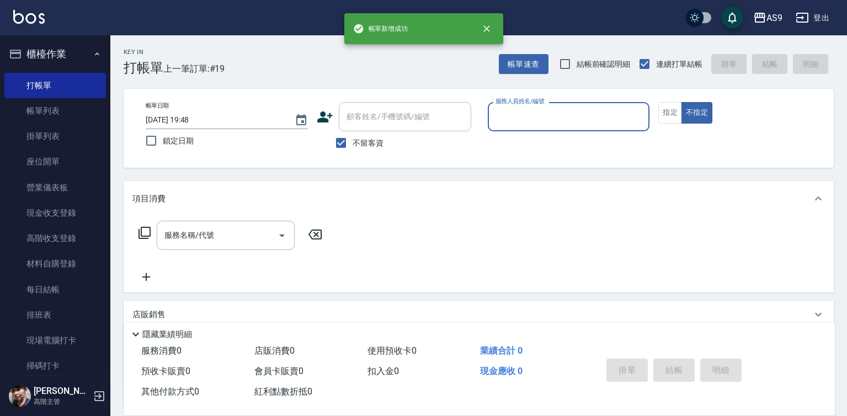
click at [555, 132] on p at bounding box center [569, 137] width 162 height 12
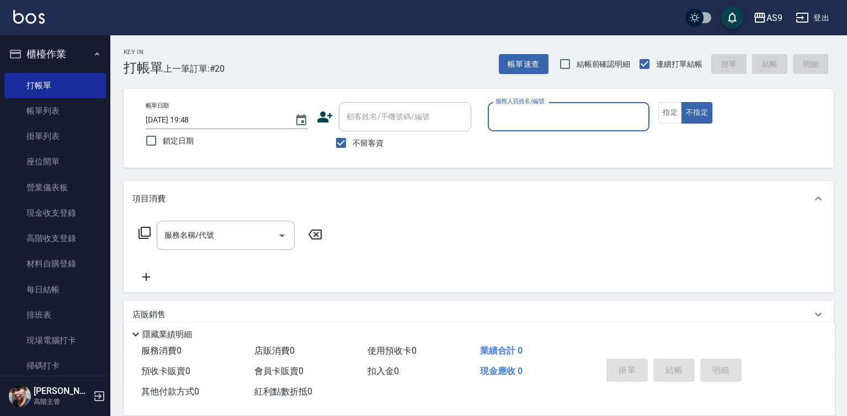
click at [529, 125] on input "服務人員姓名/編號" at bounding box center [569, 116] width 152 height 19
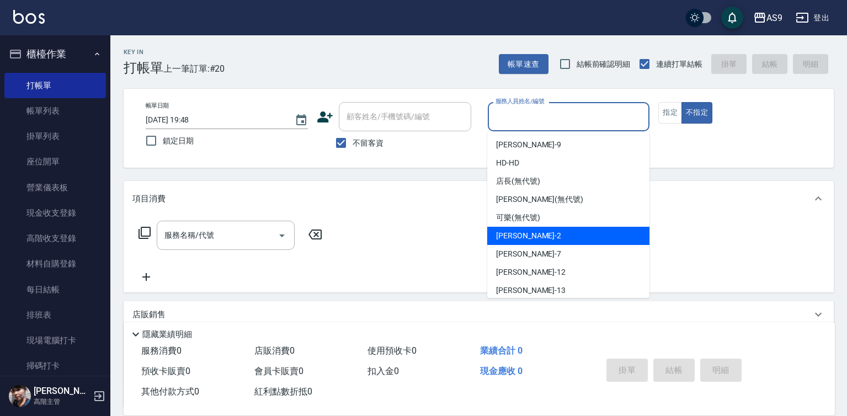
click at [537, 231] on span "[PERSON_NAME]蘭 -2" at bounding box center [528, 236] width 65 height 12
type input "[PERSON_NAME]蘭-2"
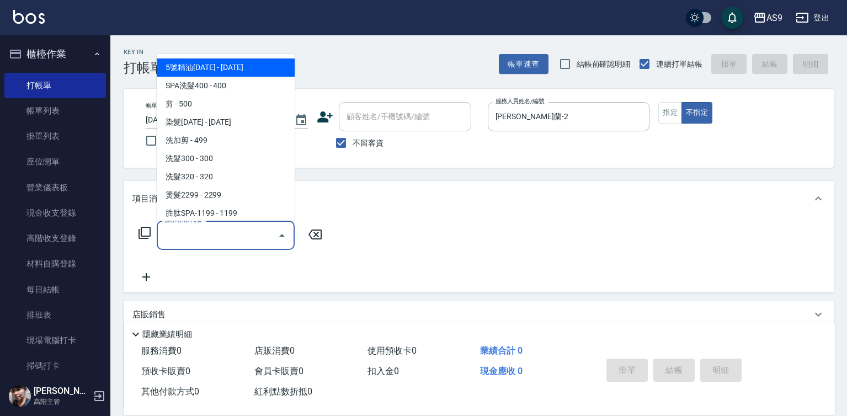
click at [260, 235] on input "服務名稱/代號" at bounding box center [217, 235] width 111 height 19
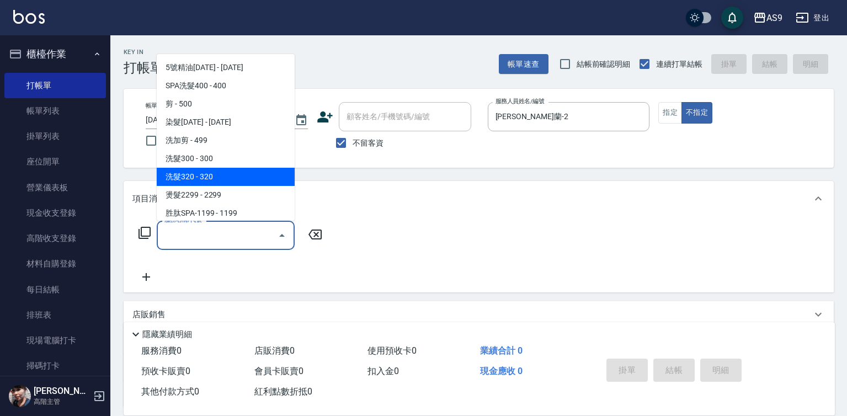
click at [219, 176] on span "洗髮320 - 320" at bounding box center [226, 177] width 138 height 18
type input "洗髮320(洗髮320)"
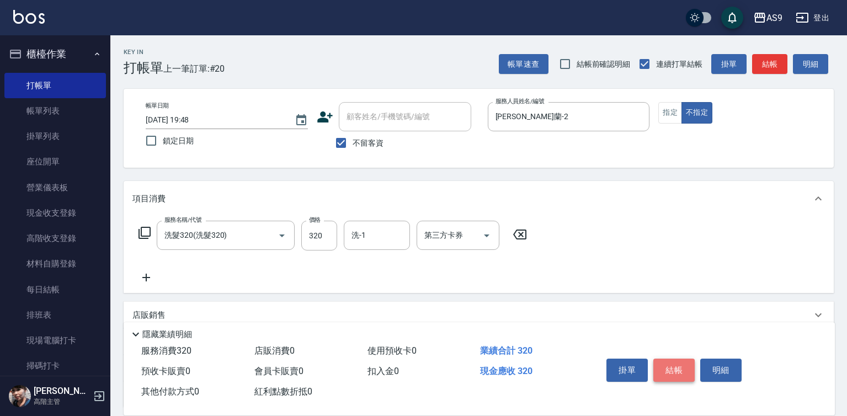
click at [673, 367] on button "結帳" at bounding box center [673, 369] width 41 height 23
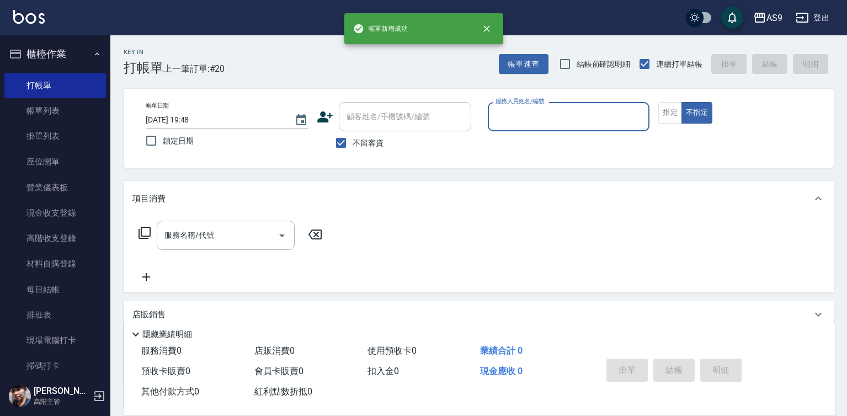
click at [542, 134] on body "帳[PERSON_NAME]成功 AS9 登出 櫃檯作業 打帳單 帳單列表 掛單列表 座位開單 營業儀表板 現金收支登錄 高階收支登錄 材料自購登錄 每日結帳…" at bounding box center [423, 256] width 847 height 513
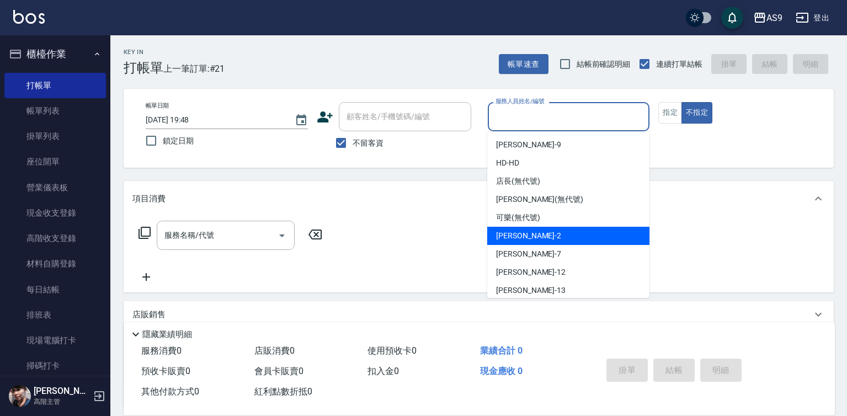
click at [533, 232] on span "[PERSON_NAME]蘭 -2" at bounding box center [528, 236] width 65 height 12
type input "[PERSON_NAME]蘭-2"
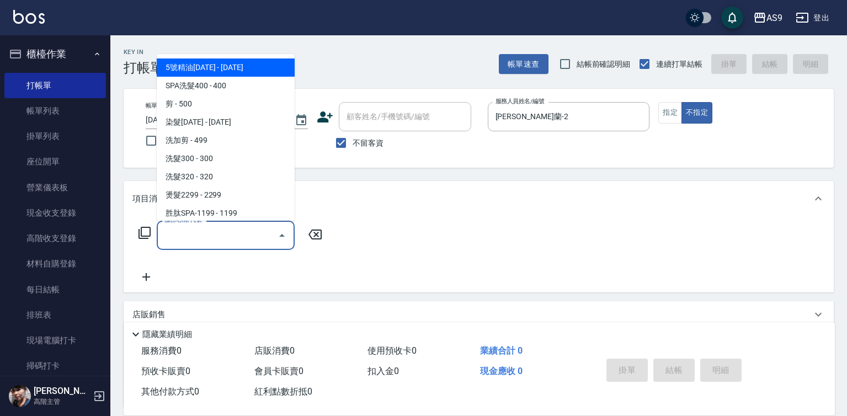
click at [258, 244] on input "服務名稱/代號" at bounding box center [217, 235] width 111 height 19
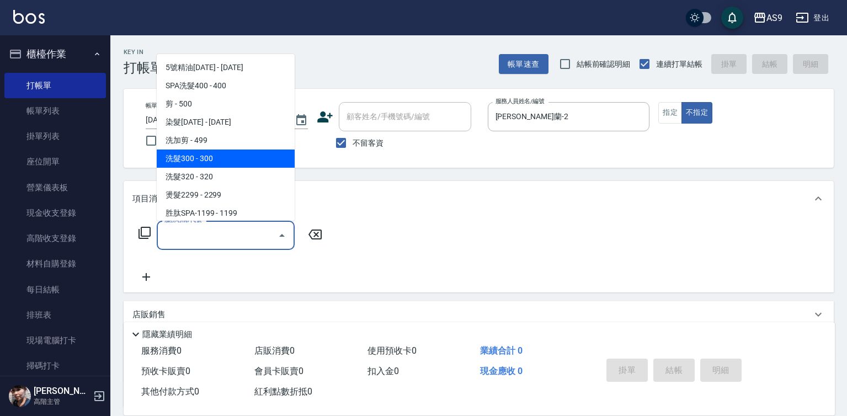
click at [212, 159] on span "洗髮300 - 300" at bounding box center [226, 158] width 138 height 18
type input "洗髮300(洗 髮300)"
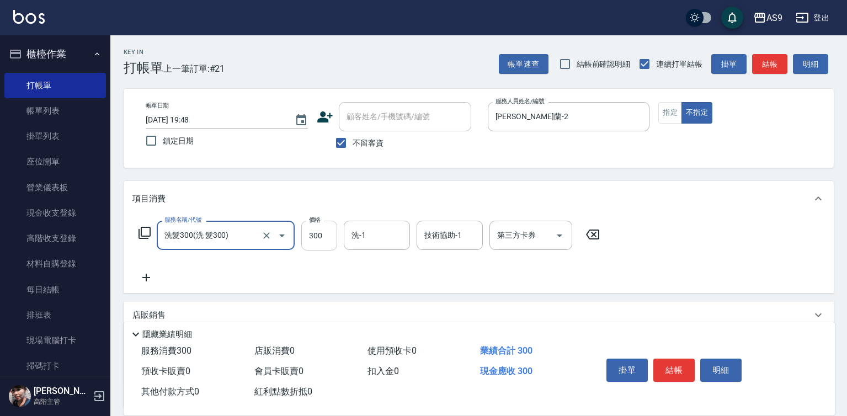
click at [325, 235] on input "300" at bounding box center [319, 236] width 36 height 30
type input "200"
click at [675, 120] on button "指定" at bounding box center [670, 113] width 24 height 22
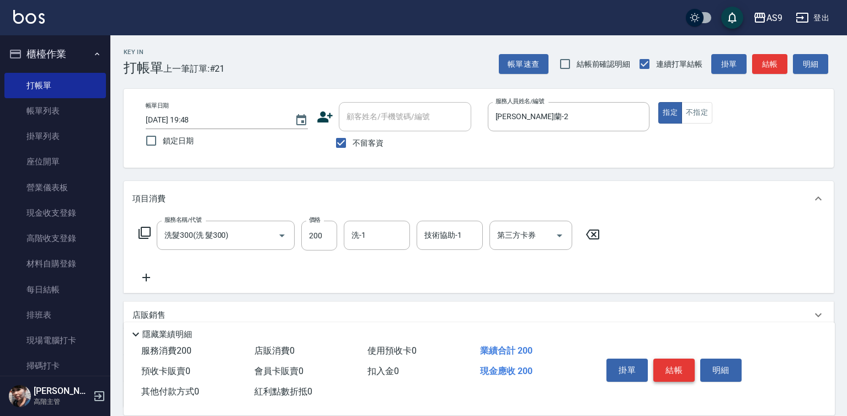
click at [667, 368] on button "結帳" at bounding box center [673, 369] width 41 height 23
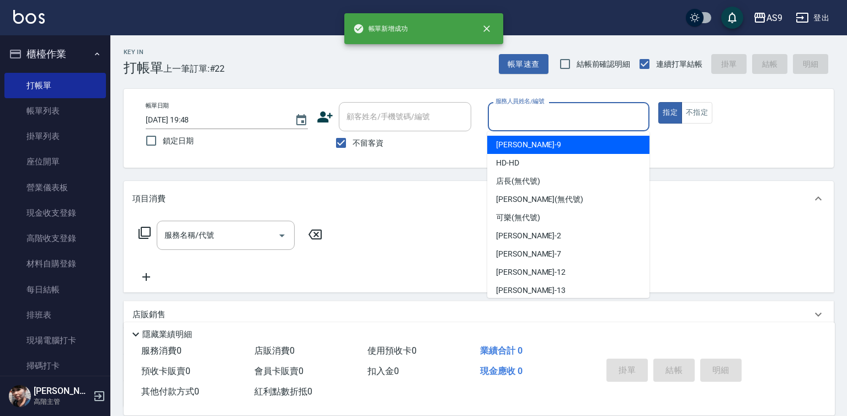
click at [545, 117] on input "服務人員姓名/編號" at bounding box center [569, 116] width 152 height 19
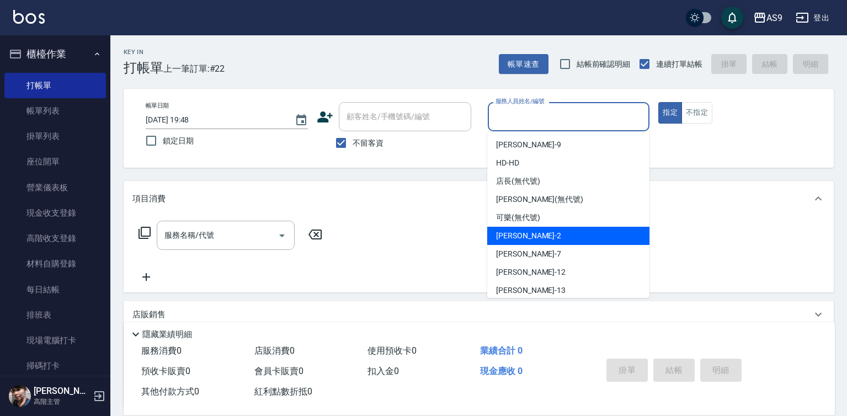
click at [554, 243] on div "[PERSON_NAME]蘭 -2" at bounding box center [568, 236] width 162 height 18
type input "[PERSON_NAME]蘭-2"
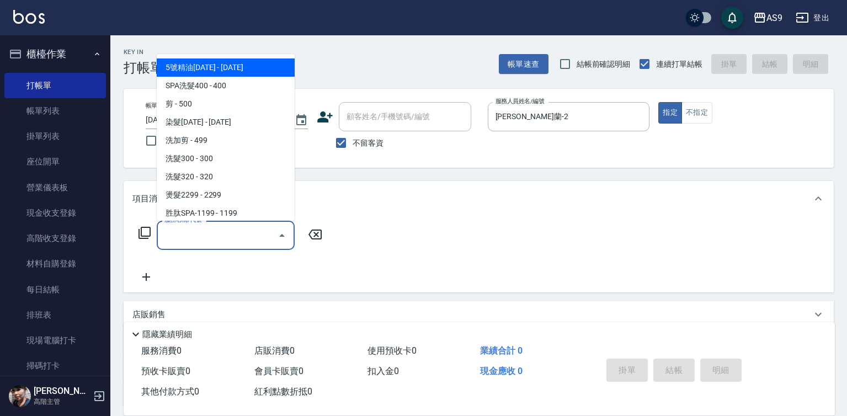
click at [231, 236] on input "服務名稱/代號" at bounding box center [217, 235] width 111 height 19
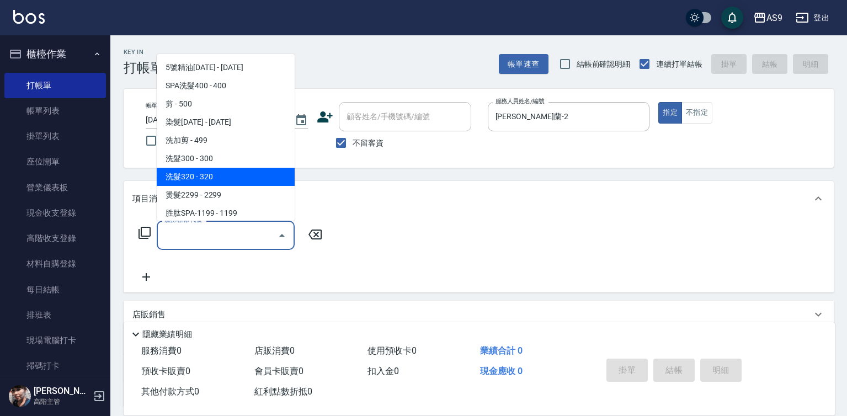
click at [232, 176] on span "洗髮320 - 320" at bounding box center [226, 177] width 138 height 18
type input "洗髮320(洗髮320)"
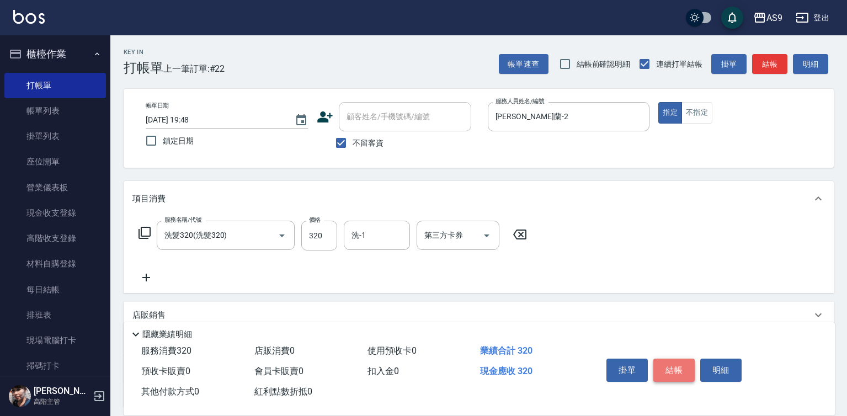
click at [682, 361] on button "結帳" at bounding box center [673, 369] width 41 height 23
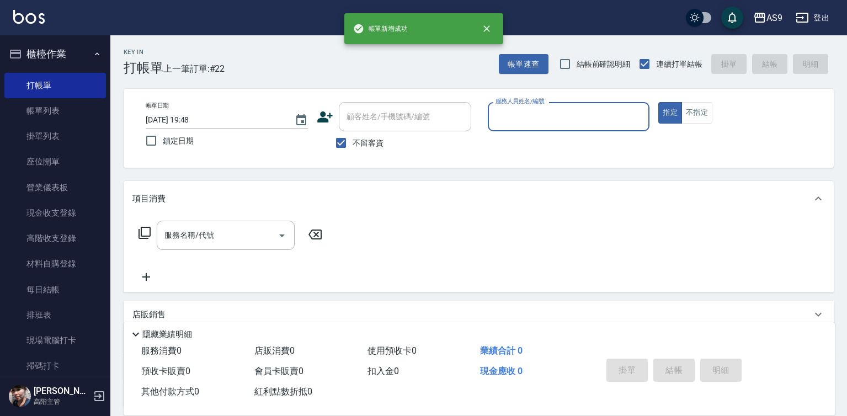
click at [552, 121] on input "服務人員姓名/編號" at bounding box center [569, 116] width 152 height 19
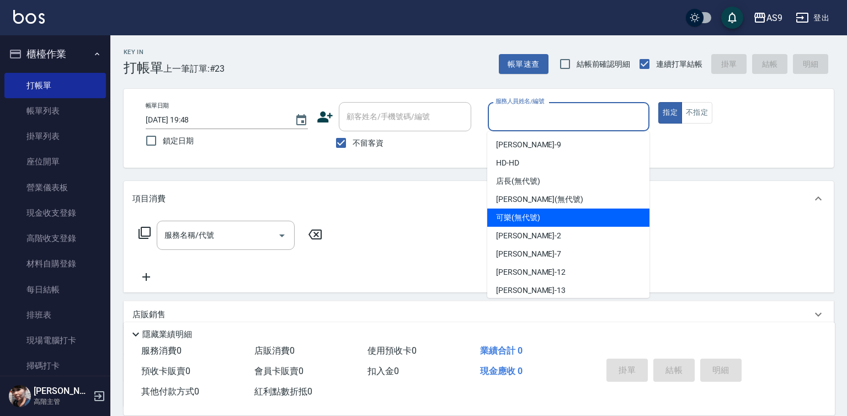
click at [534, 236] on span "[PERSON_NAME]蘭 -2" at bounding box center [528, 236] width 65 height 12
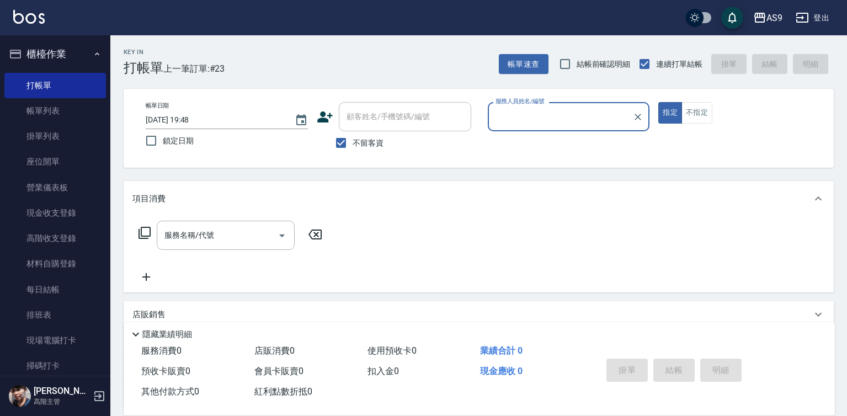
type input "[PERSON_NAME]蘭-2"
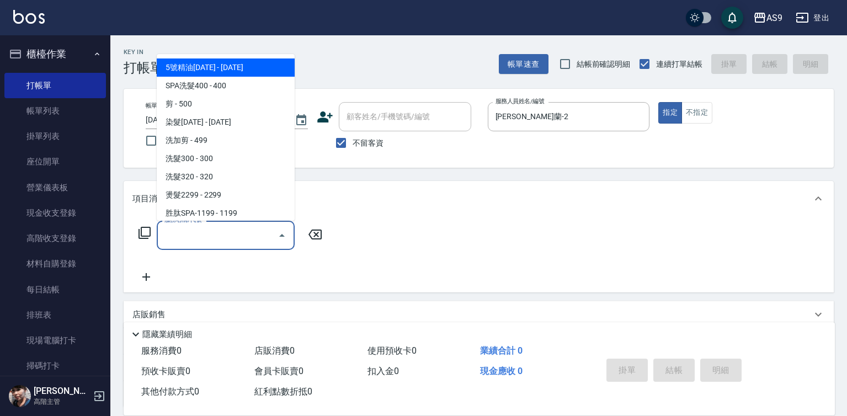
click at [270, 234] on input "服務名稱/代號" at bounding box center [217, 235] width 111 height 19
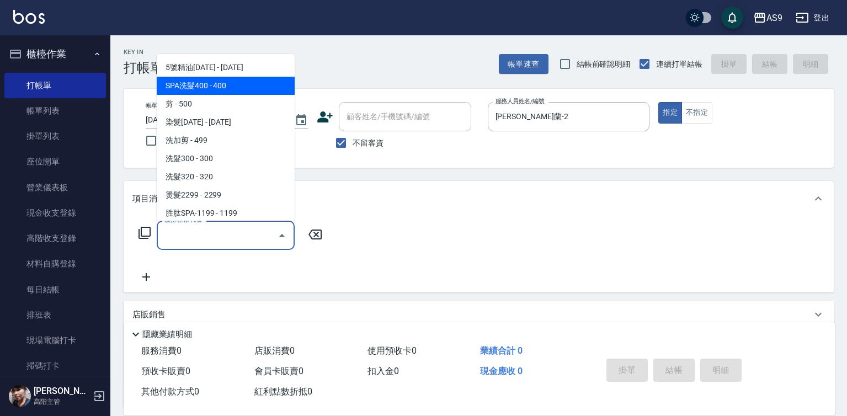
click at [226, 90] on span "SPA洗髮400 - 400" at bounding box center [226, 86] width 138 height 18
type input "SPA洗髮400(SPA洗髮400)"
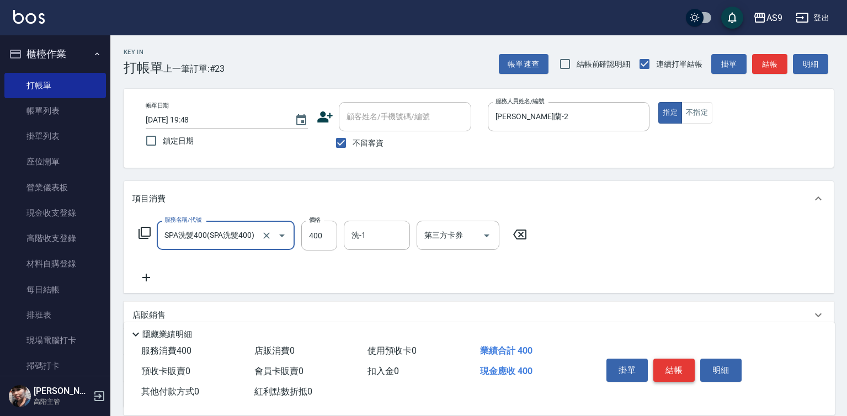
click at [670, 360] on button "結帳" at bounding box center [673, 369] width 41 height 23
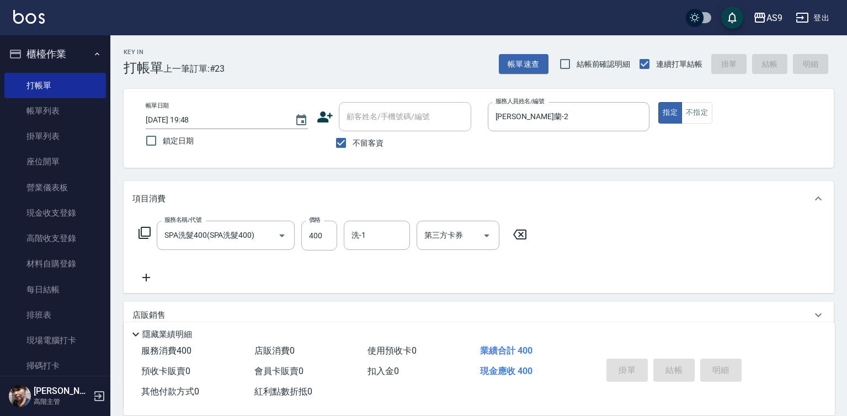
type input "[DATE] 19:49"
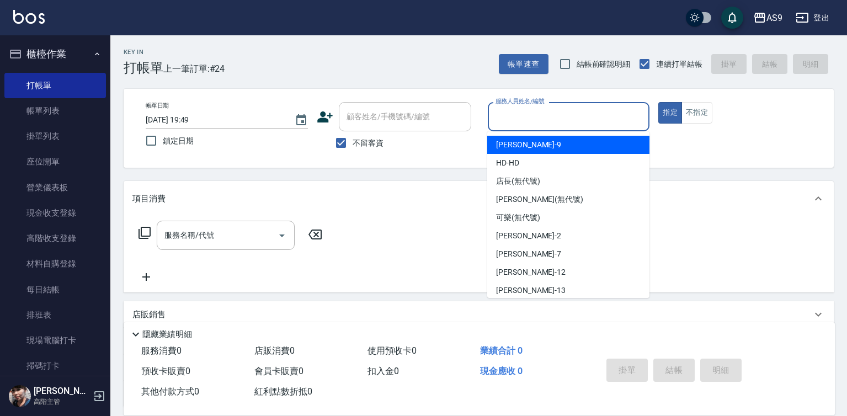
click at [527, 123] on input "服務人員姓名/編號" at bounding box center [569, 116] width 152 height 19
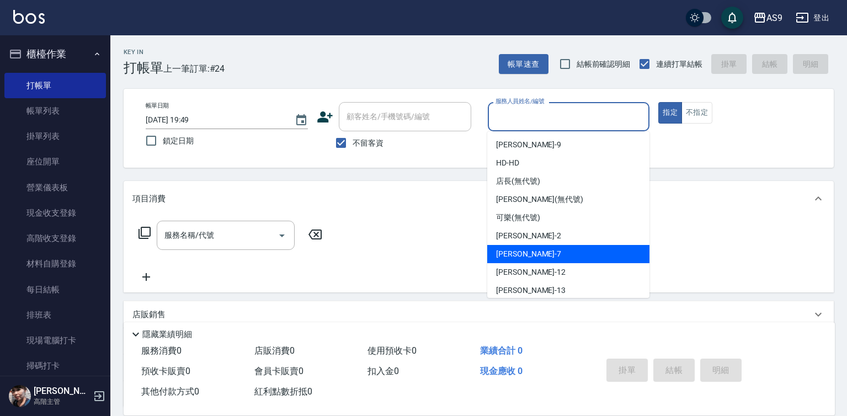
click at [541, 261] on div "Peggy -7" at bounding box center [568, 254] width 162 height 18
type input "Peggy-7"
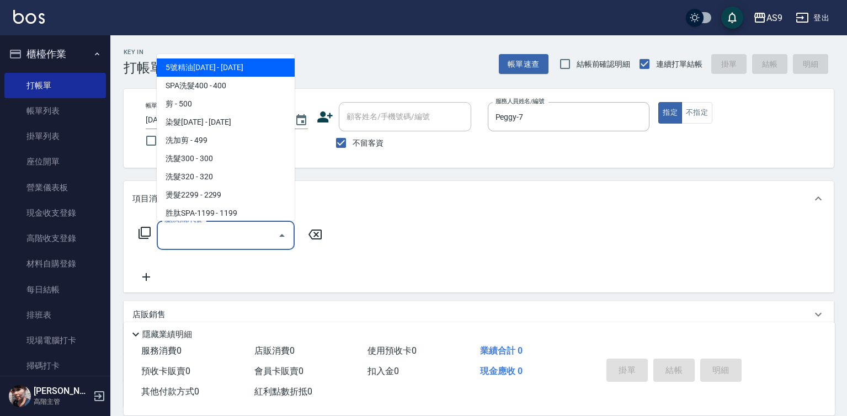
click at [215, 243] on input "服務名稱/代號" at bounding box center [217, 235] width 111 height 19
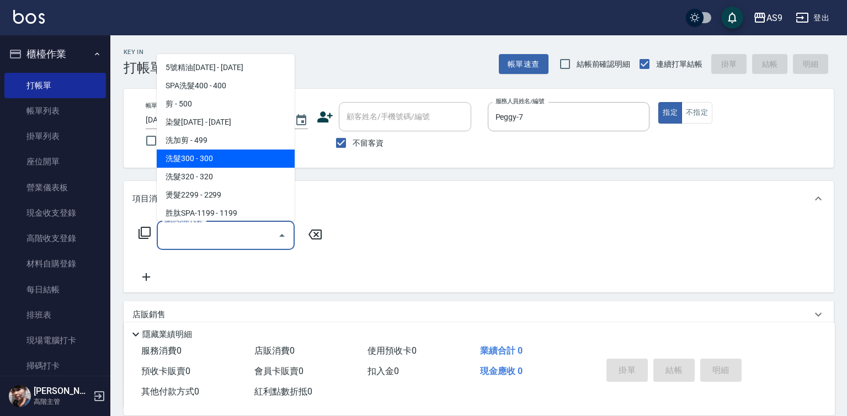
click at [215, 156] on span "洗髮300 - 300" at bounding box center [226, 158] width 138 height 18
type input "洗髮300(洗 髮300)"
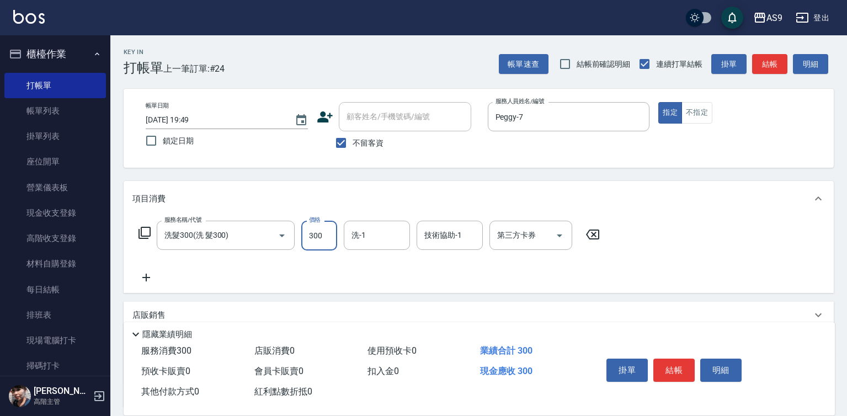
click at [307, 239] on input "300" at bounding box center [319, 236] width 36 height 30
type input "272"
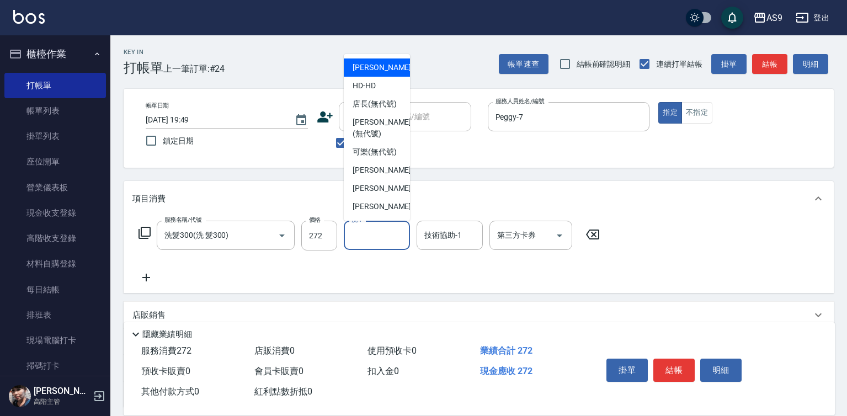
click at [374, 234] on input "洗-1" at bounding box center [377, 235] width 56 height 19
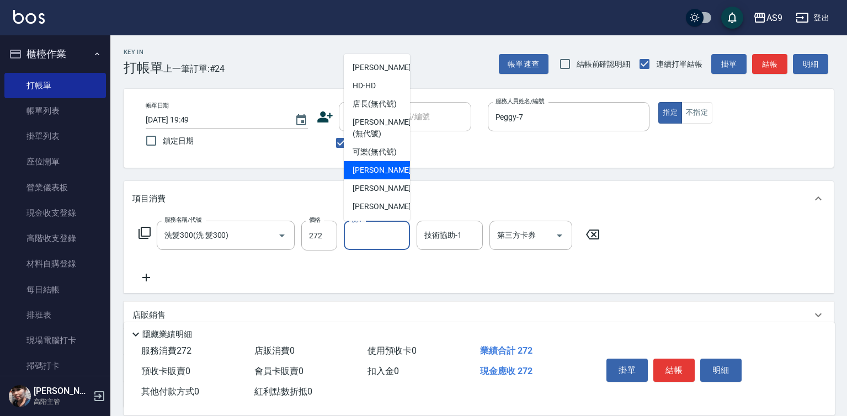
click at [385, 176] on span "[PERSON_NAME]蘭 -2" at bounding box center [384, 170] width 65 height 12
type input "[PERSON_NAME]蘭-2"
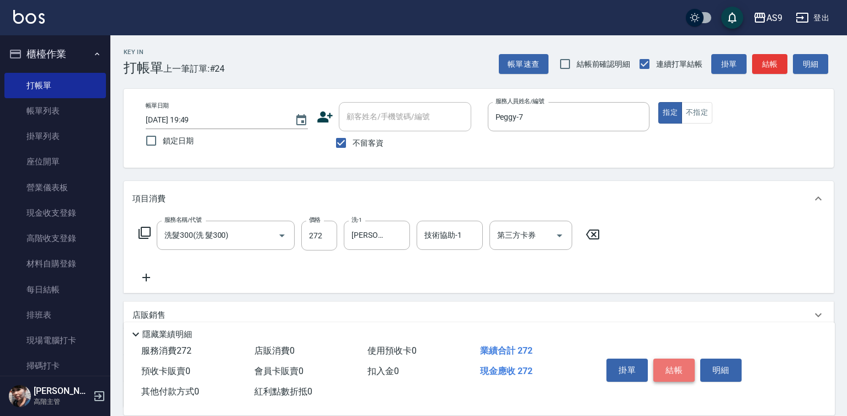
click at [686, 362] on button "結帳" at bounding box center [673, 369] width 41 height 23
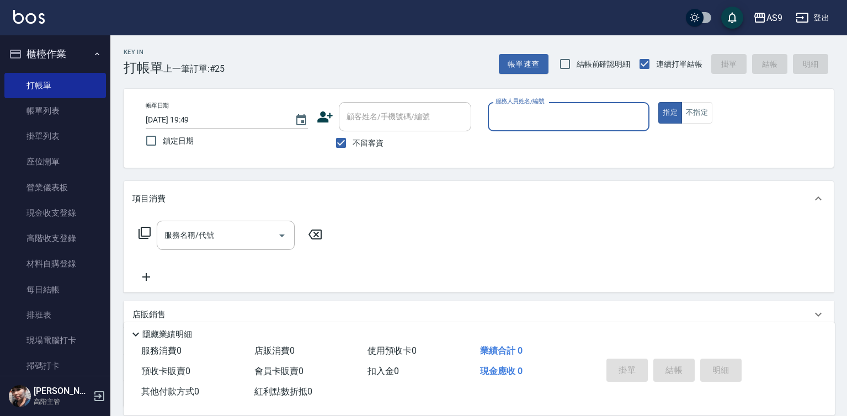
click at [547, 106] on div "服務人員姓名/編號" at bounding box center [569, 116] width 162 height 29
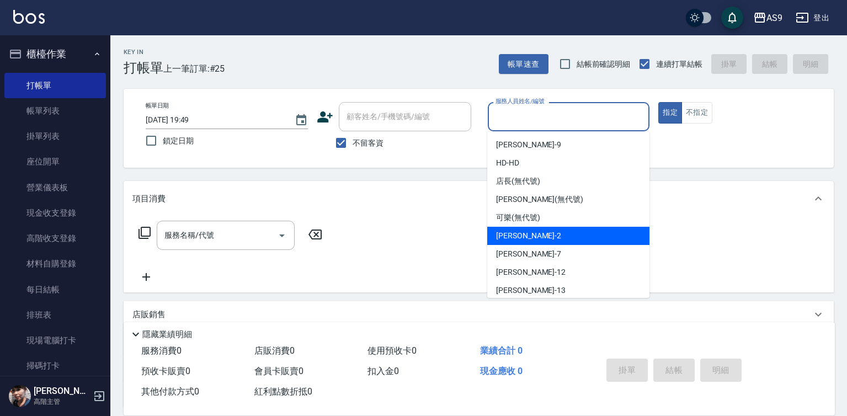
click at [520, 236] on span "[PERSON_NAME]蘭 -2" at bounding box center [528, 236] width 65 height 12
type input "[PERSON_NAME]蘭-2"
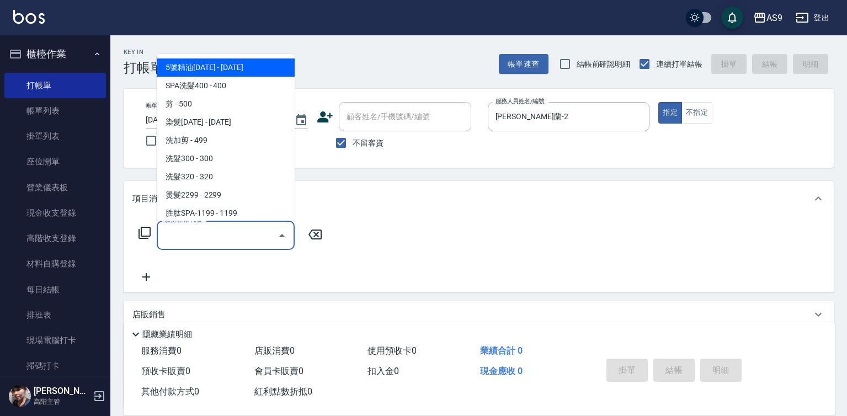
click at [253, 233] on input "服務名稱/代號" at bounding box center [217, 235] width 111 height 19
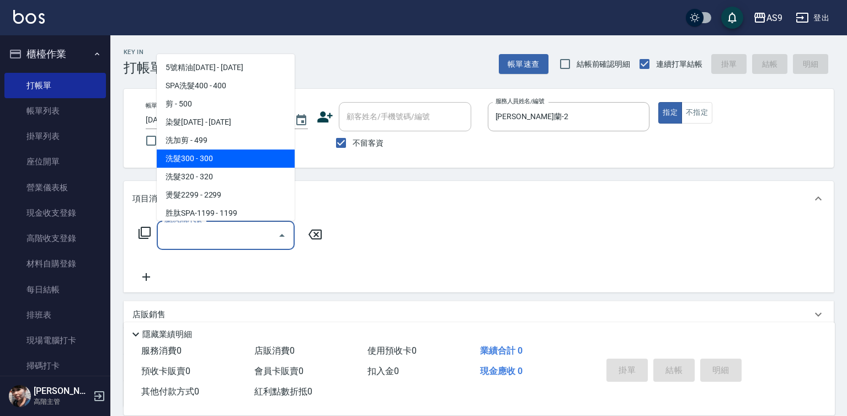
drag, startPoint x: 201, startPoint y: 150, endPoint x: 201, endPoint y: 158, distance: 8.3
click at [201, 156] on span "洗髮300 - 300" at bounding box center [226, 158] width 138 height 18
type input "洗髮300(洗 髮300)"
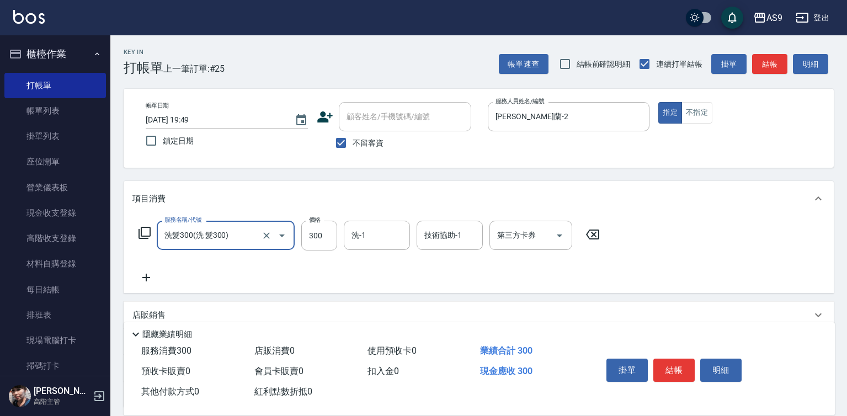
click at [202, 160] on div "帳單日期 [DATE] 19:49 鎖定日期 顧客姓名/手機號碼/編號 顧客姓名/手機號碼/編號 不留客資 服務人員姓名/編號 [PERSON_NAME]-2…" at bounding box center [479, 128] width 710 height 79
click at [329, 237] on input "300" at bounding box center [319, 236] width 36 height 30
type input "270"
click at [673, 368] on button "結帳" at bounding box center [673, 369] width 41 height 23
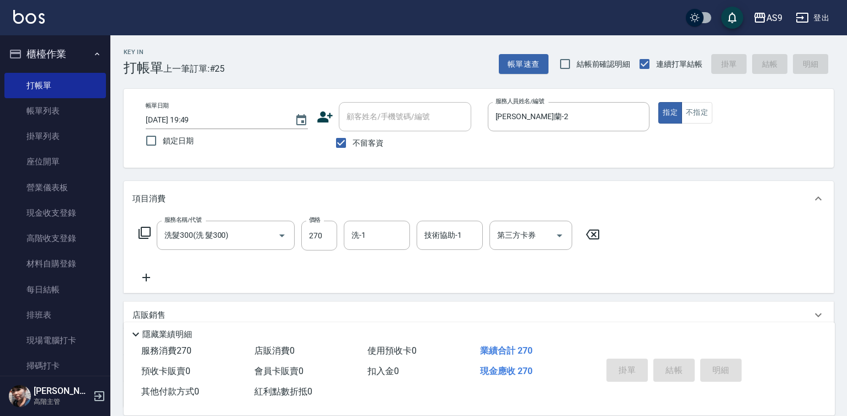
type input "[DATE] 19:51"
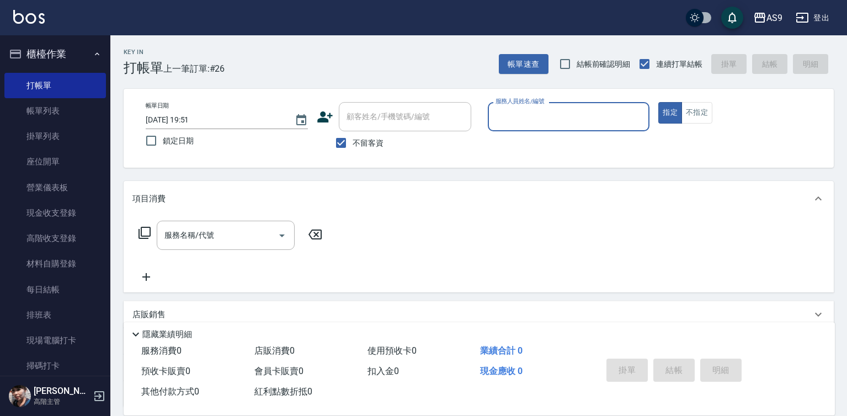
drag, startPoint x: 520, startPoint y: 110, endPoint x: 529, endPoint y: 128, distance: 20.2
click at [521, 114] on input "服務人員姓名/編號" at bounding box center [569, 116] width 152 height 19
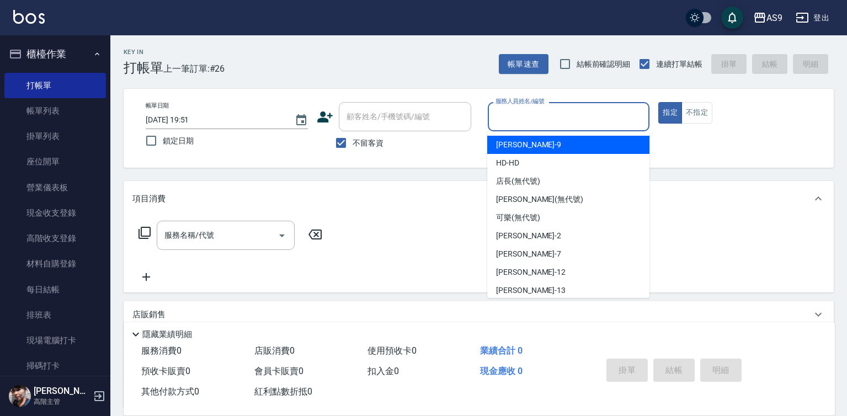
click at [515, 150] on span "[PERSON_NAME] -9" at bounding box center [528, 145] width 65 height 12
type input "[PERSON_NAME]-9"
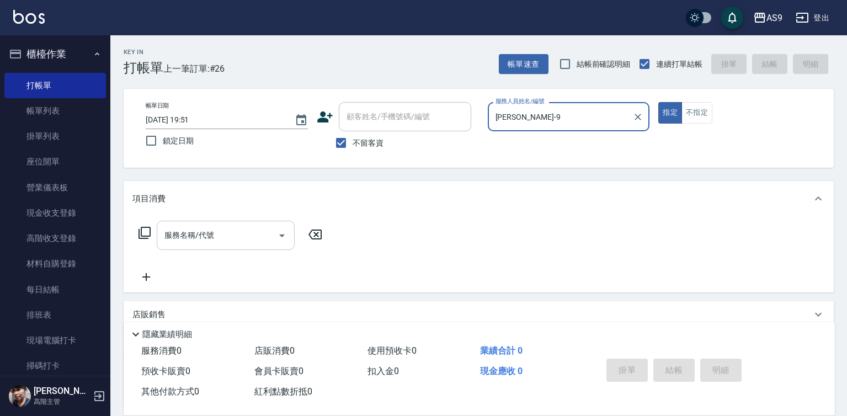
click at [210, 236] on div "服務名稱/代號 服務名稱/代號" at bounding box center [226, 235] width 138 height 29
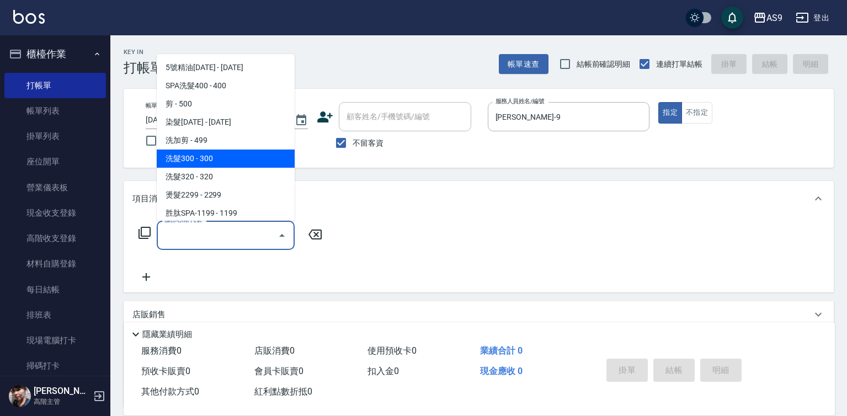
click at [208, 160] on span "洗髮300 - 300" at bounding box center [226, 158] width 138 height 18
type input "洗髮300(洗 髮300)"
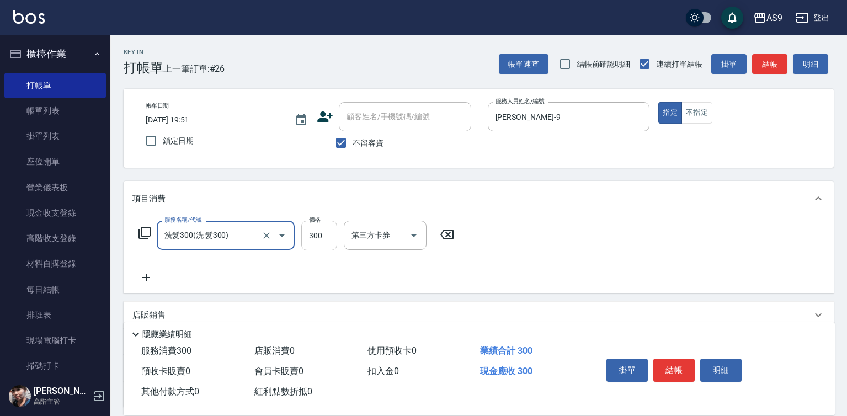
click at [316, 232] on input "300" at bounding box center [319, 236] width 36 height 30
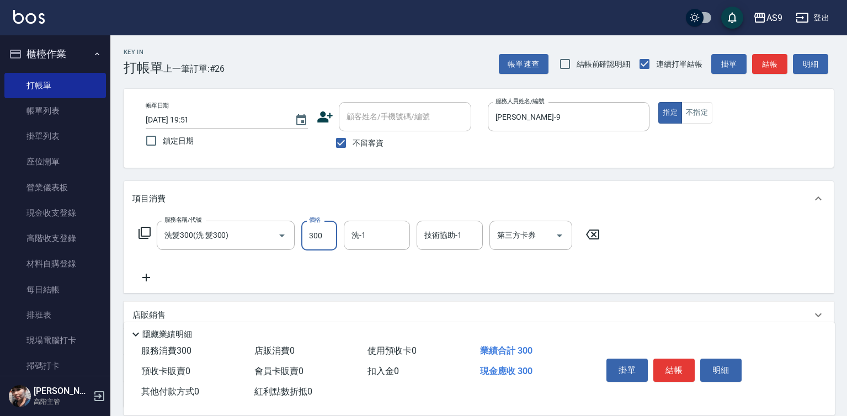
click at [316, 232] on input "300" at bounding box center [319, 236] width 36 height 30
type input "250"
click at [683, 372] on button "結帳" at bounding box center [673, 369] width 41 height 23
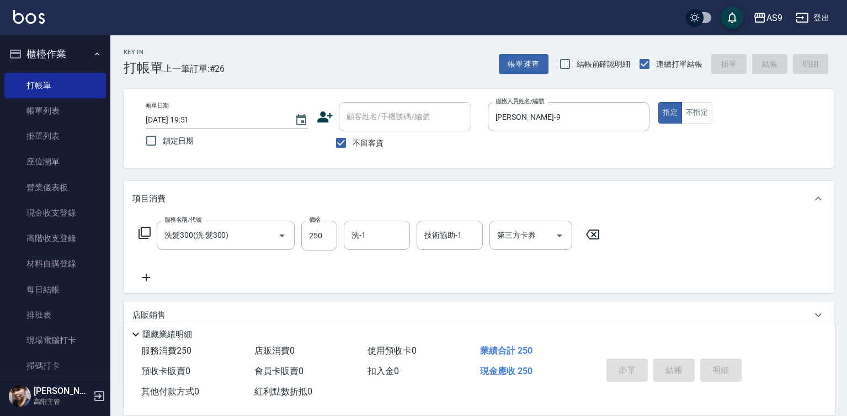
type input "[DATE] 19:52"
